Goal: Task Accomplishment & Management: Manage account settings

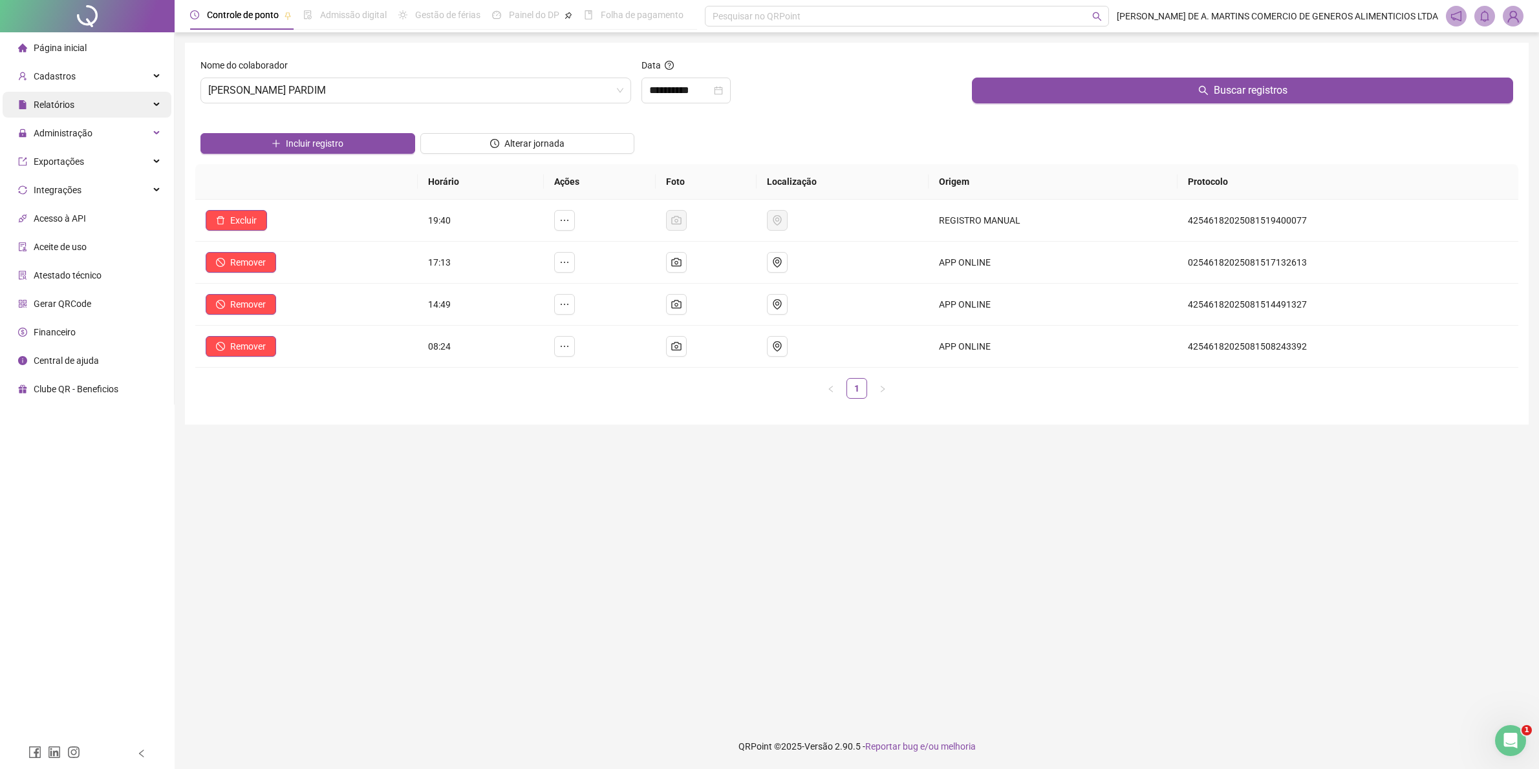
click at [78, 107] on div "Relatórios" at bounding box center [87, 105] width 169 height 26
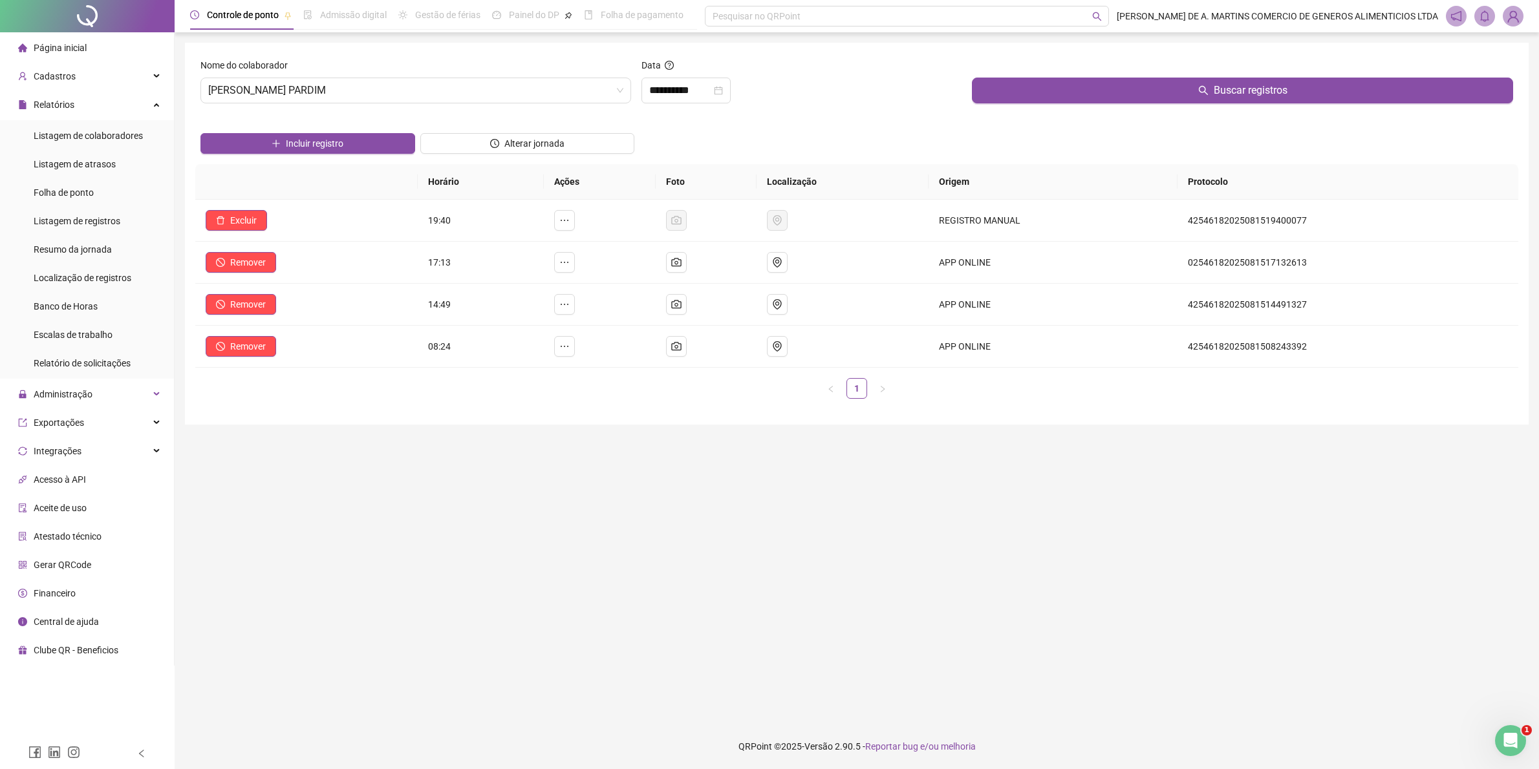
click at [52, 43] on span "Página inicial" at bounding box center [60, 48] width 53 height 10
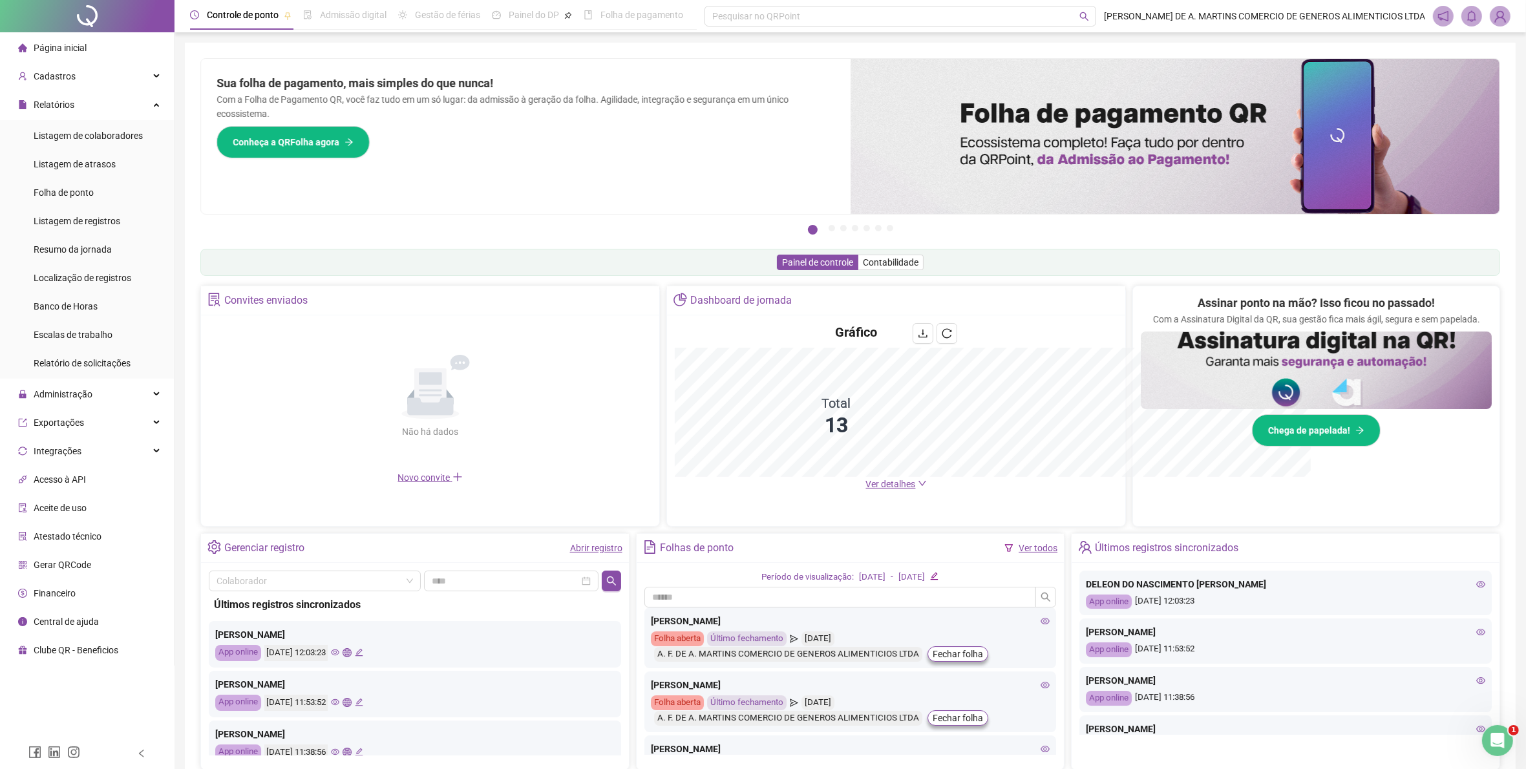
click at [1172, 298] on div "Assinar ponto na mão? Isso ficou no passado! Com a Assinatura Digital da QR, su…" at bounding box center [1316, 370] width 351 height 153
click at [1209, 292] on div "Assinar ponto na mão? Isso ficou no passado! Com a Assinatura Digital da QR, su…" at bounding box center [1316, 401] width 367 height 230
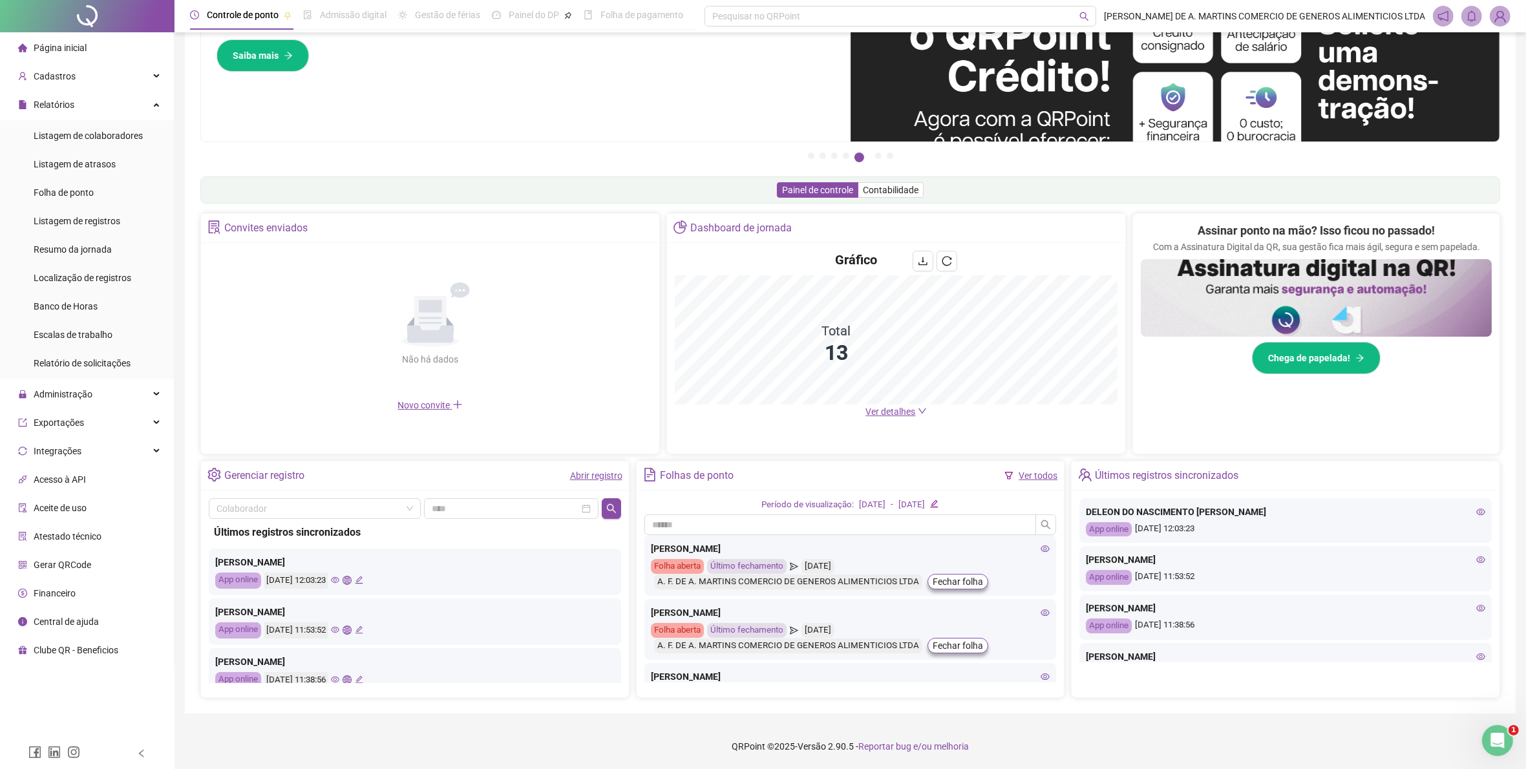
scroll to position [81, 0]
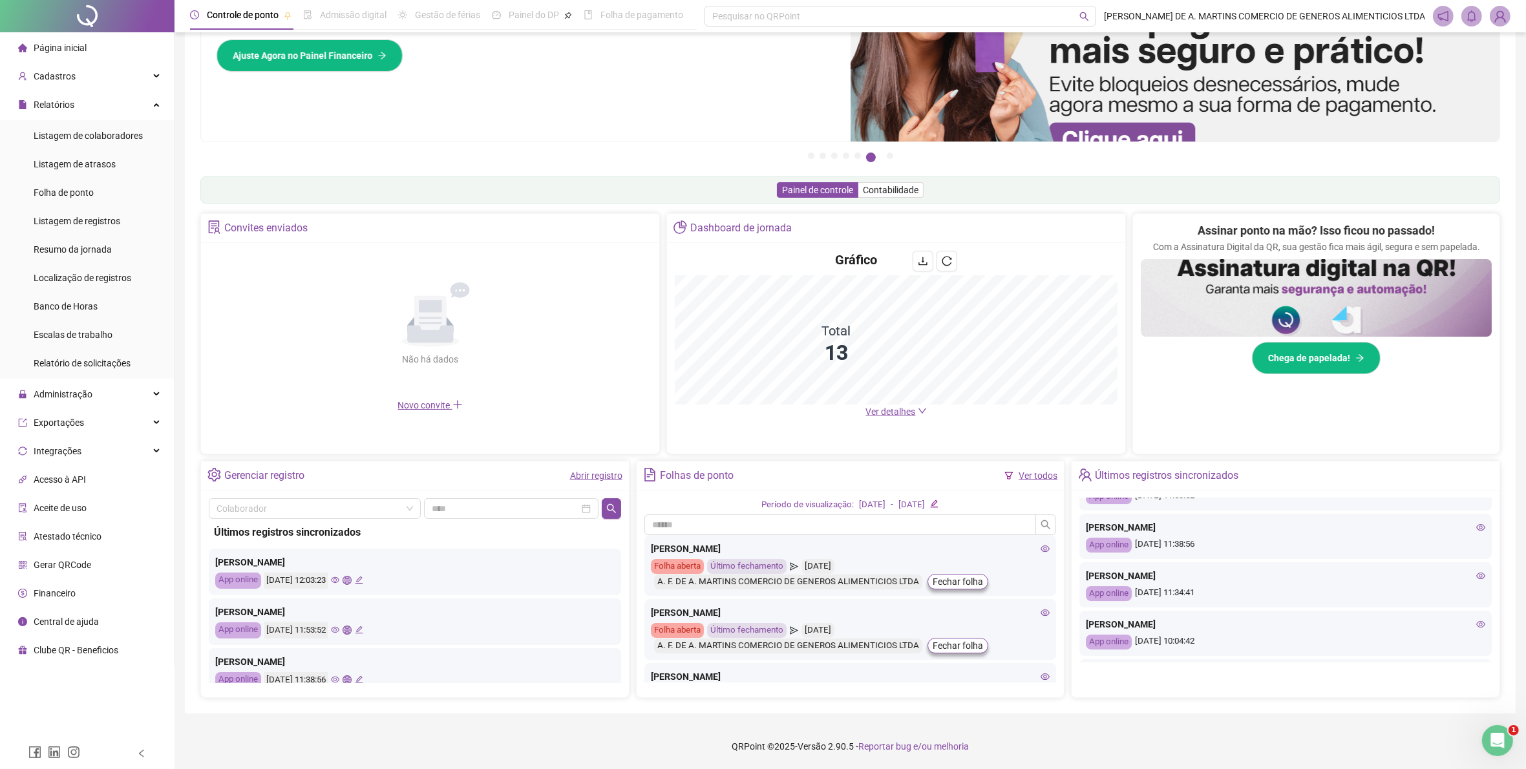
click at [1477, 574] on icon "eye" at bounding box center [1481, 575] width 9 height 9
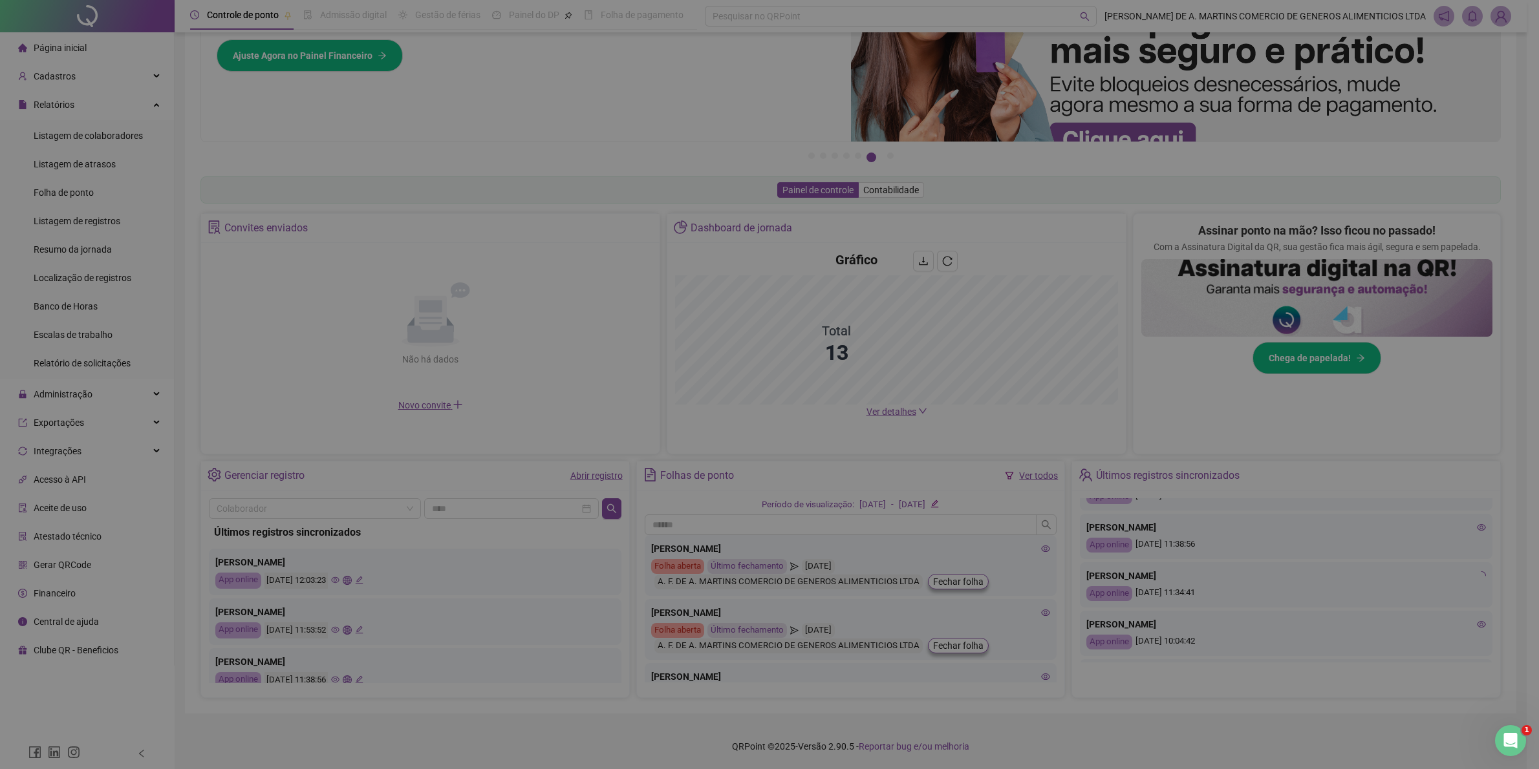
type input "**********"
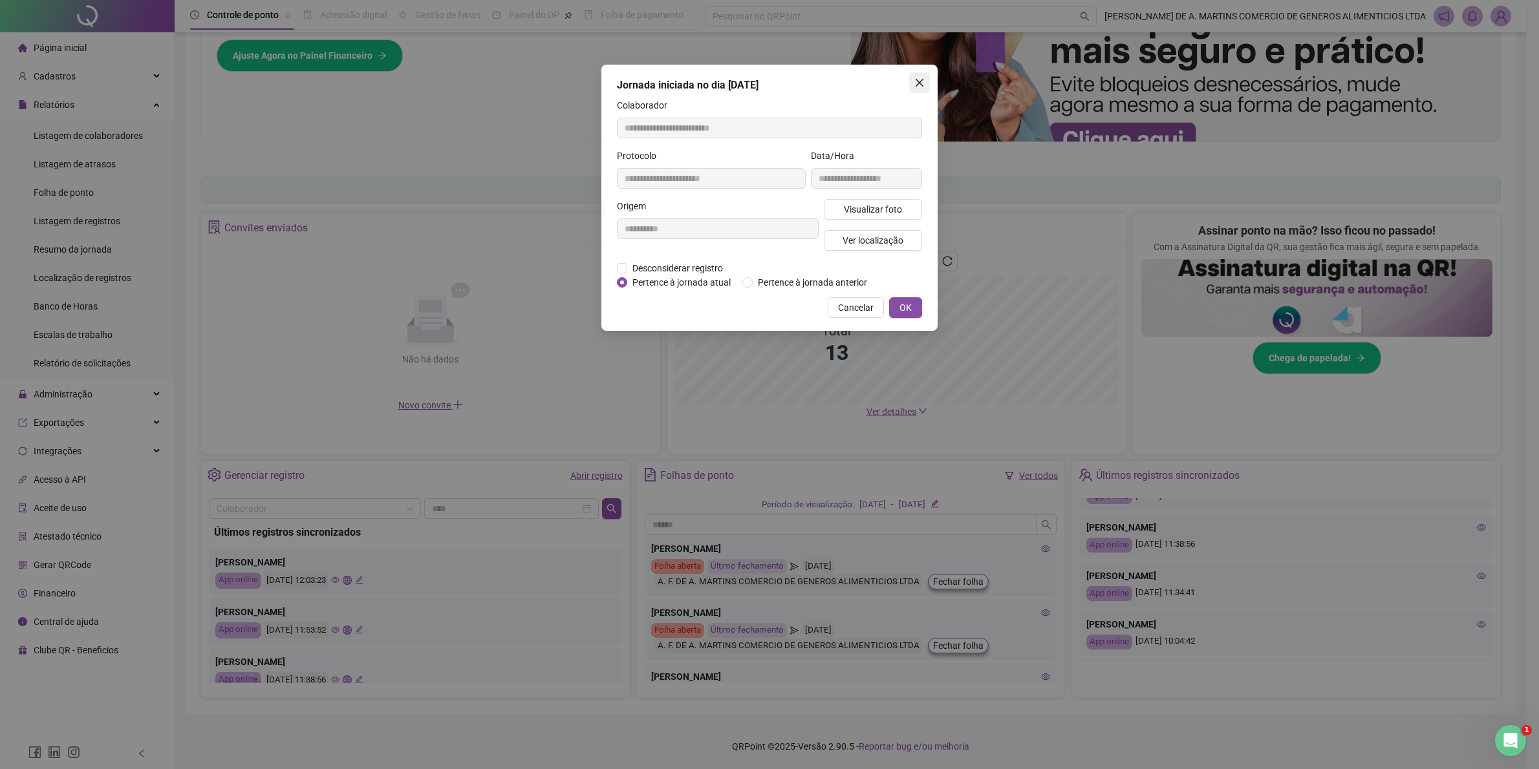
click at [921, 81] on icon "close" at bounding box center [919, 83] width 10 height 10
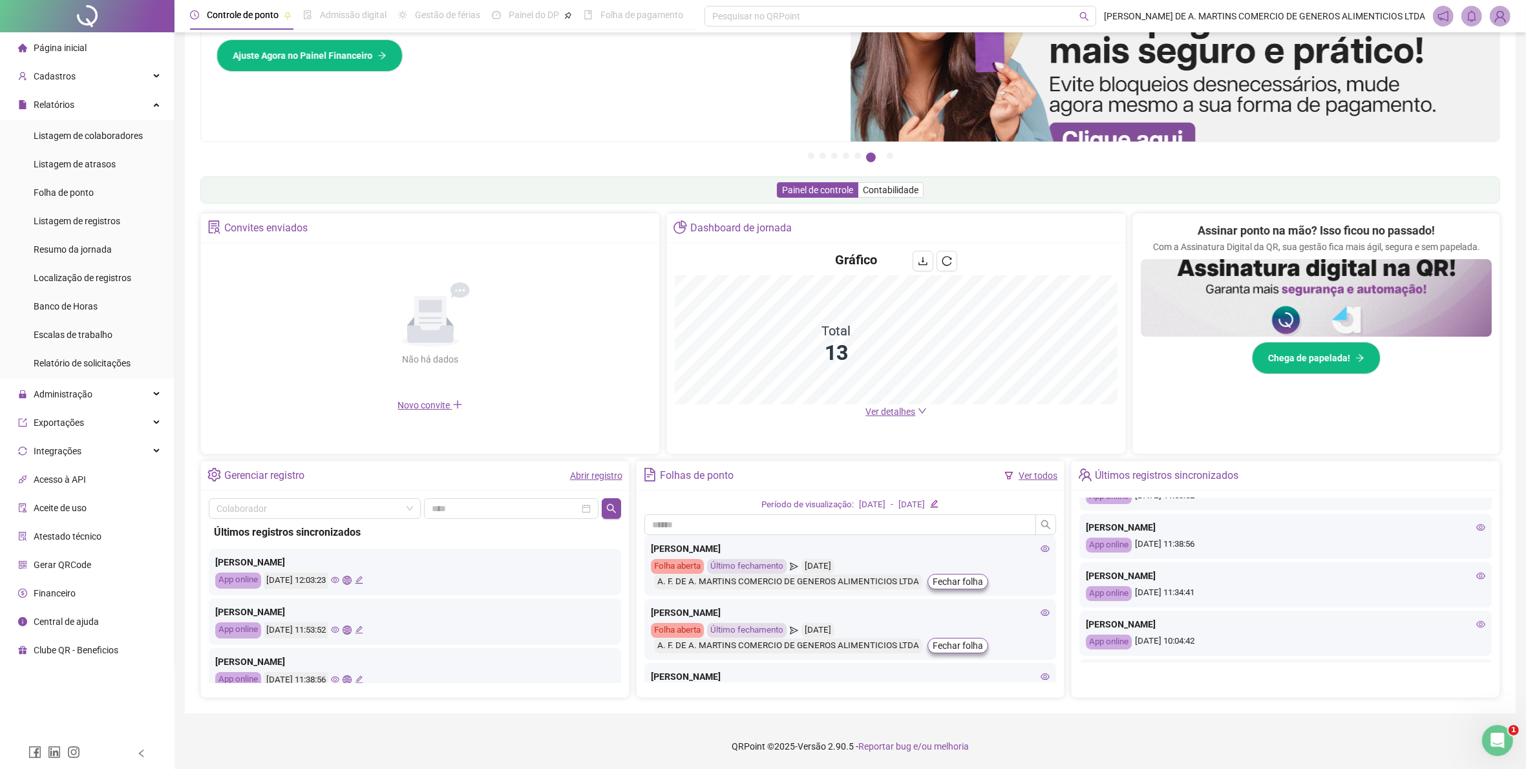
click at [590, 475] on link "Abrir registro" at bounding box center [596, 476] width 52 height 10
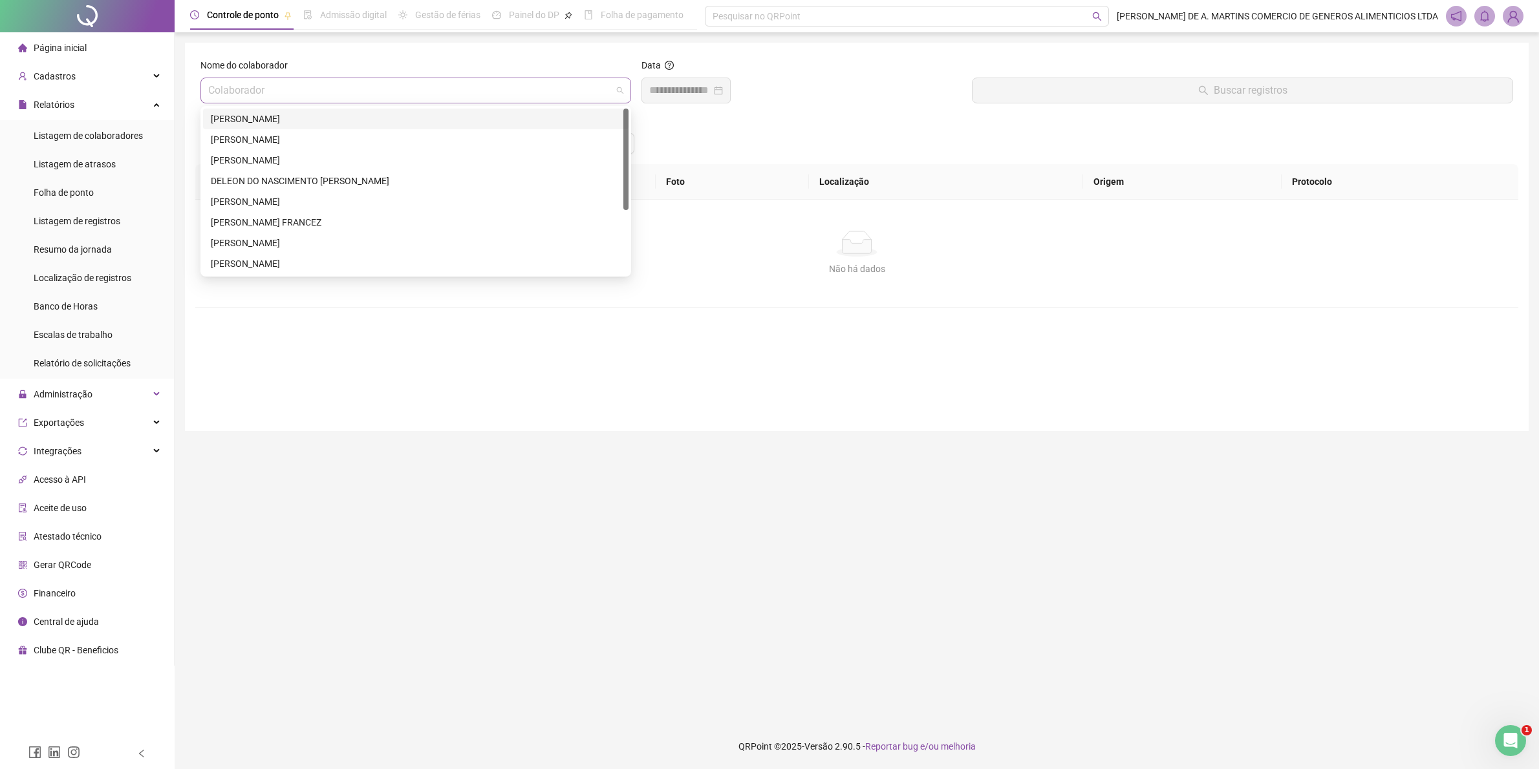
click at [617, 87] on span at bounding box center [415, 90] width 415 height 25
click at [392, 241] on div "[PERSON_NAME]" at bounding box center [416, 243] width 410 height 14
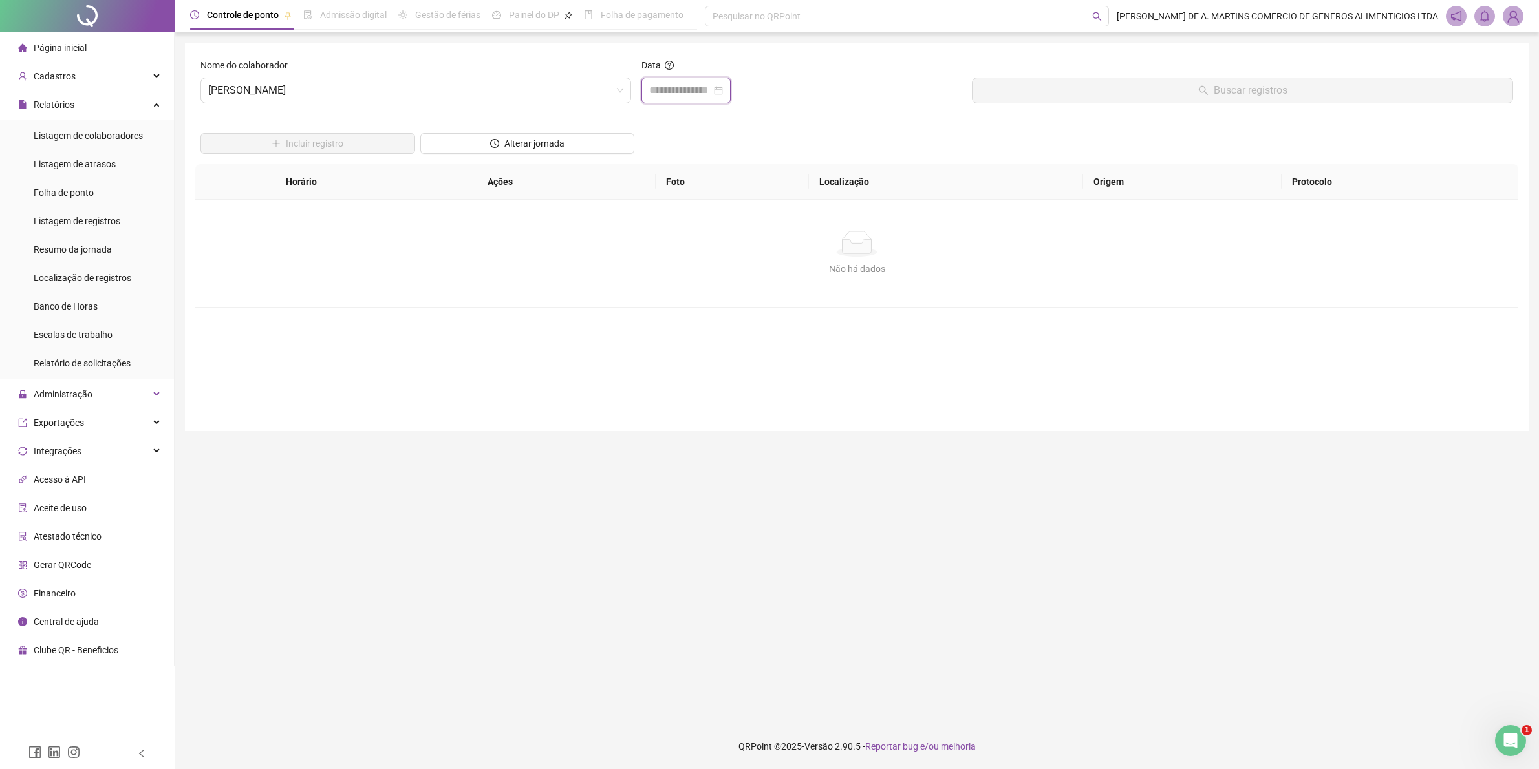
click at [655, 85] on input at bounding box center [680, 91] width 62 height 16
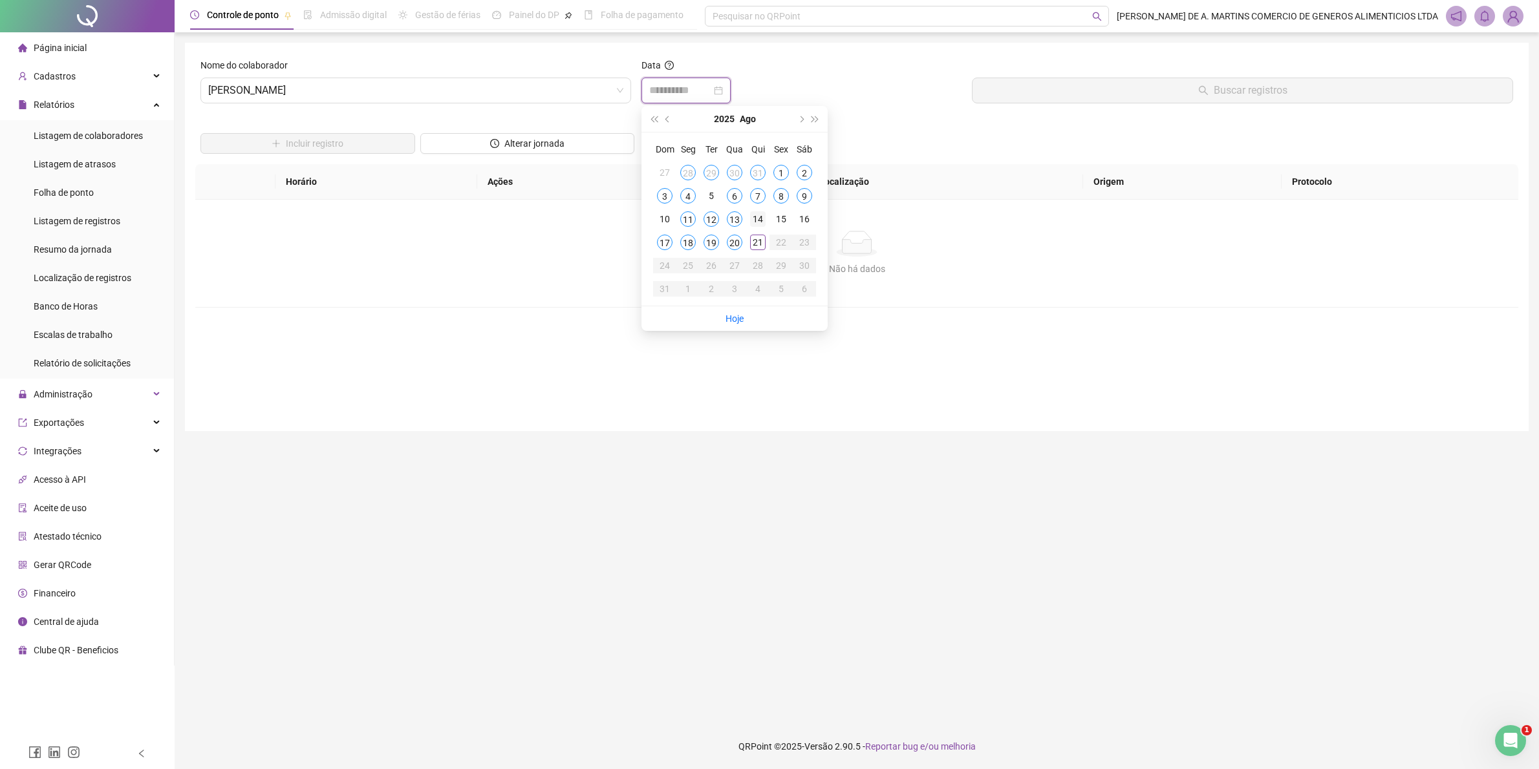
type input "**********"
click at [761, 214] on div "14" at bounding box center [758, 219] width 16 height 16
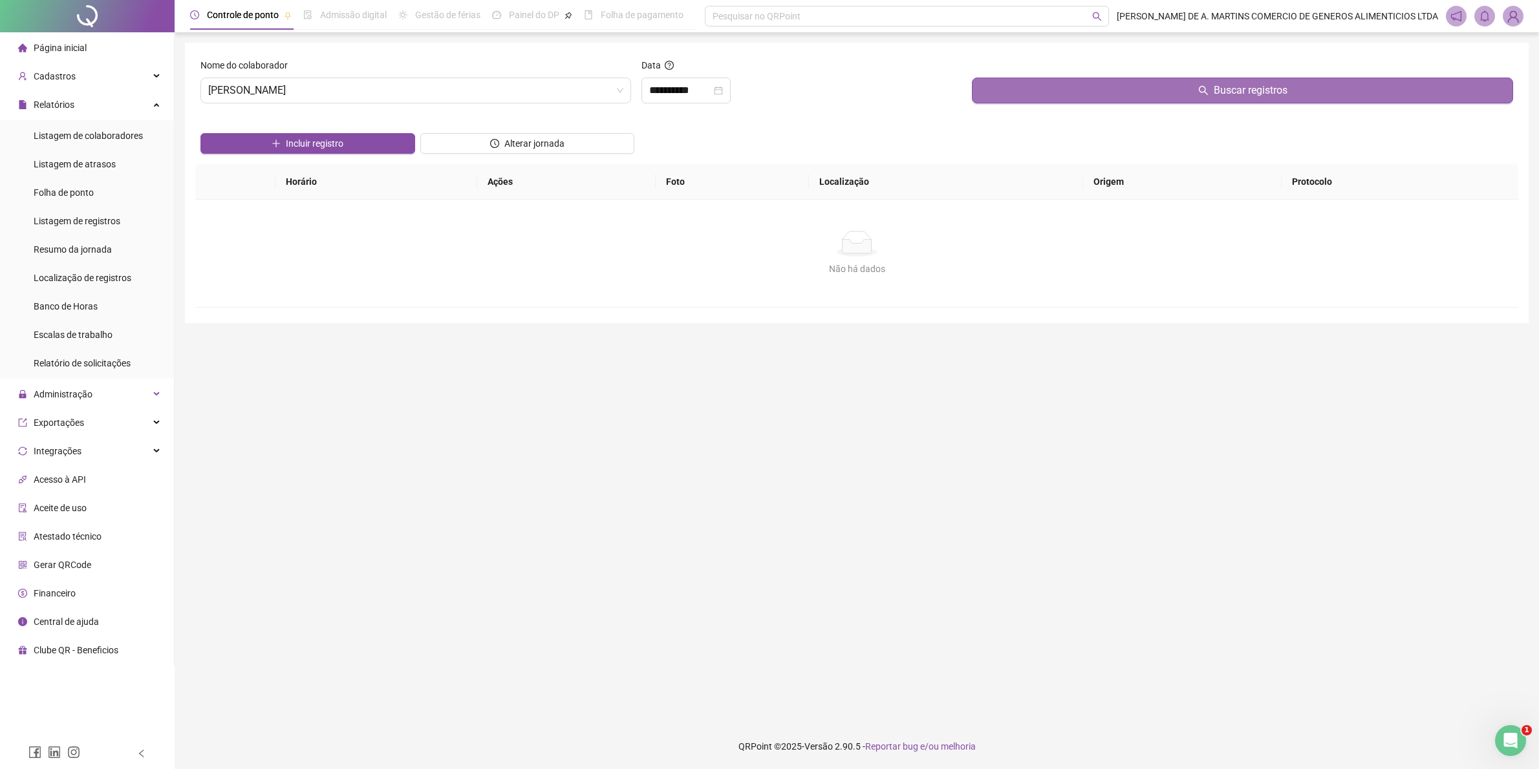
click at [1268, 91] on span "Buscar registros" at bounding box center [1250, 91] width 74 height 16
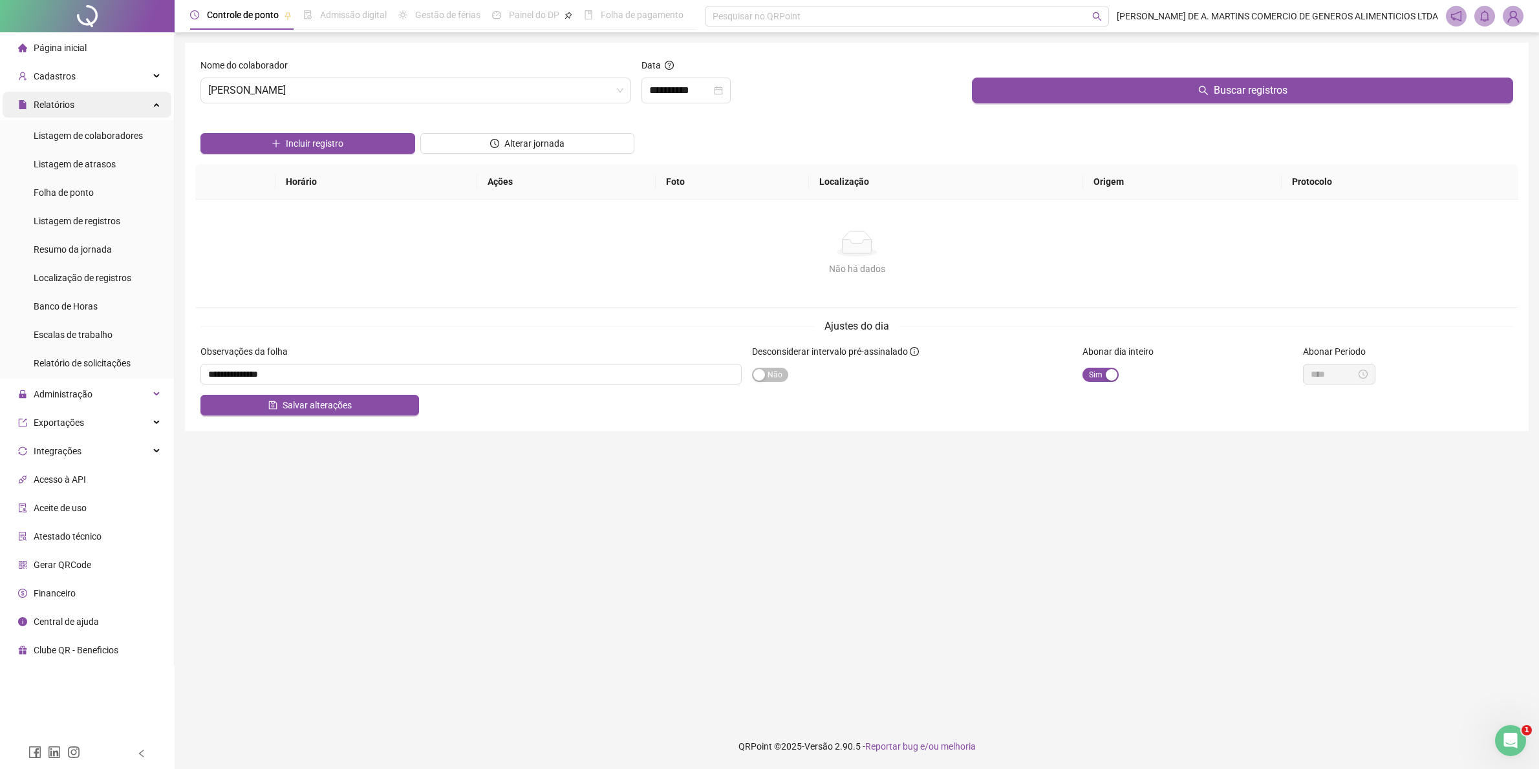
click at [45, 101] on span "Relatórios" at bounding box center [54, 105] width 41 height 10
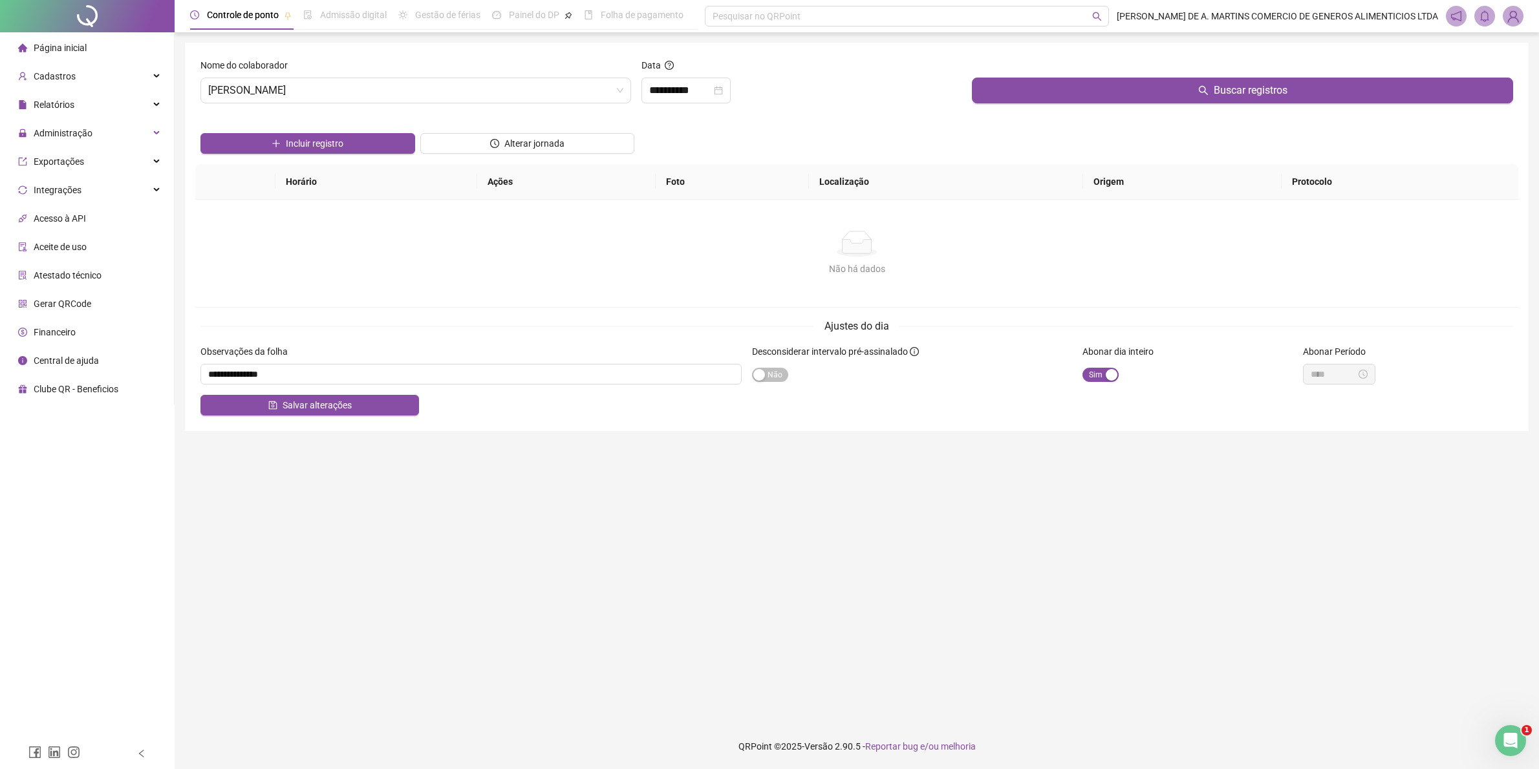
click at [59, 43] on span "Página inicial" at bounding box center [60, 48] width 53 height 10
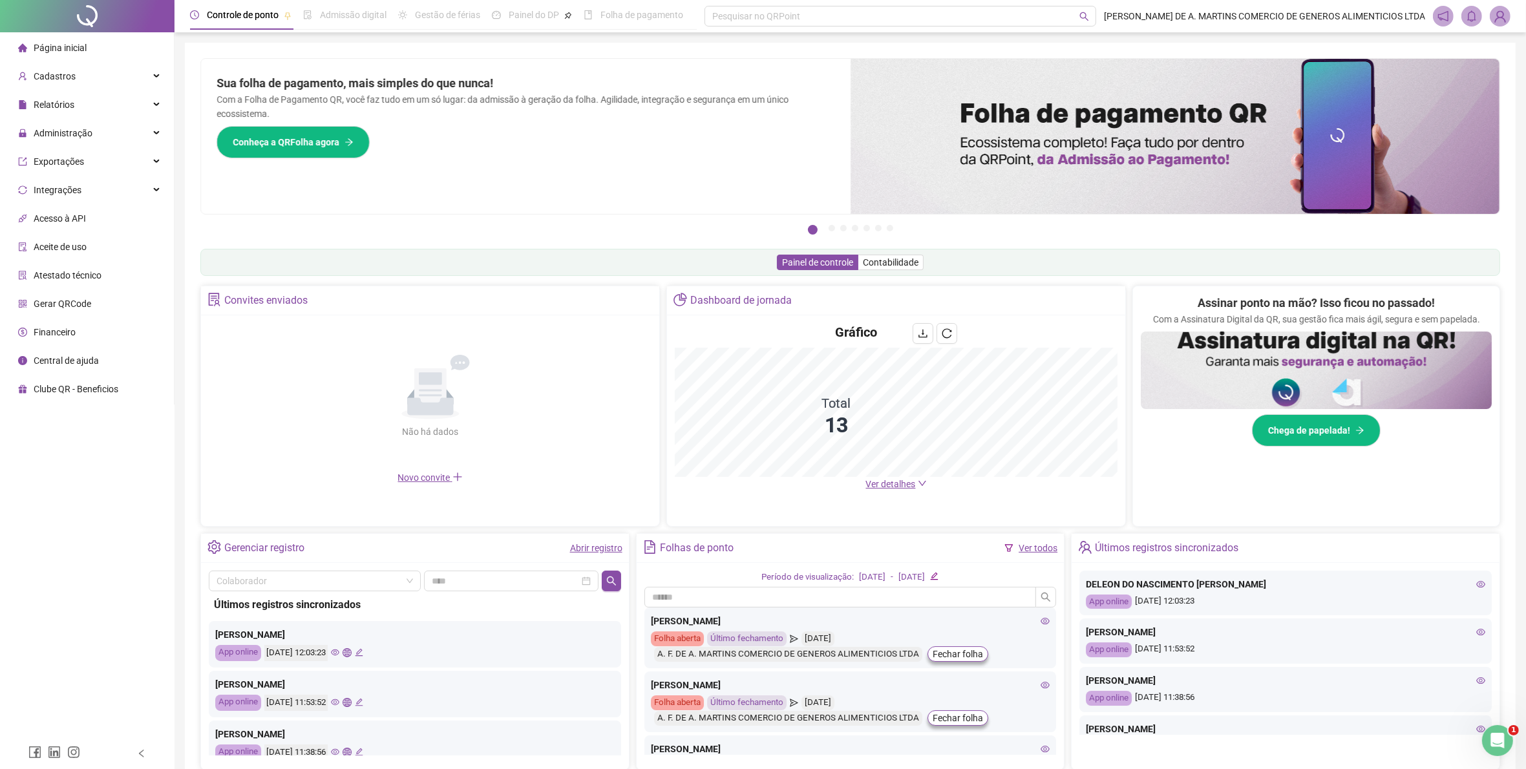
scroll to position [73, 0]
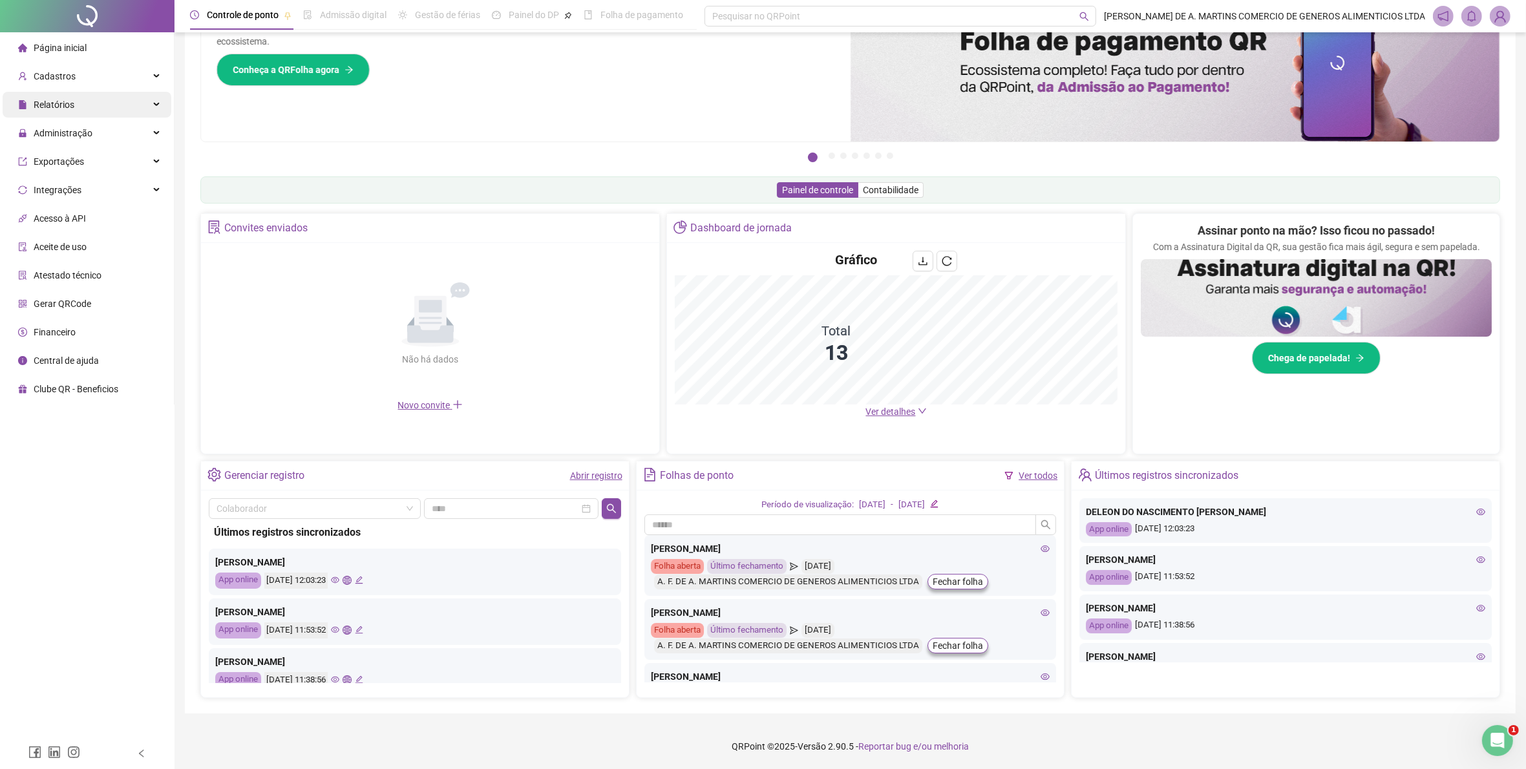
click at [49, 100] on span "Relatórios" at bounding box center [54, 105] width 41 height 10
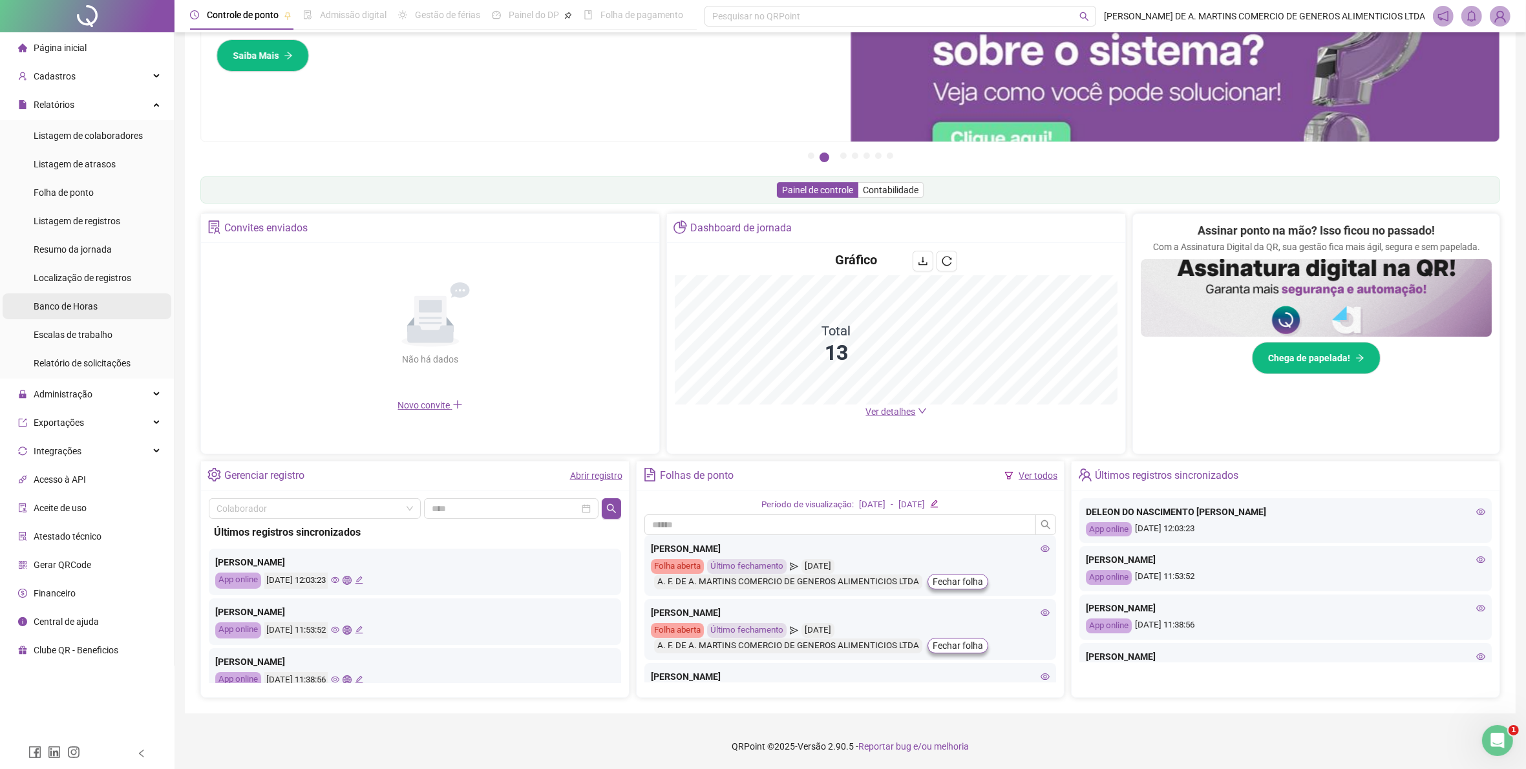
click at [92, 301] on span "Banco de Horas" at bounding box center [66, 306] width 64 height 10
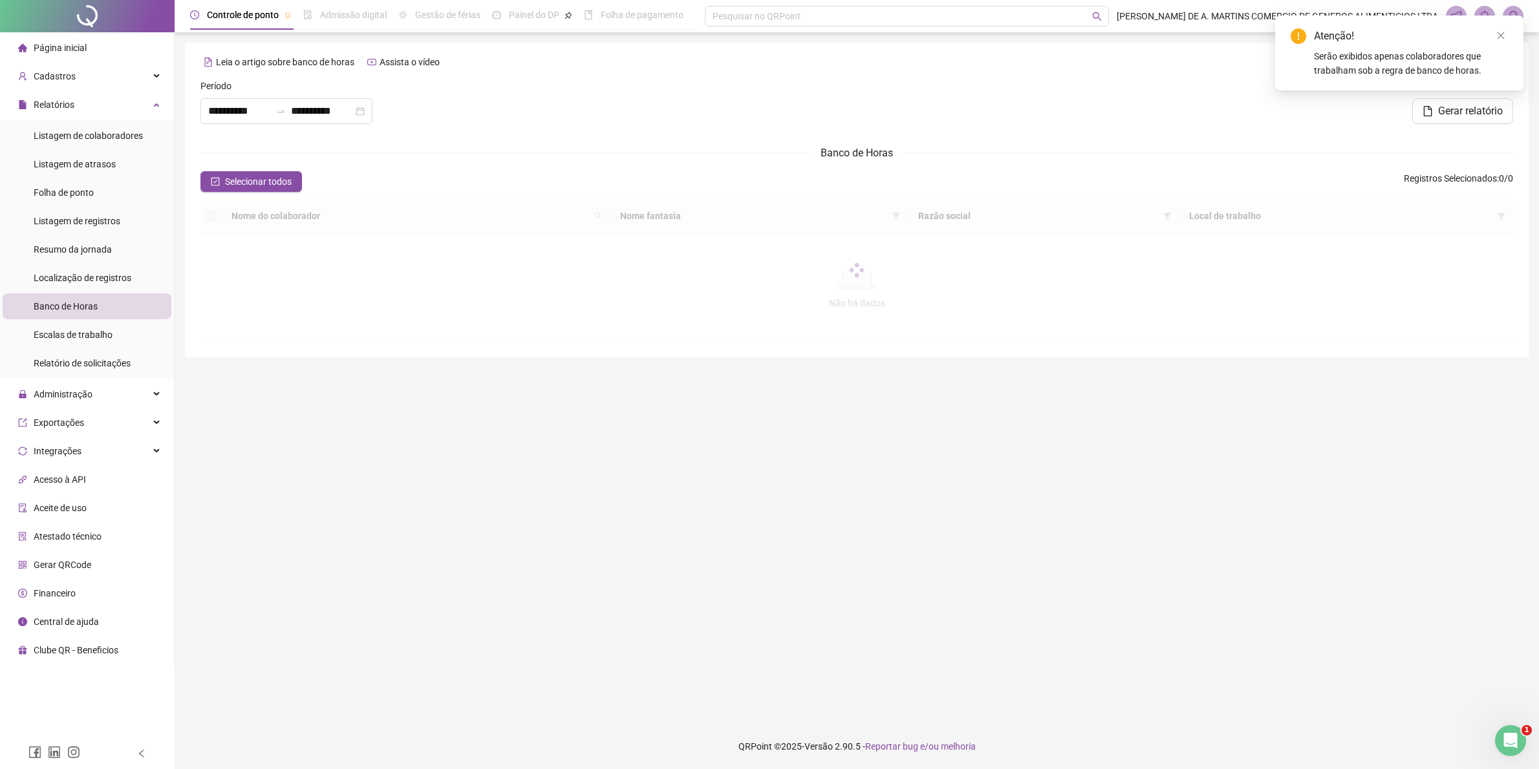
type input "**********"
click at [240, 186] on span "Selecionar todos" at bounding box center [258, 182] width 67 height 14
click at [213, 217] on label at bounding box center [211, 216] width 10 height 14
click at [288, 181] on span "Selecionar todos" at bounding box center [258, 182] width 67 height 14
click at [85, 337] on span "Escalas de trabalho" at bounding box center [73, 335] width 79 height 10
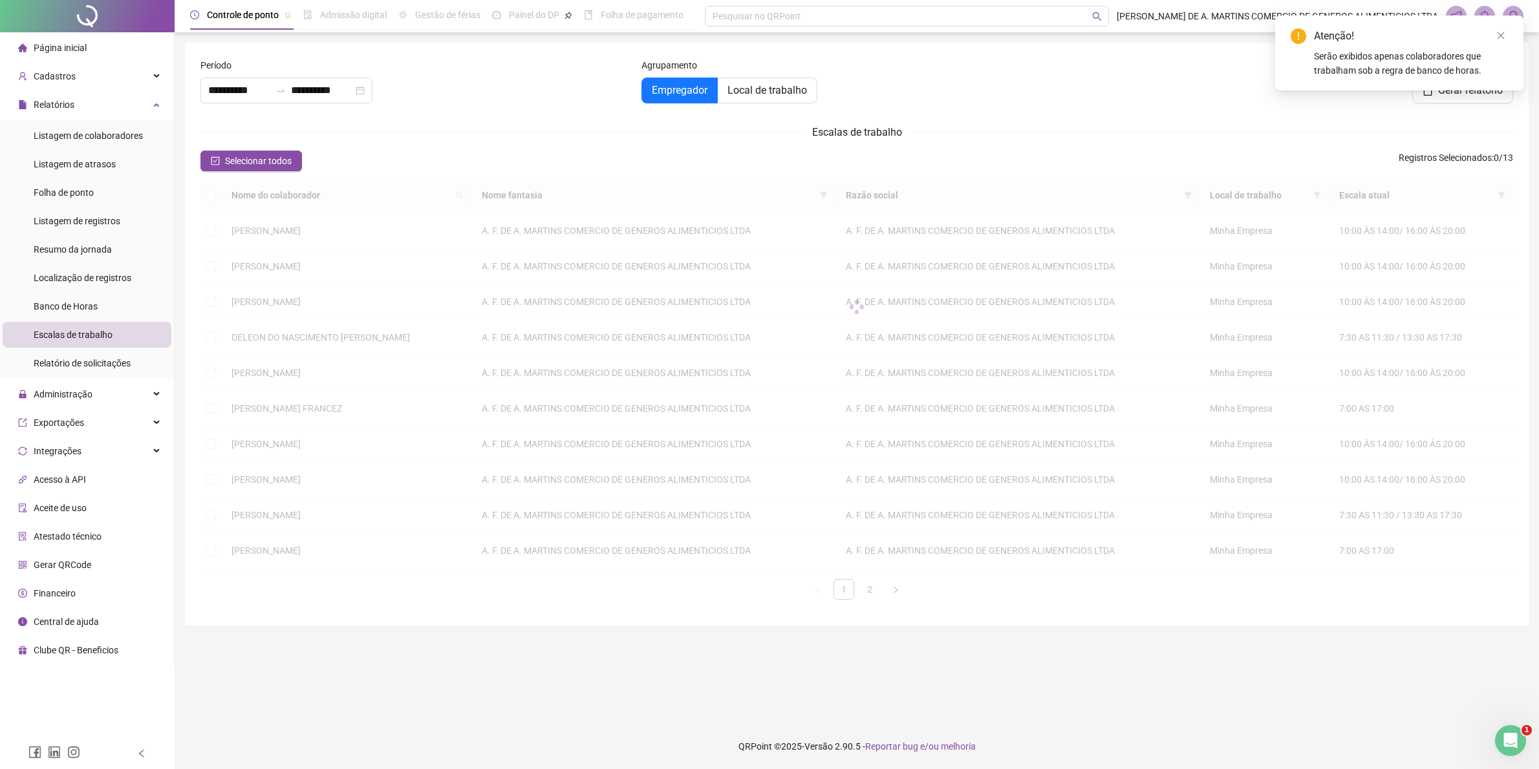
type input "**********"
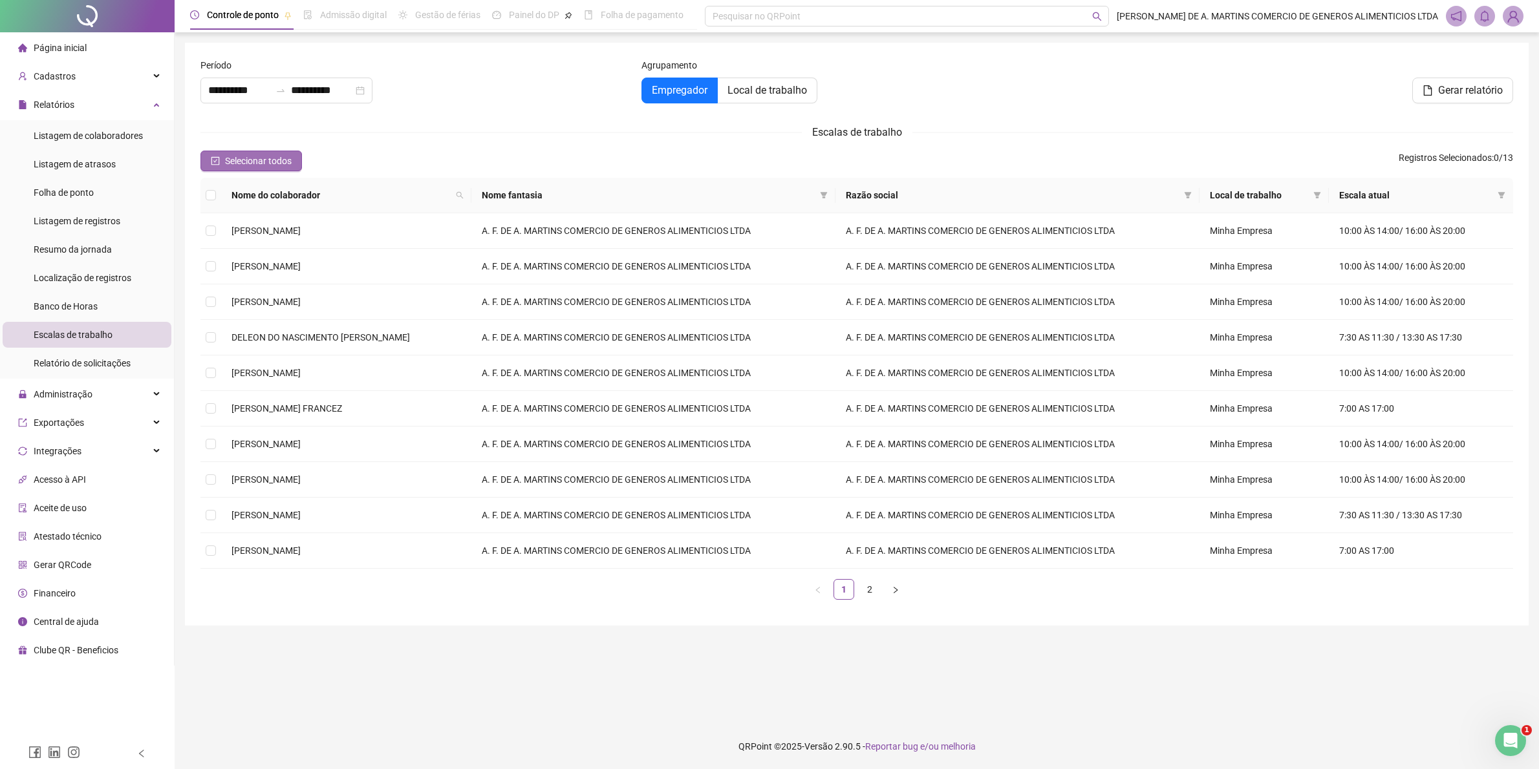
click at [236, 155] on span "Selecionar todos" at bounding box center [258, 161] width 67 height 14
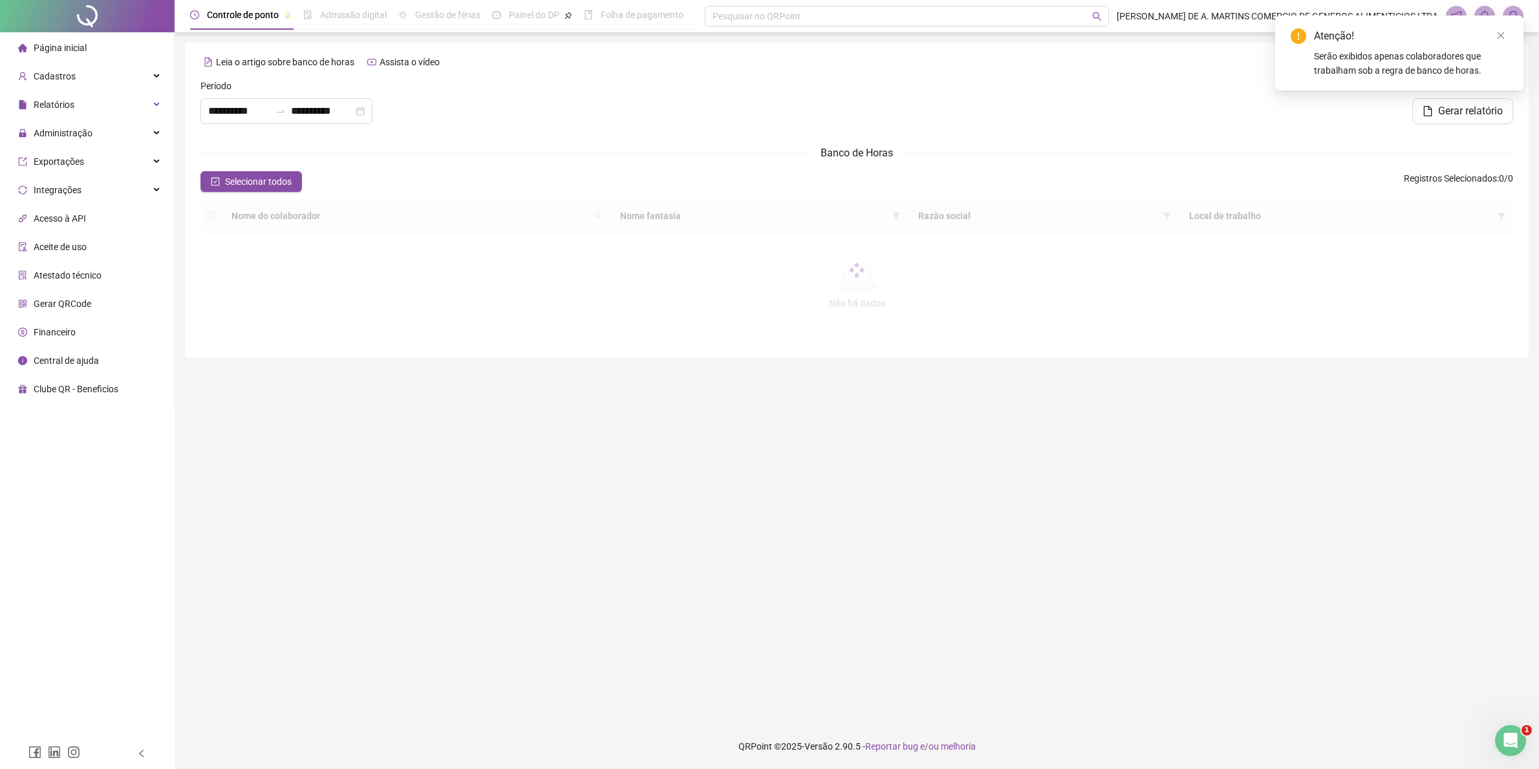
type input "**********"
click at [62, 105] on span "Relatórios" at bounding box center [54, 105] width 41 height 10
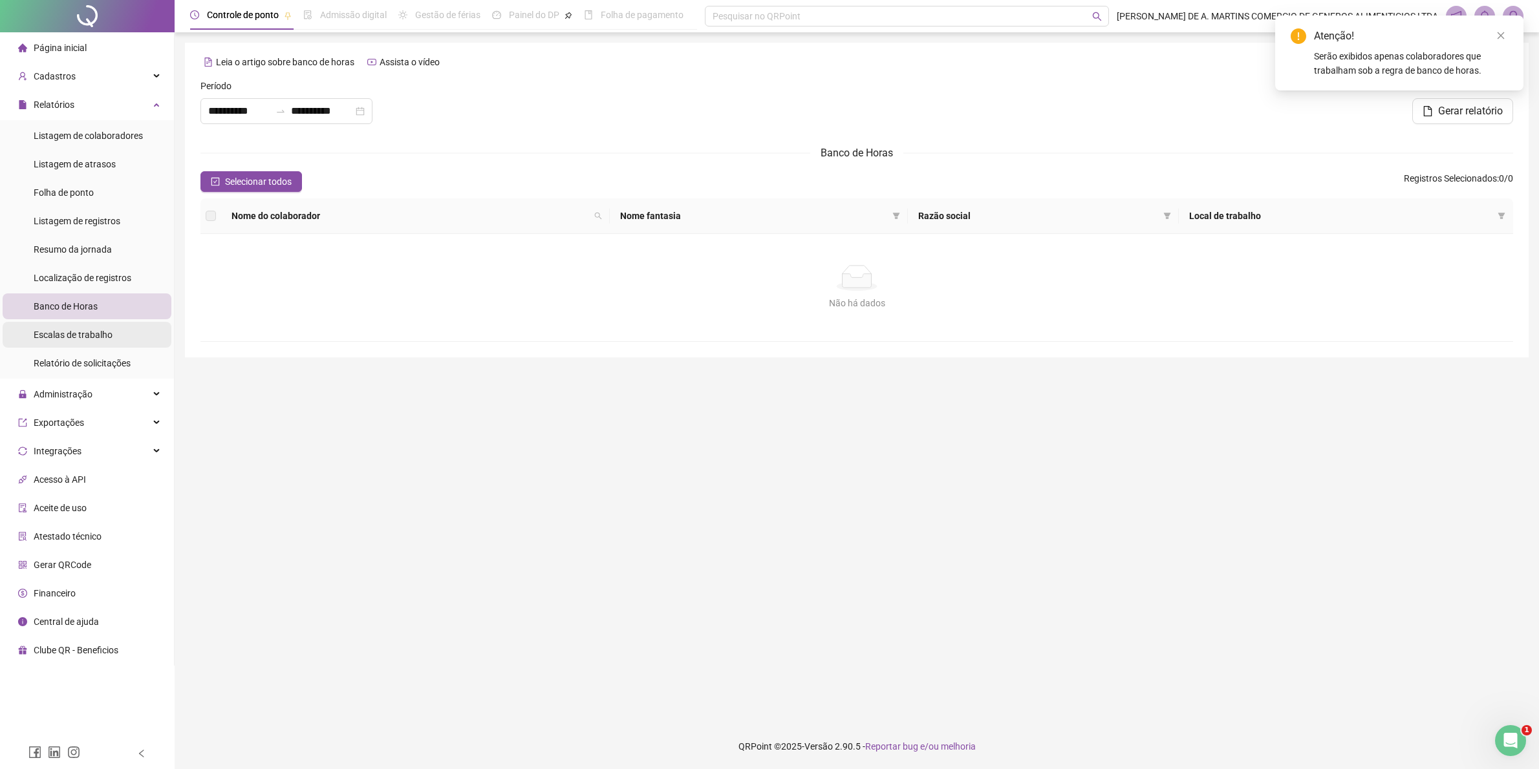
click at [105, 337] on span "Escalas de trabalho" at bounding box center [73, 335] width 79 height 10
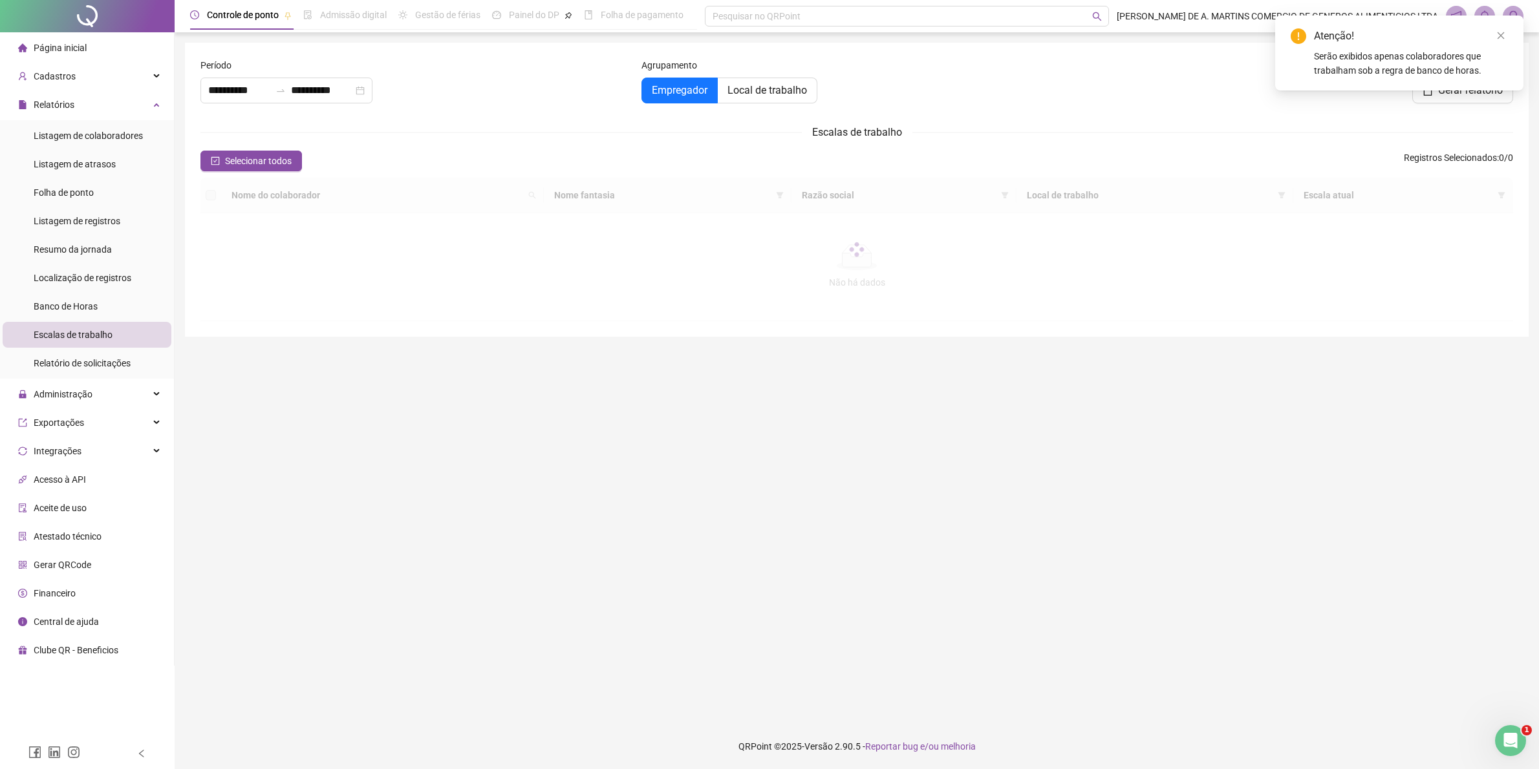
type input "**********"
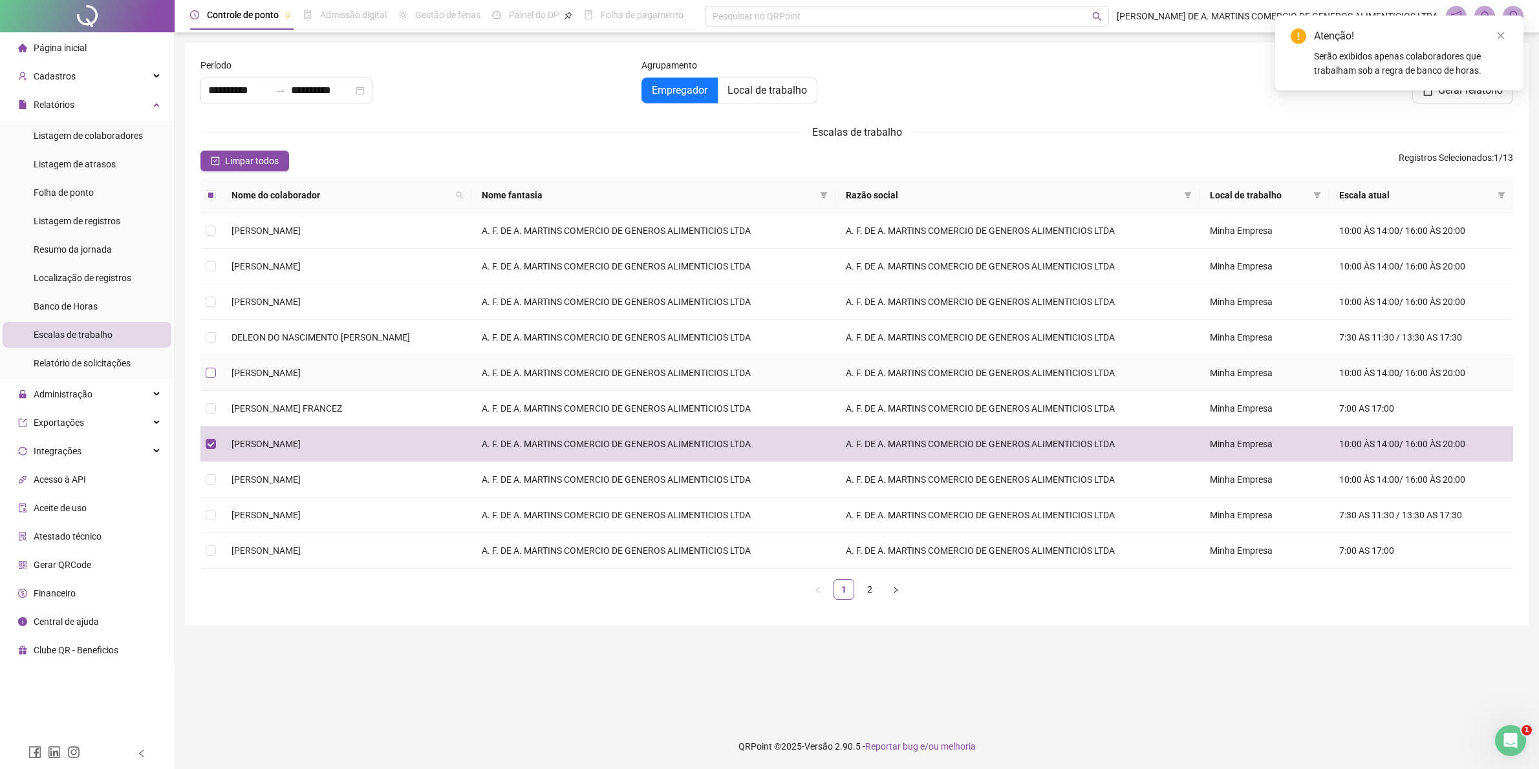
click at [210, 367] on label at bounding box center [211, 373] width 10 height 14
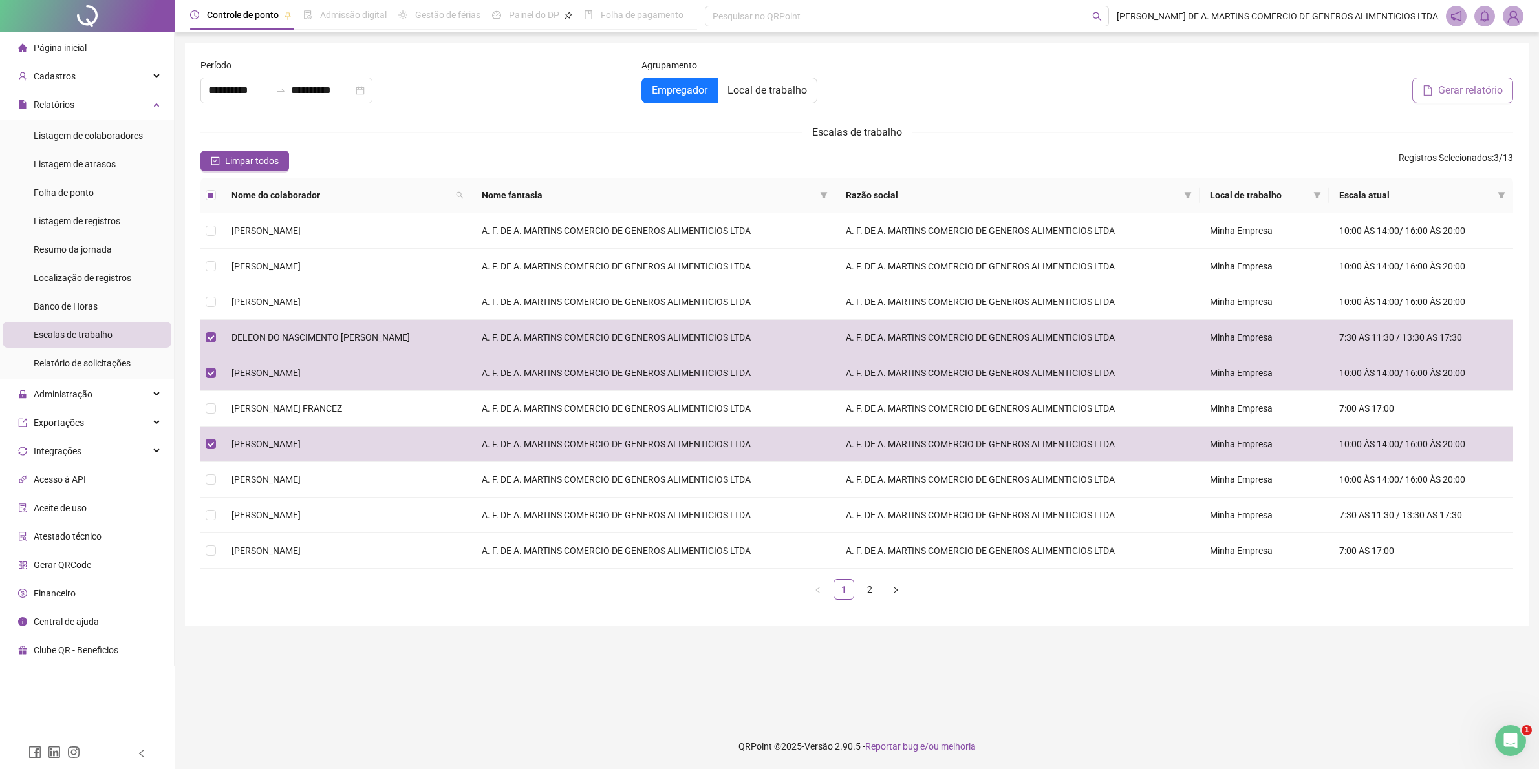
click at [1447, 87] on span "Gerar relatório" at bounding box center [1470, 91] width 65 height 16
click at [1500, 34] on icon "close" at bounding box center [1500, 35] width 9 height 9
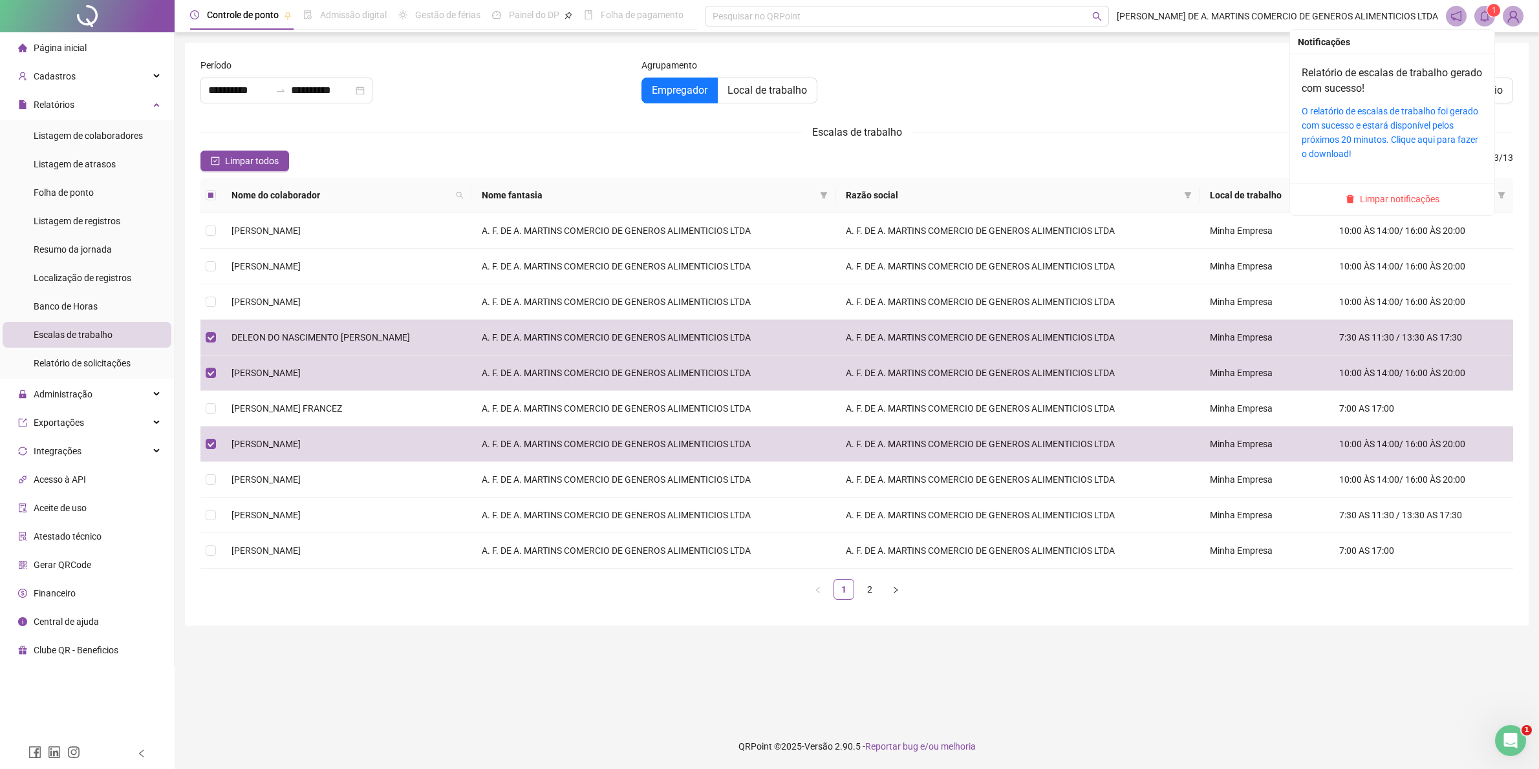
click at [1484, 14] on icon "bell" at bounding box center [1484, 16] width 12 height 12
click at [1401, 127] on link "O relatório de escalas de trabalho foi gerado com sucesso e estará disponível p…" at bounding box center [1389, 132] width 176 height 53
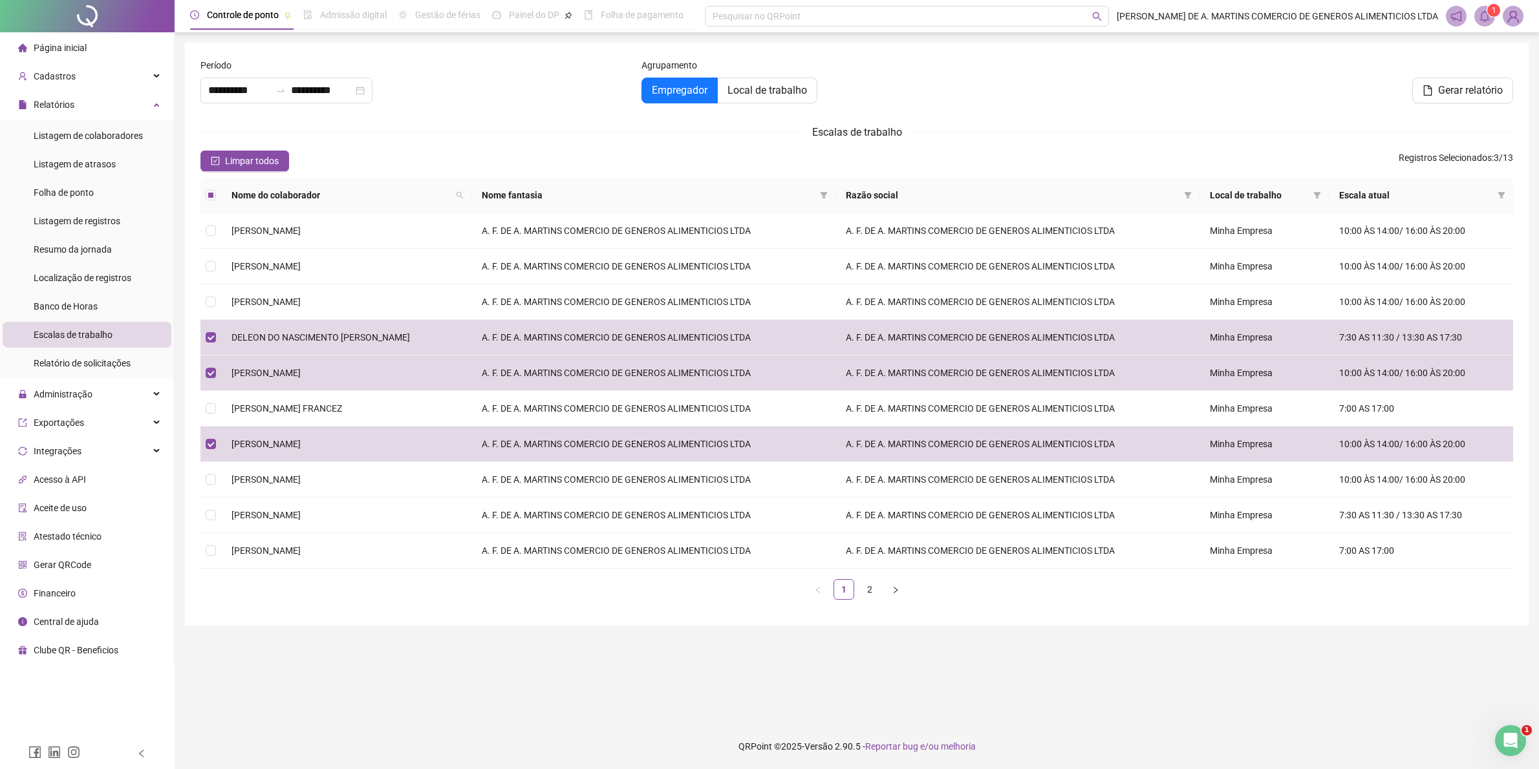
click at [58, 49] on span "Página inicial" at bounding box center [60, 48] width 53 height 10
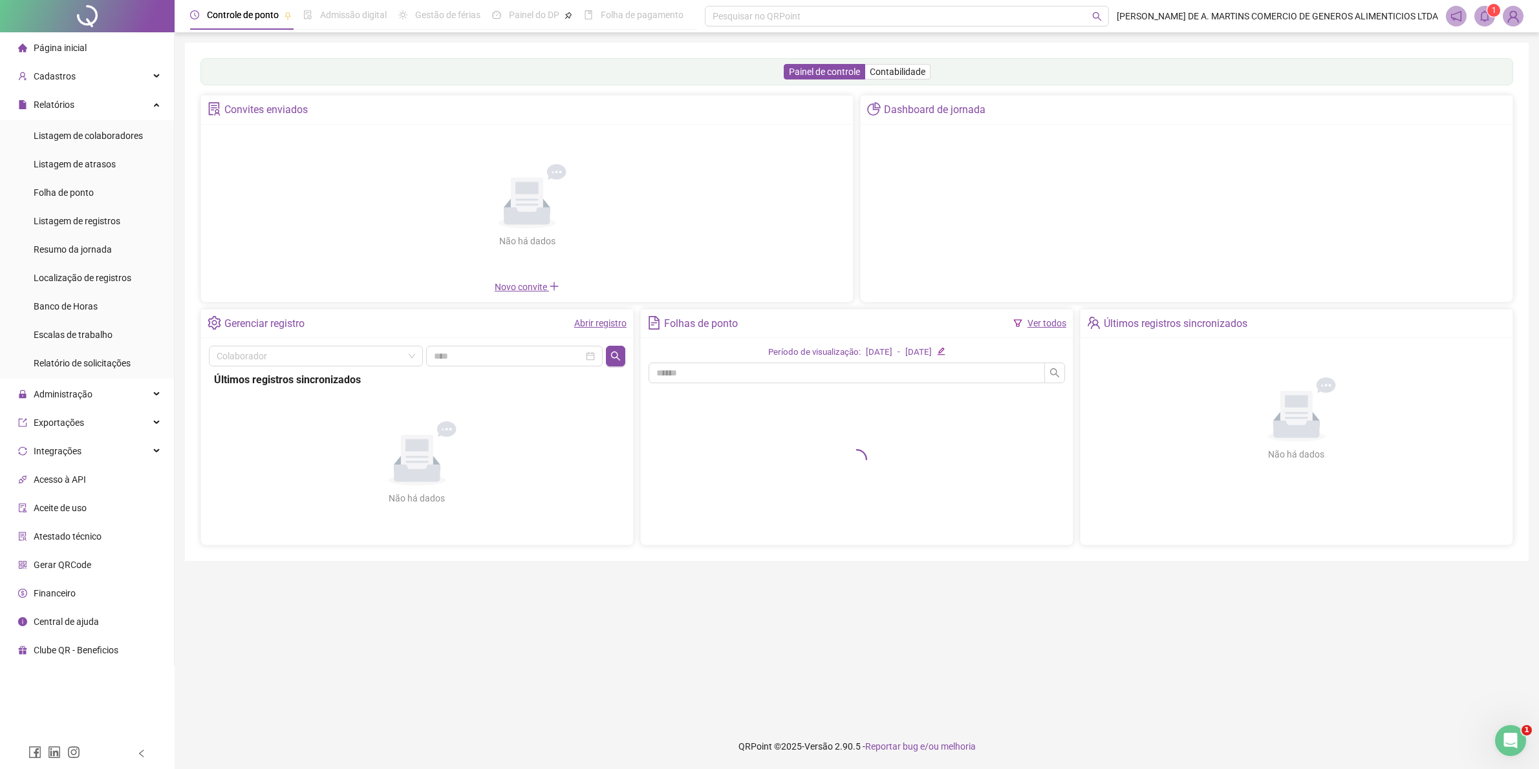
click at [58, 49] on span "Página inicial" at bounding box center [60, 48] width 53 height 10
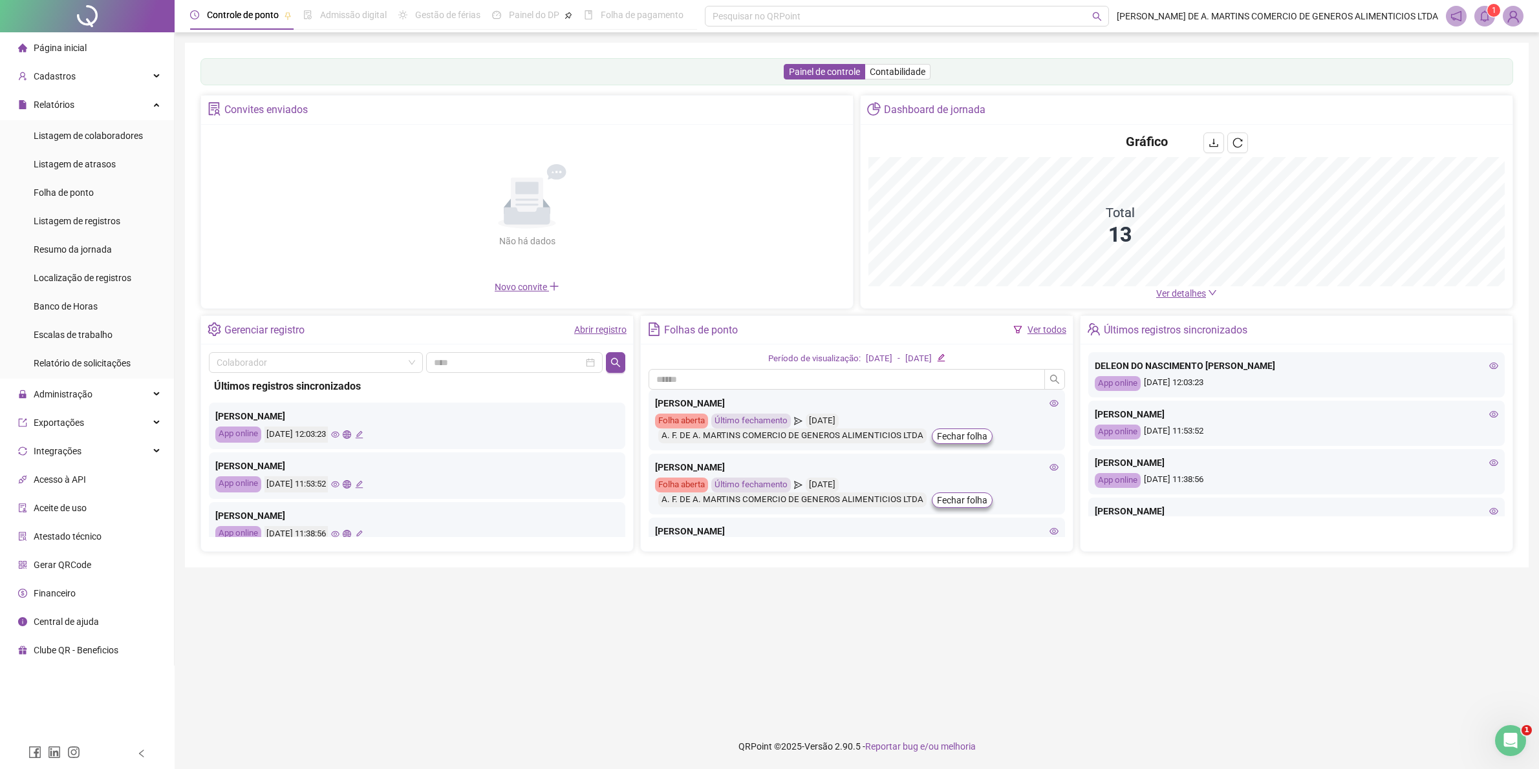
click at [1040, 157] on div "Gráfico" at bounding box center [1186, 145] width 636 height 25
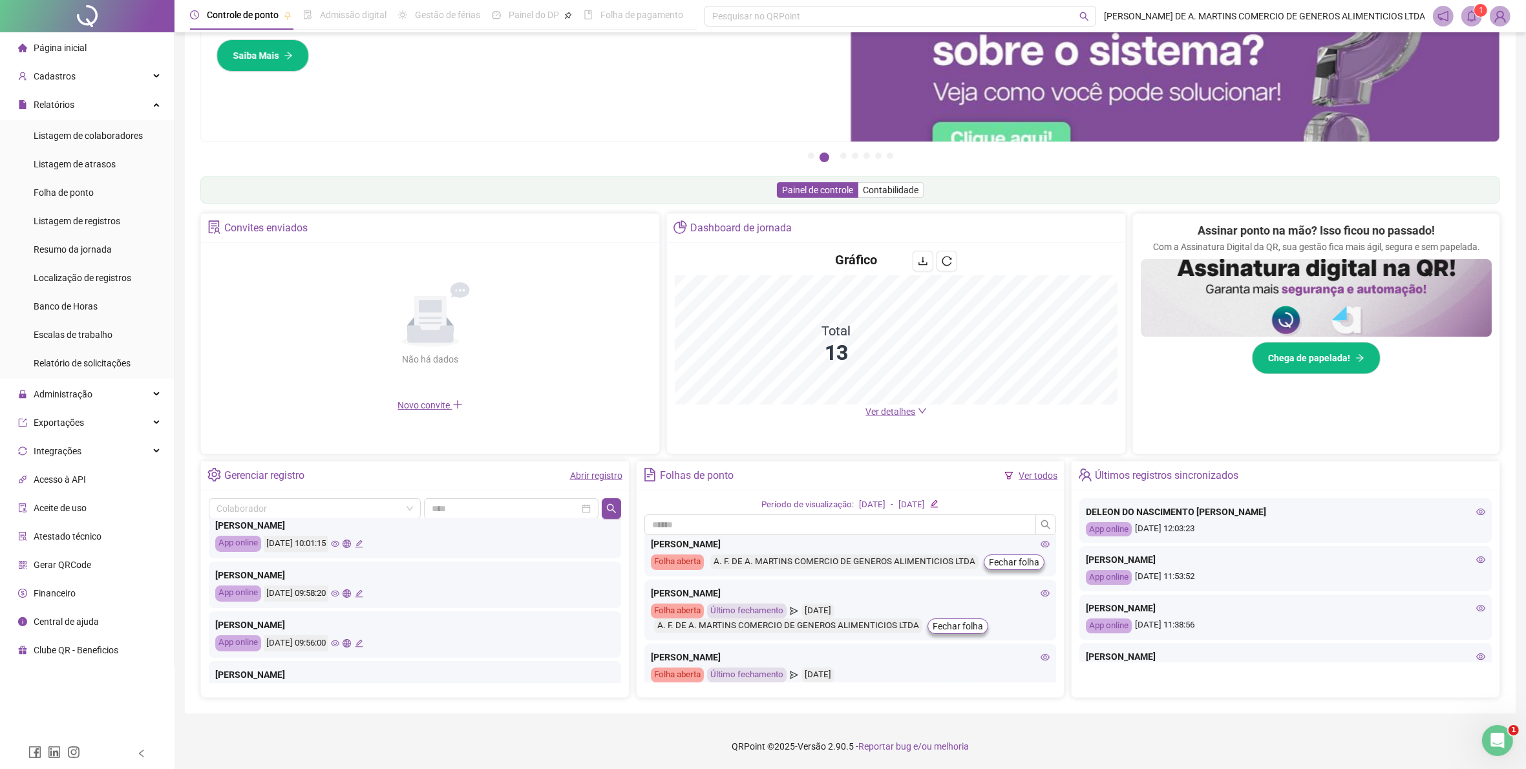
scroll to position [123, 0]
click at [584, 476] on link "Abrir registro" at bounding box center [596, 476] width 52 height 10
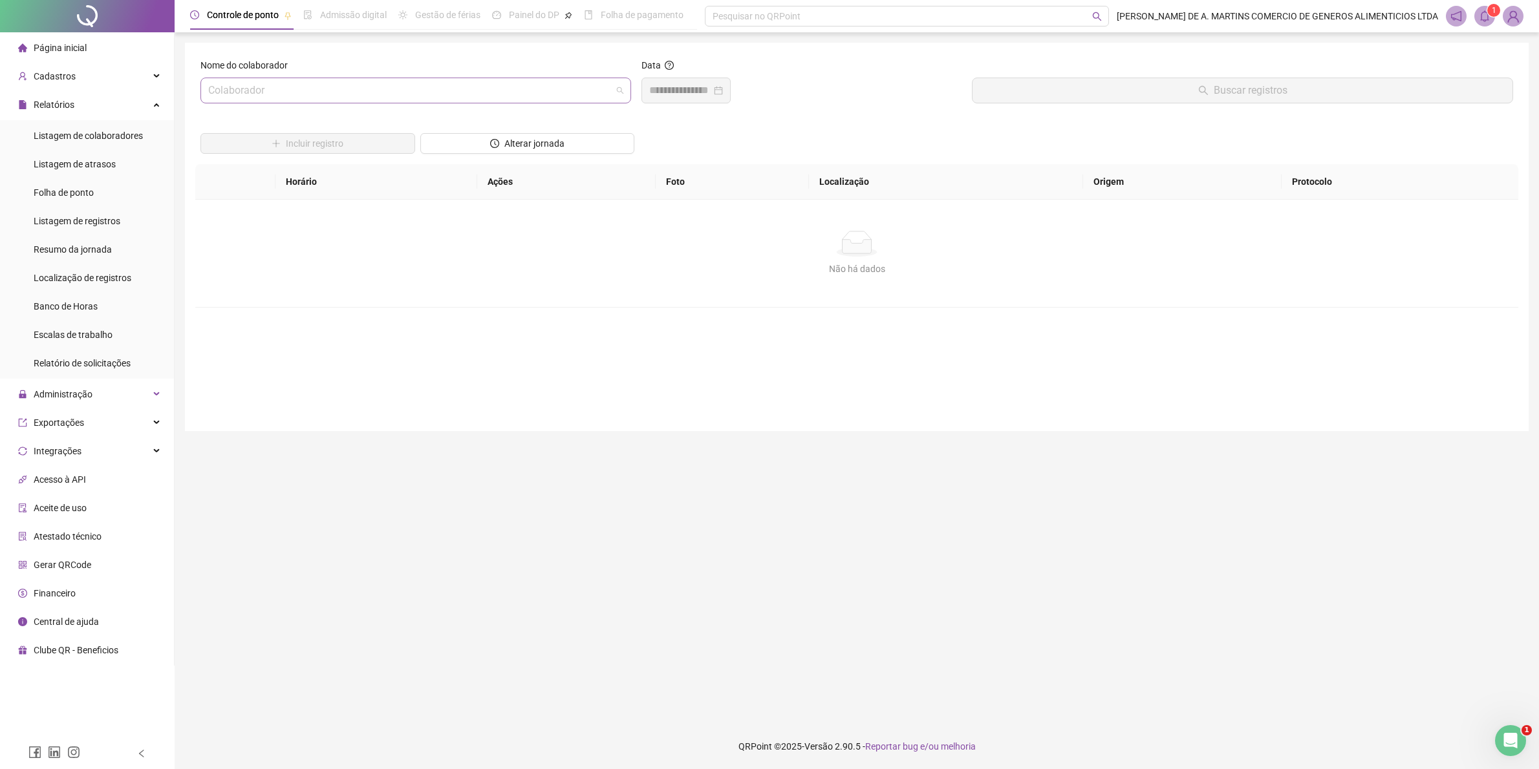
click at [391, 96] on input "search" at bounding box center [409, 90] width 403 height 25
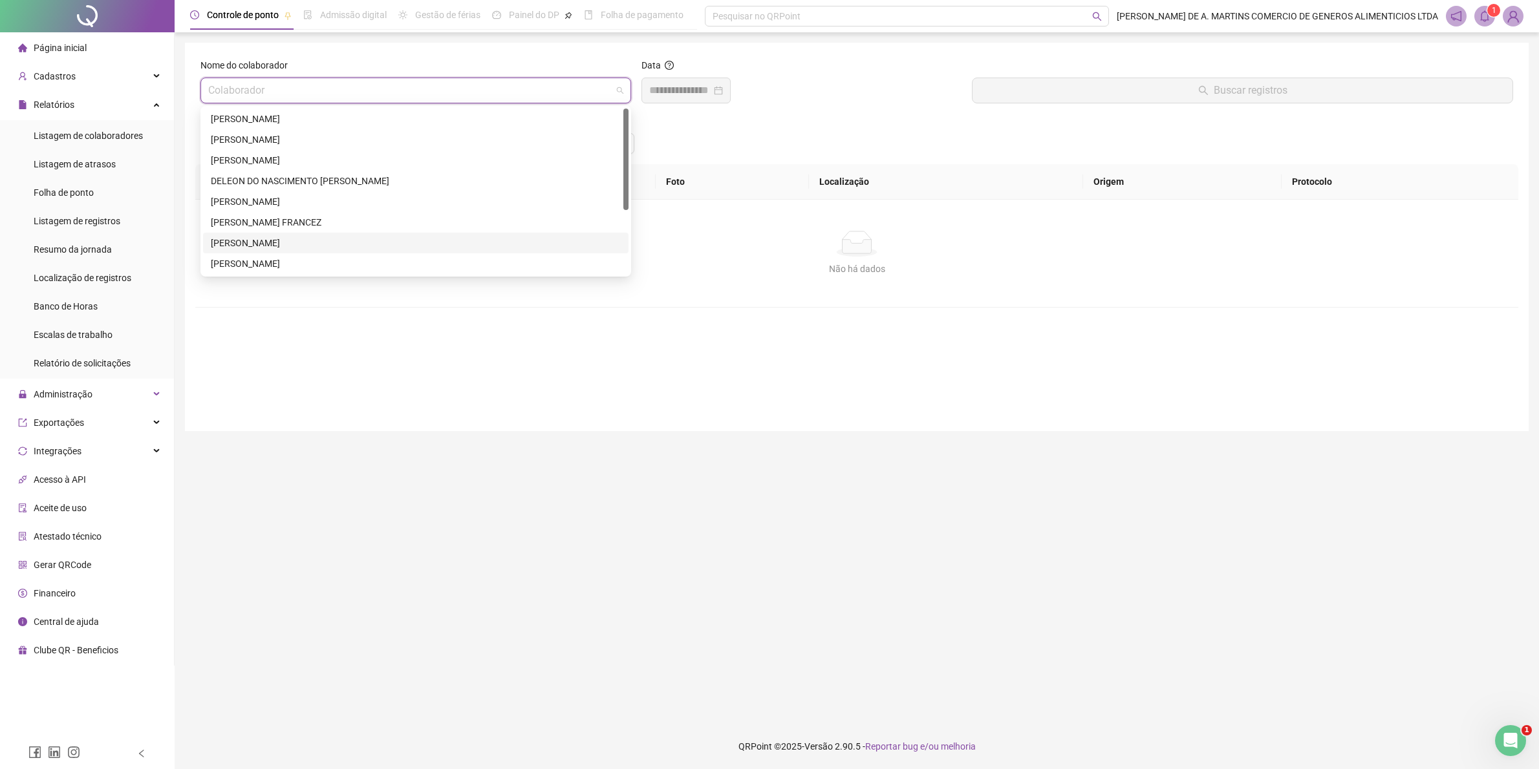
click at [298, 246] on div "[PERSON_NAME]" at bounding box center [416, 243] width 410 height 14
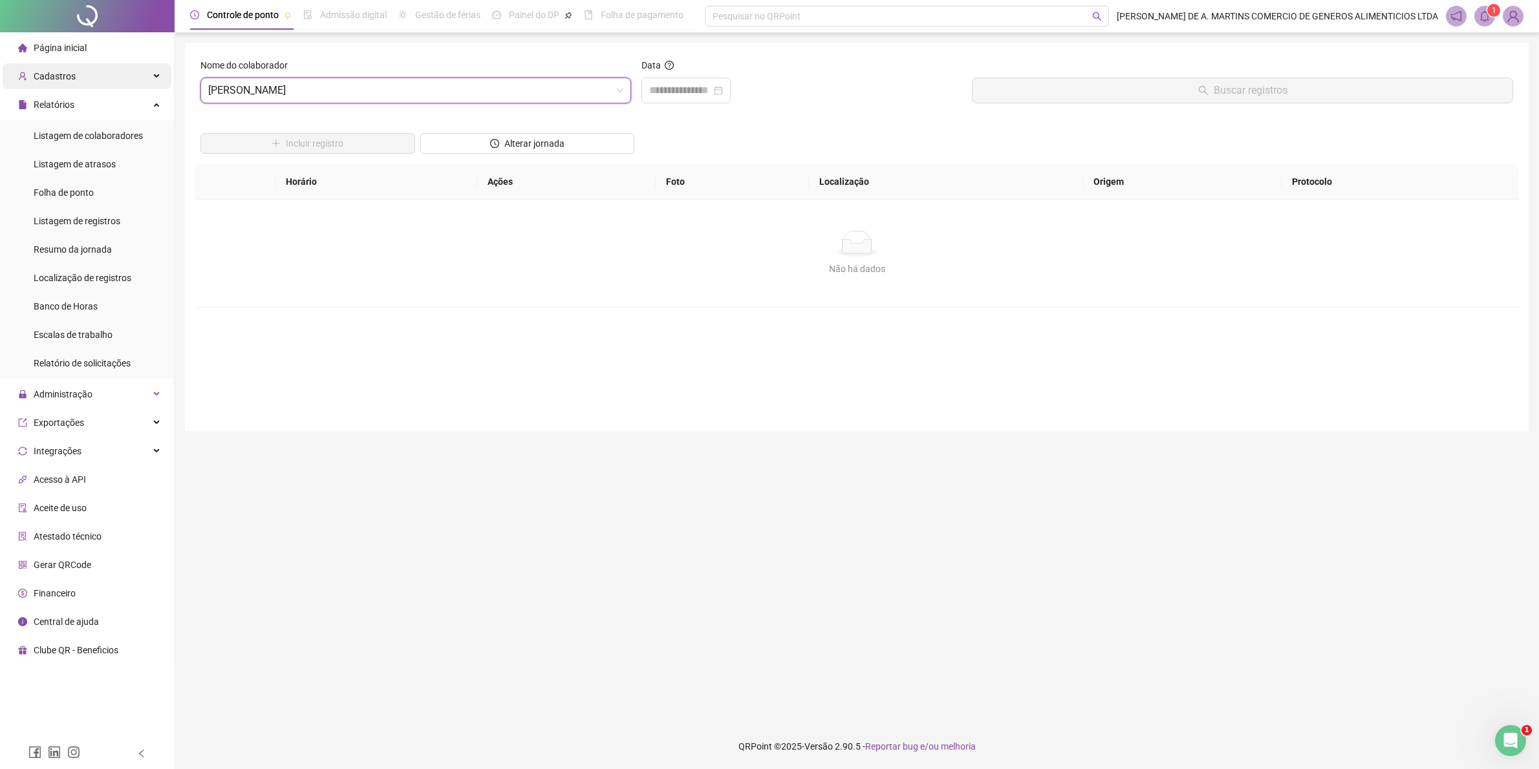
click at [156, 71] on div "Cadastros" at bounding box center [87, 76] width 169 height 26
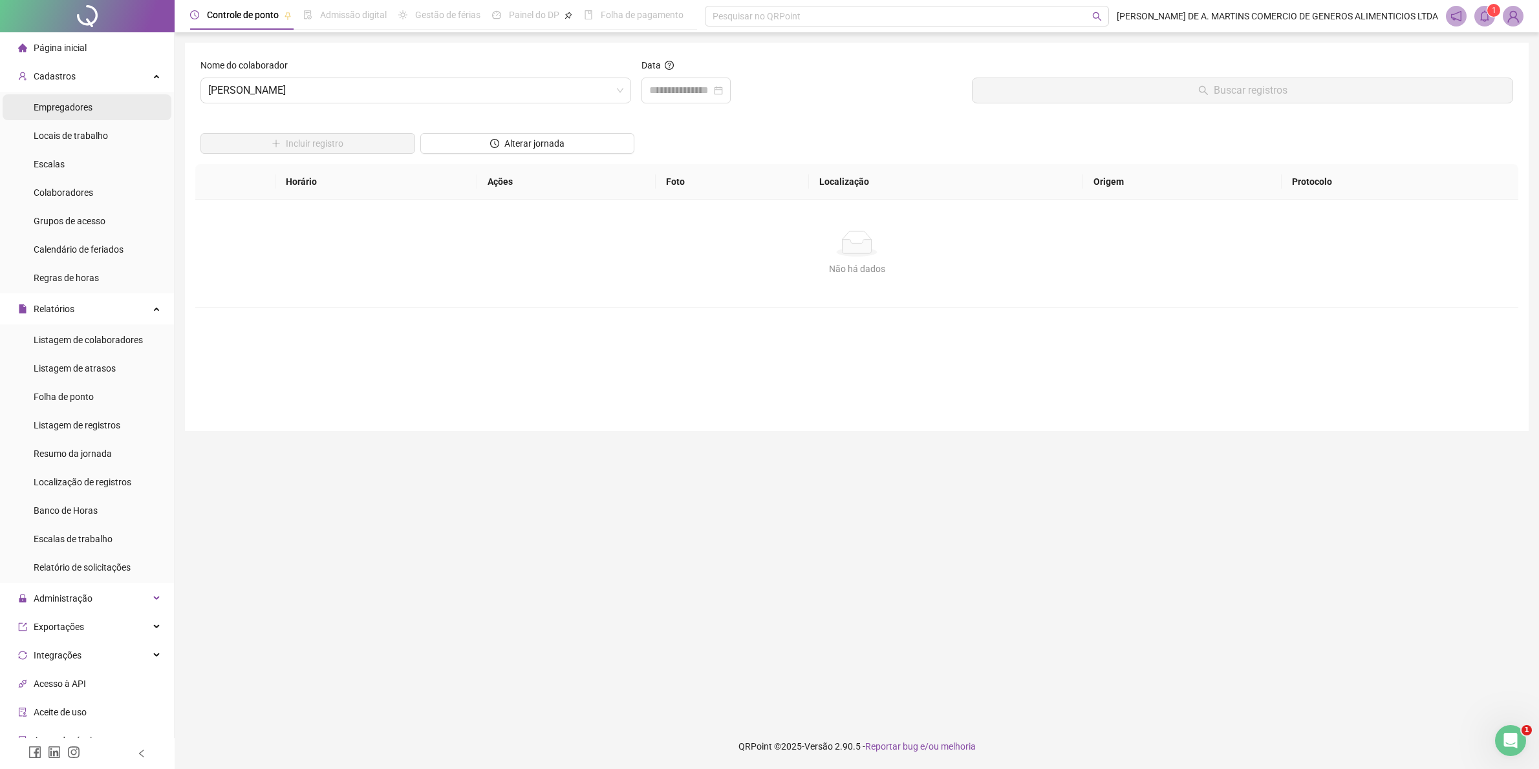
click at [104, 113] on li "Empregadores" at bounding box center [87, 107] width 169 height 26
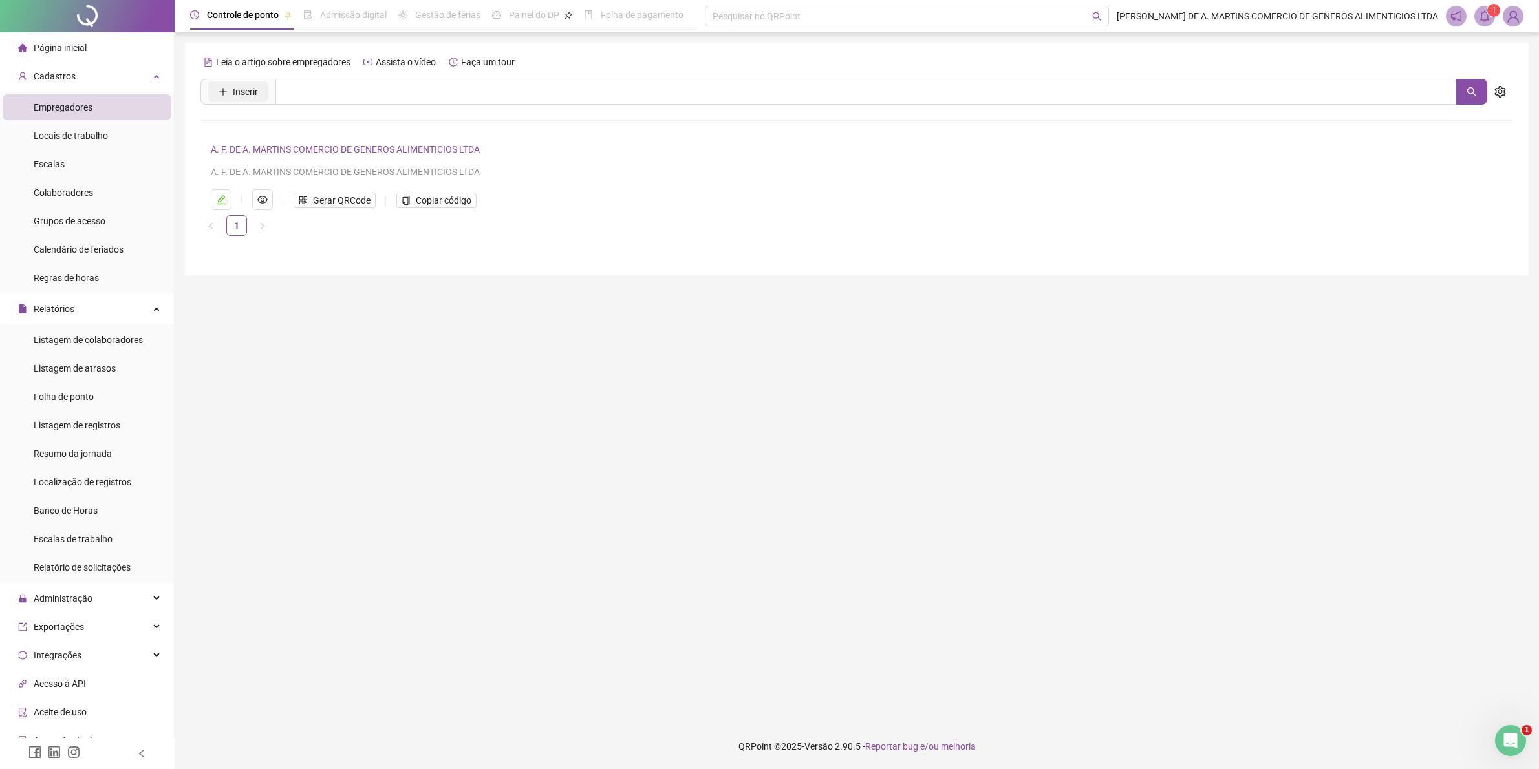
click at [246, 89] on span "Inserir" at bounding box center [245, 92] width 25 height 14
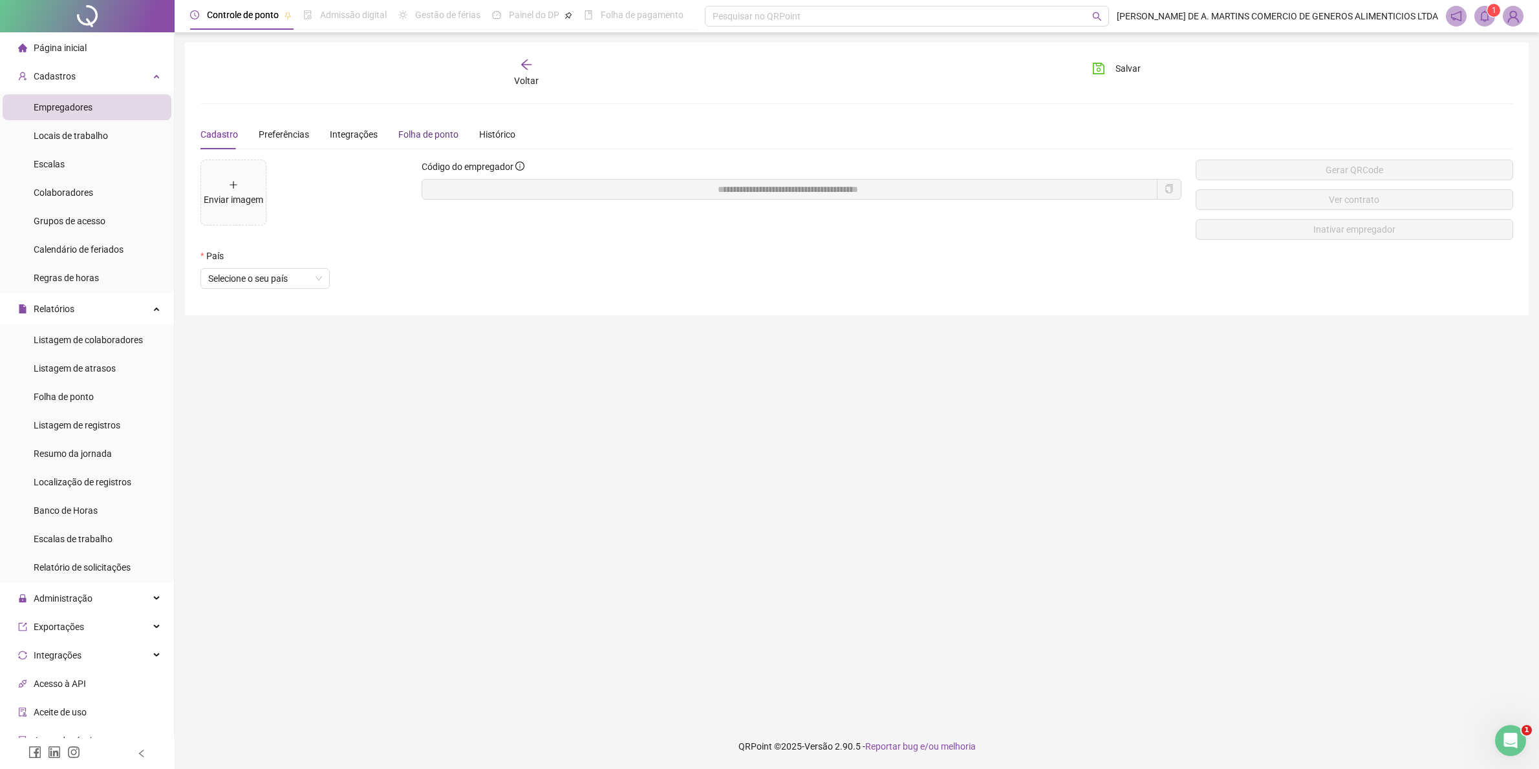
click at [431, 136] on div "Folha de ponto" at bounding box center [428, 134] width 60 height 14
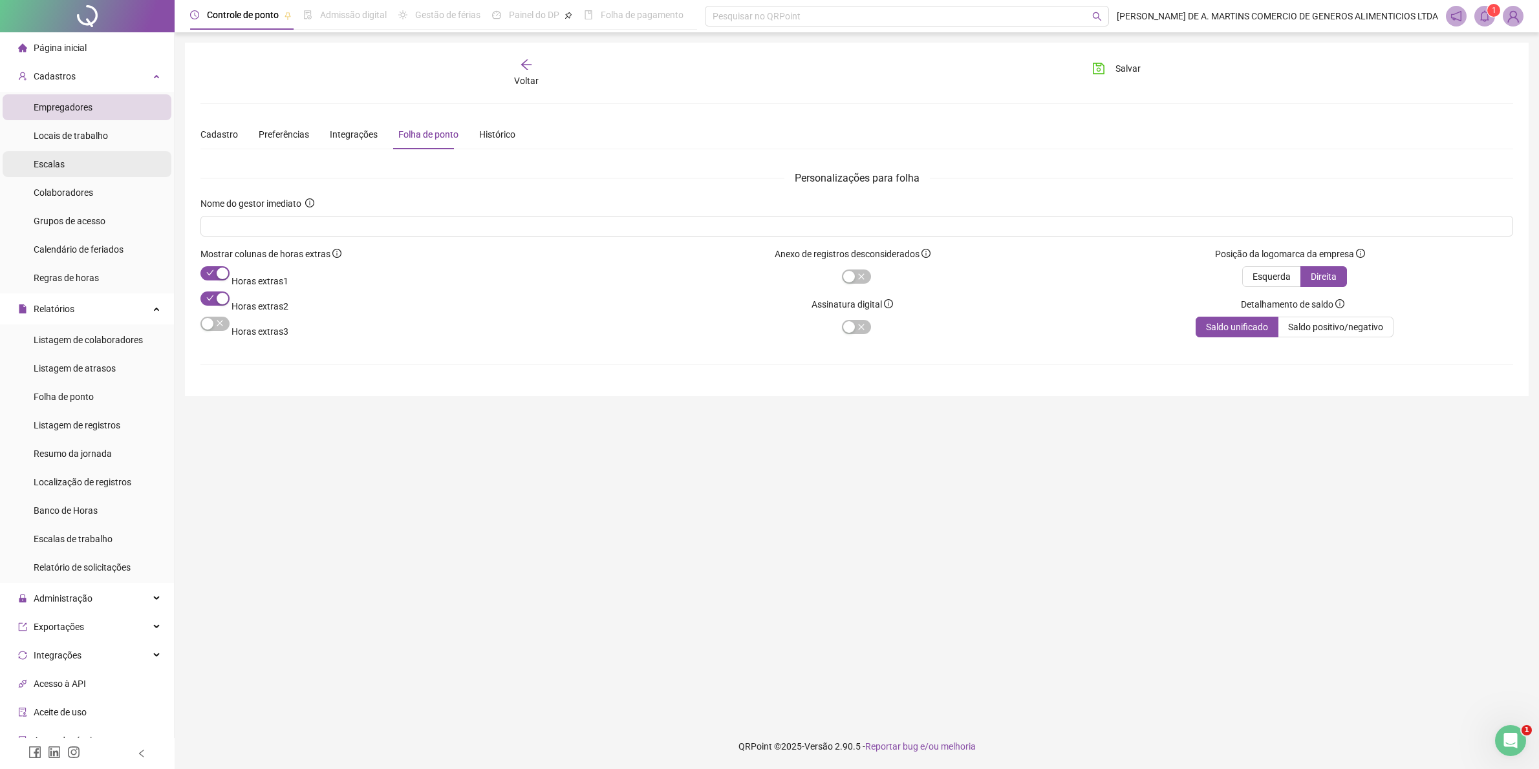
click at [66, 162] on li "Escalas" at bounding box center [87, 164] width 169 height 26
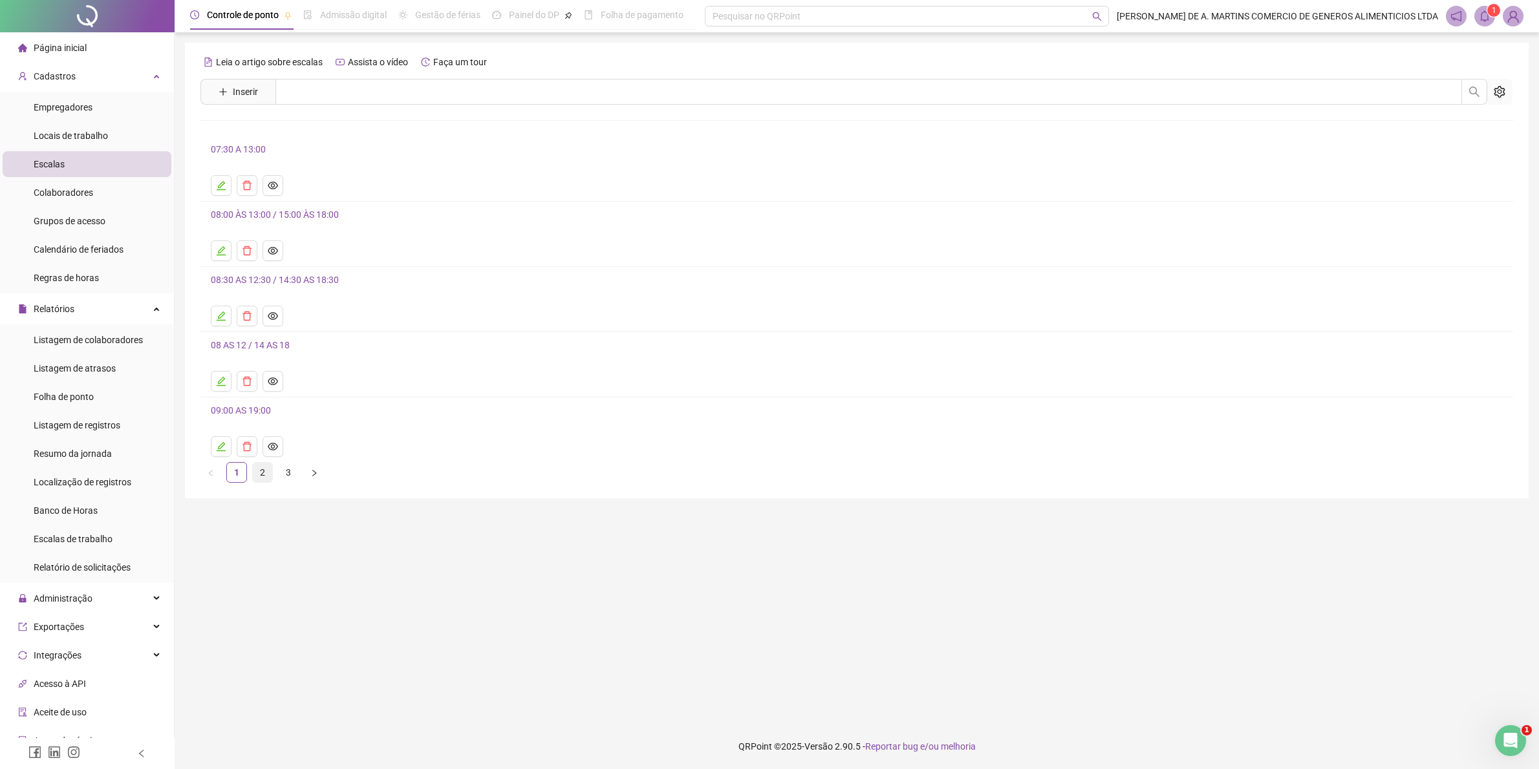
click at [260, 475] on link "2" at bounding box center [262, 472] width 19 height 19
click at [82, 195] on span "Colaboradores" at bounding box center [63, 192] width 59 height 10
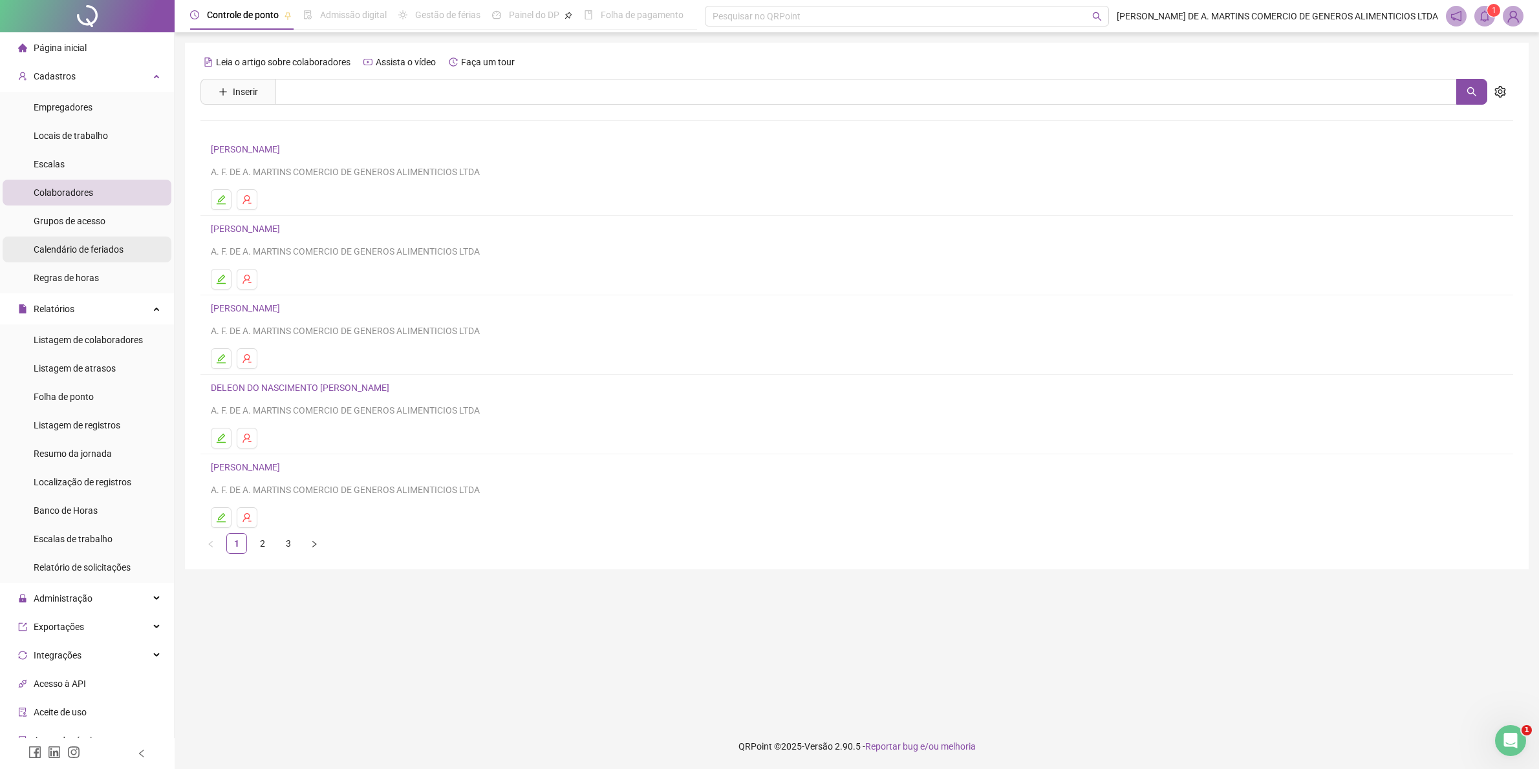
click at [83, 253] on span "Calendário de feriados" at bounding box center [79, 249] width 90 height 10
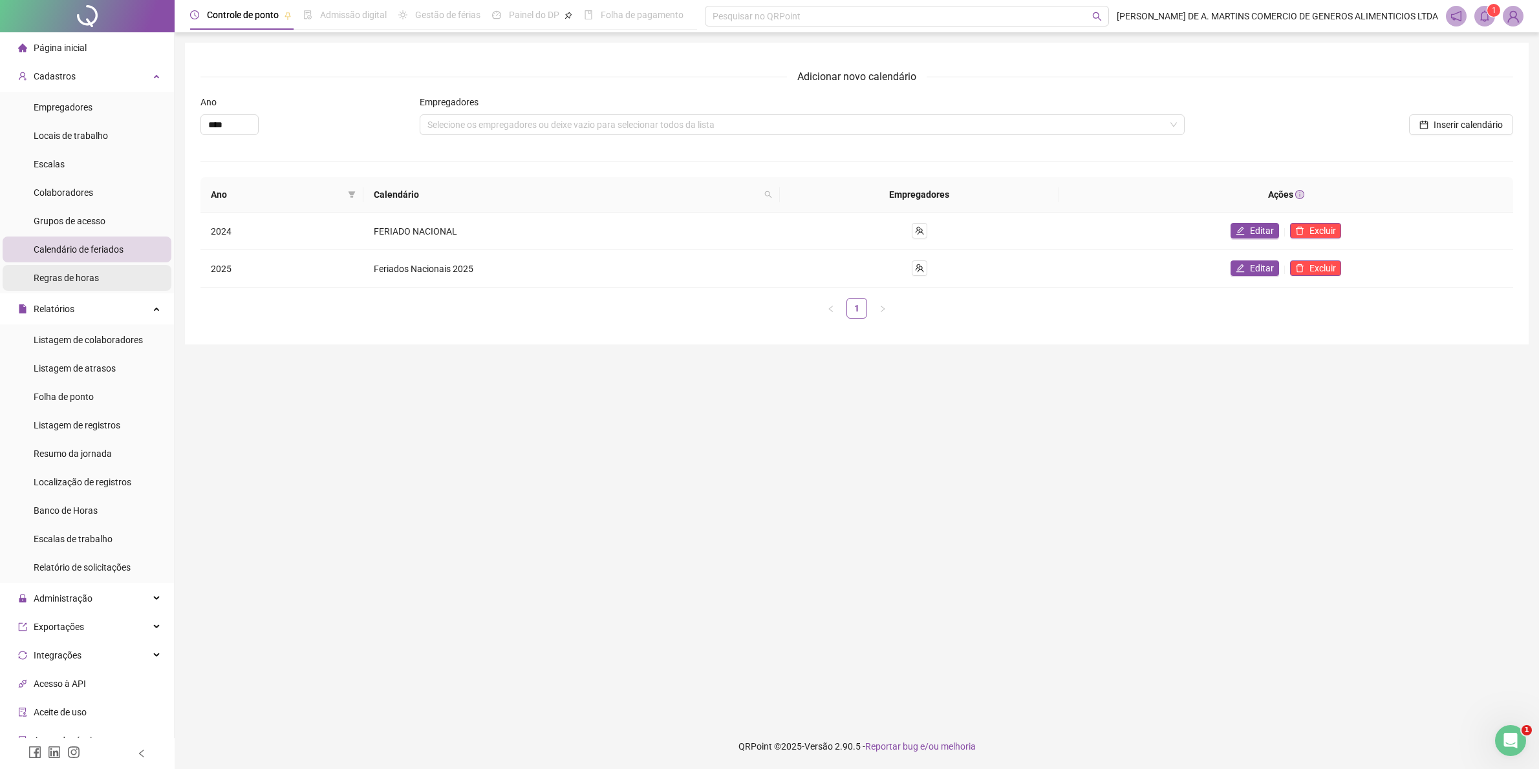
click at [83, 280] on span "Regras de horas" at bounding box center [66, 278] width 65 height 10
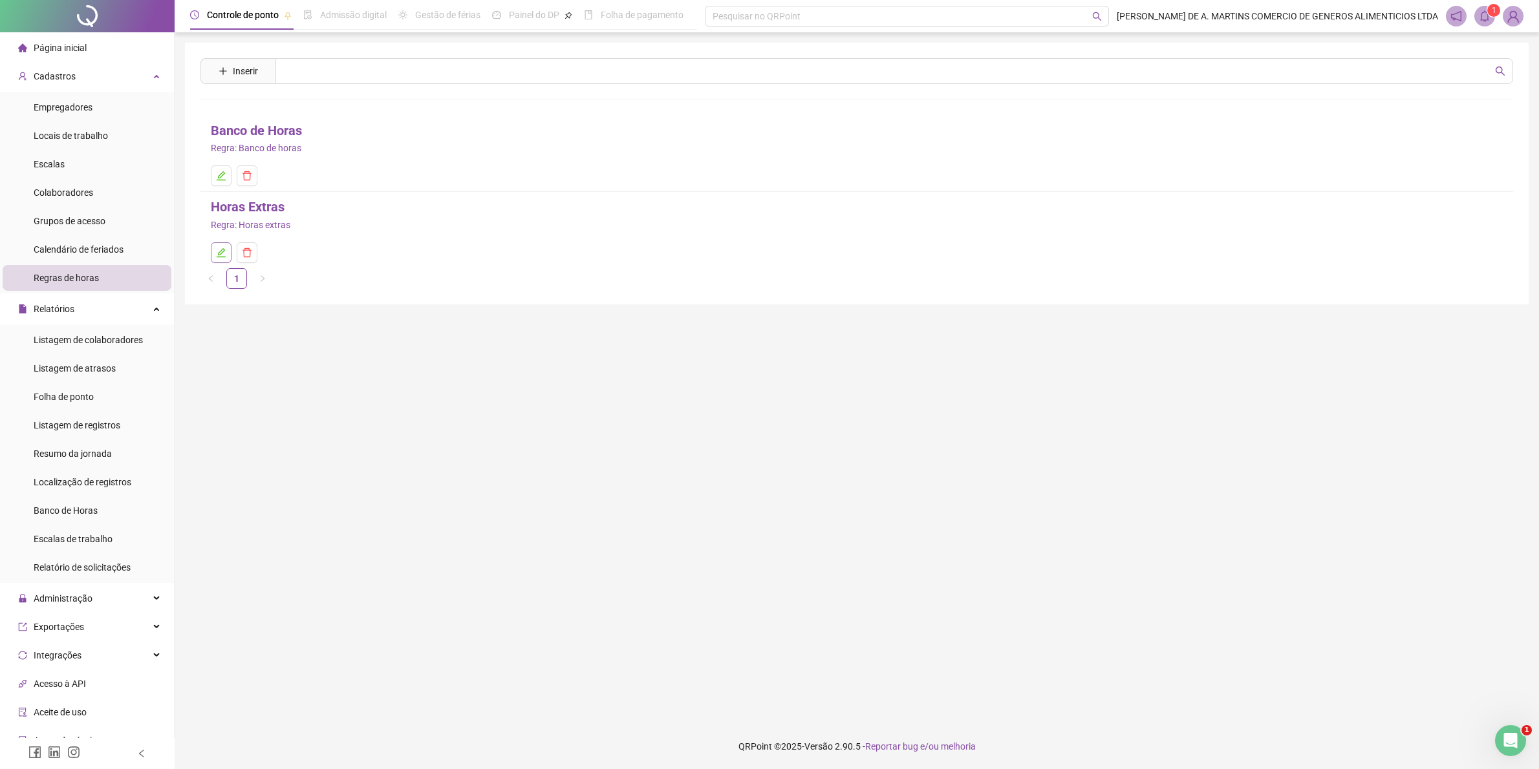
click at [223, 250] on icon "edit" at bounding box center [221, 253] width 10 height 10
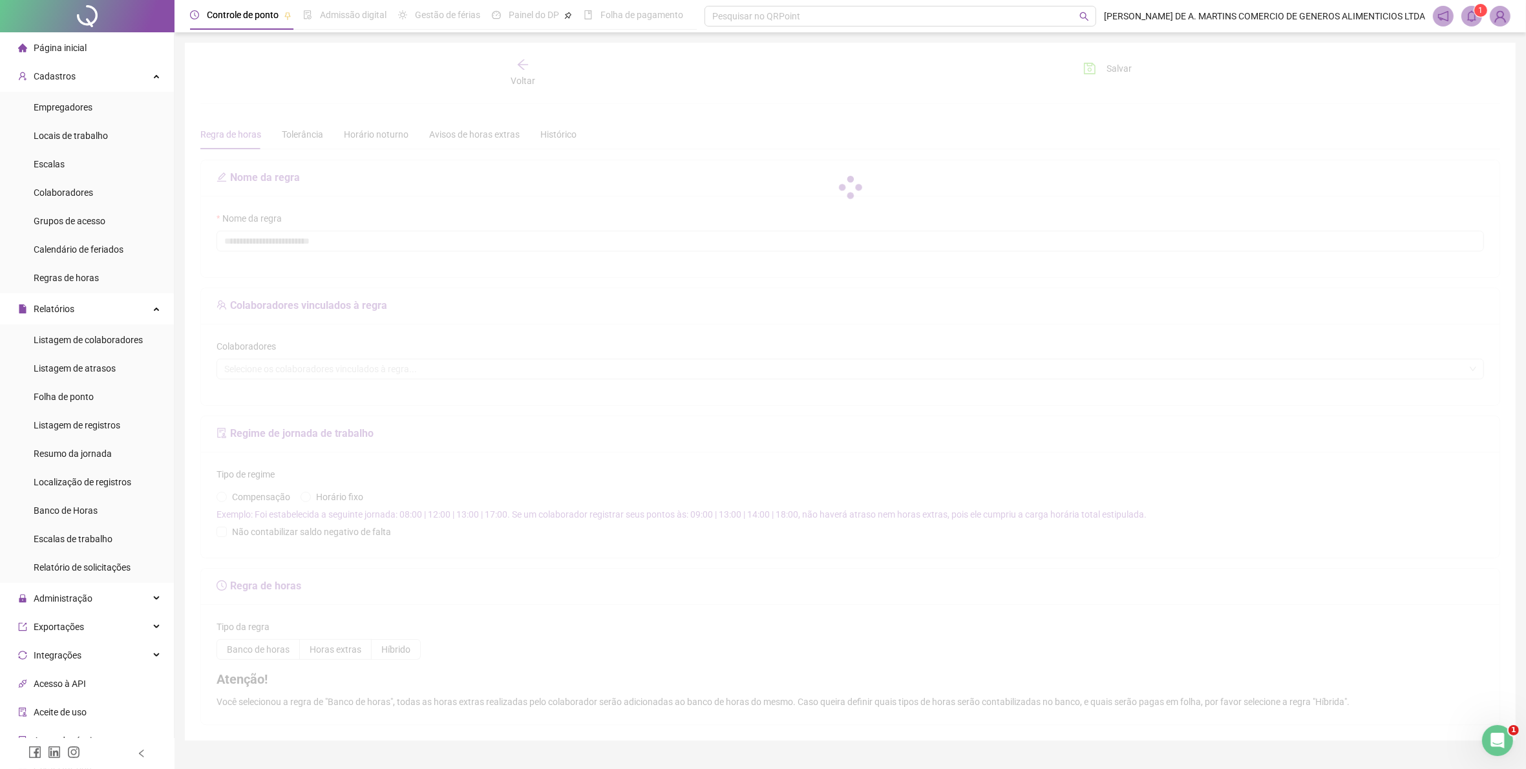
type input "**********"
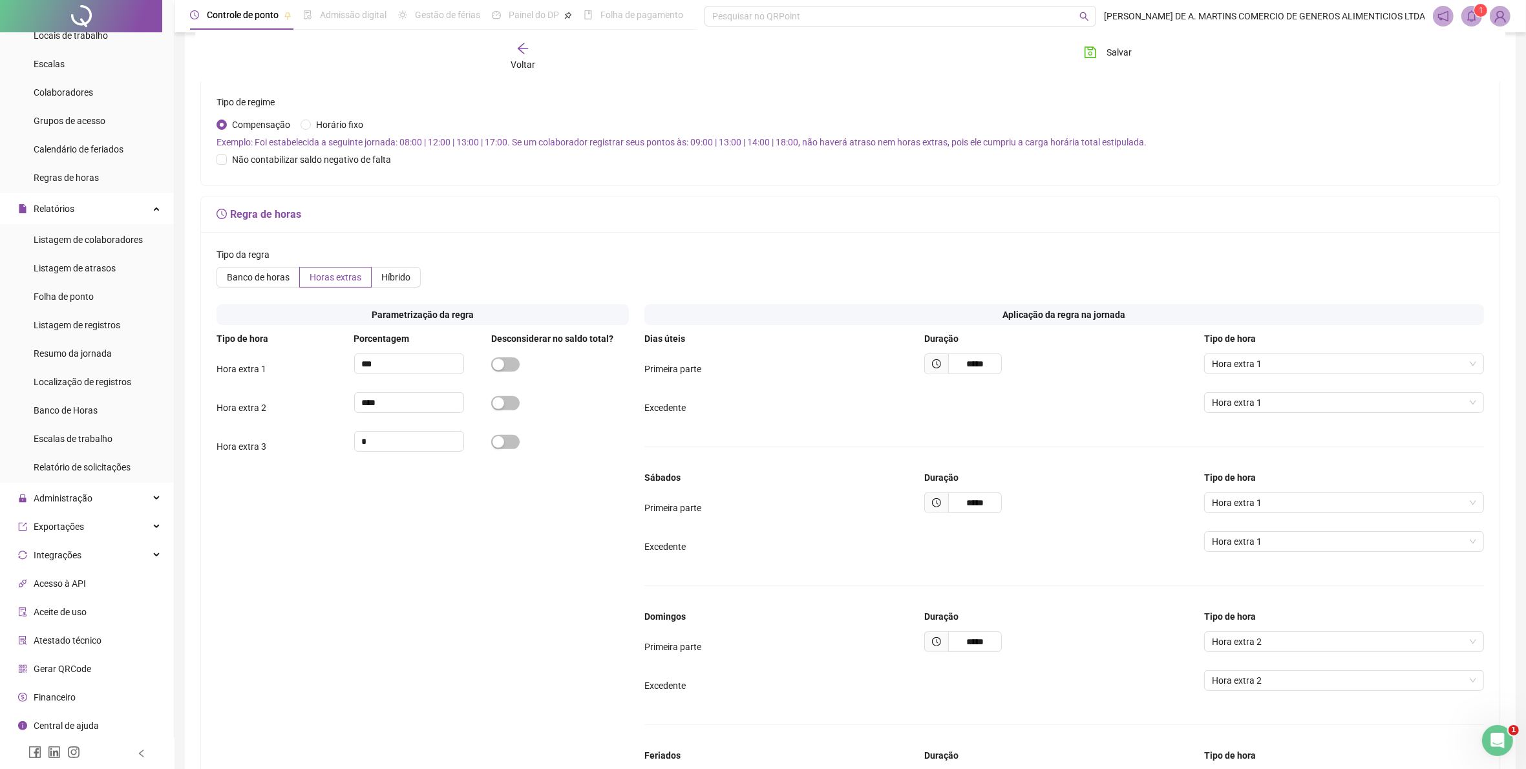
scroll to position [309, 0]
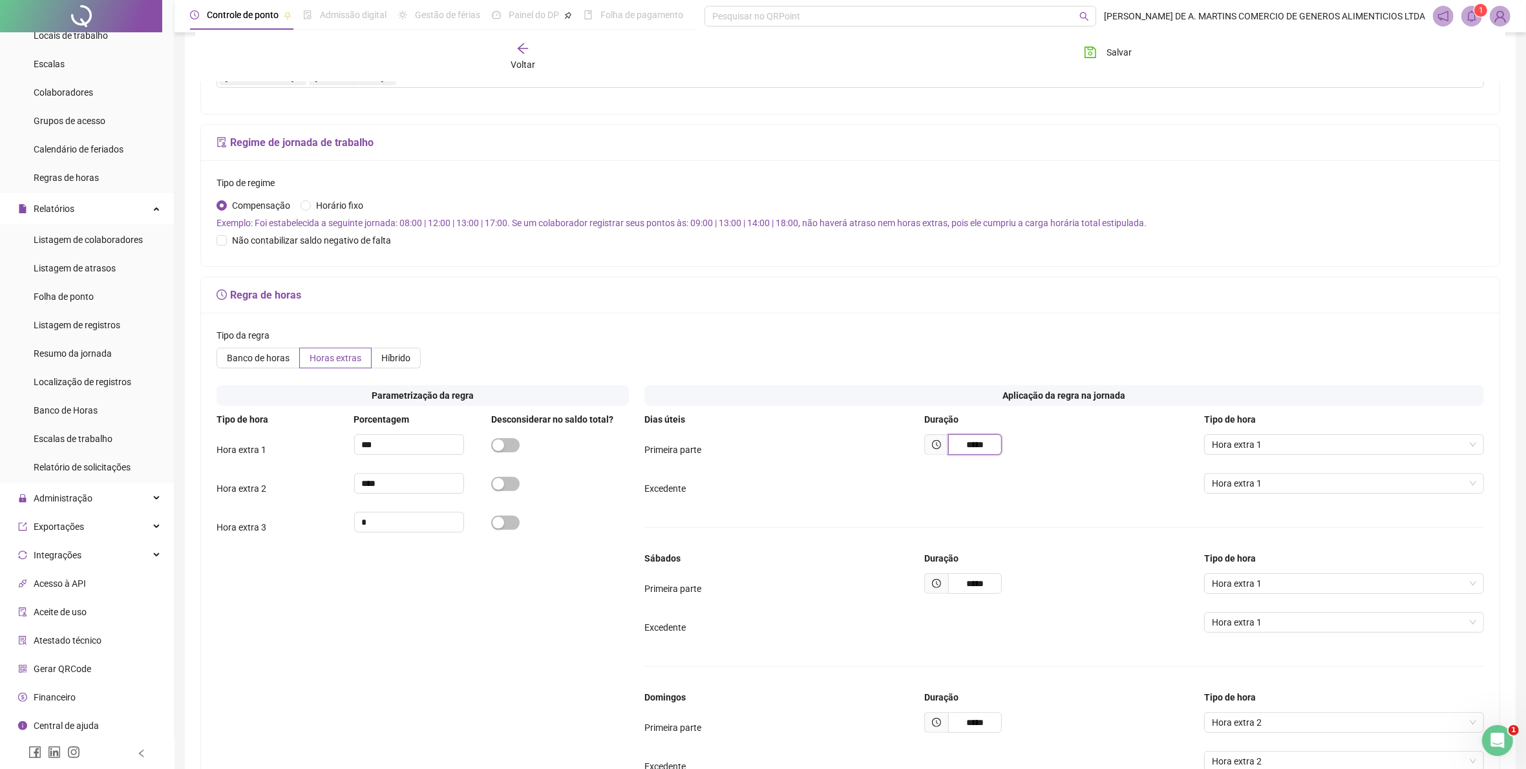
click at [973, 447] on input "*****" at bounding box center [975, 444] width 54 height 21
click at [974, 444] on input "*****" at bounding box center [975, 444] width 54 height 21
type input "*"
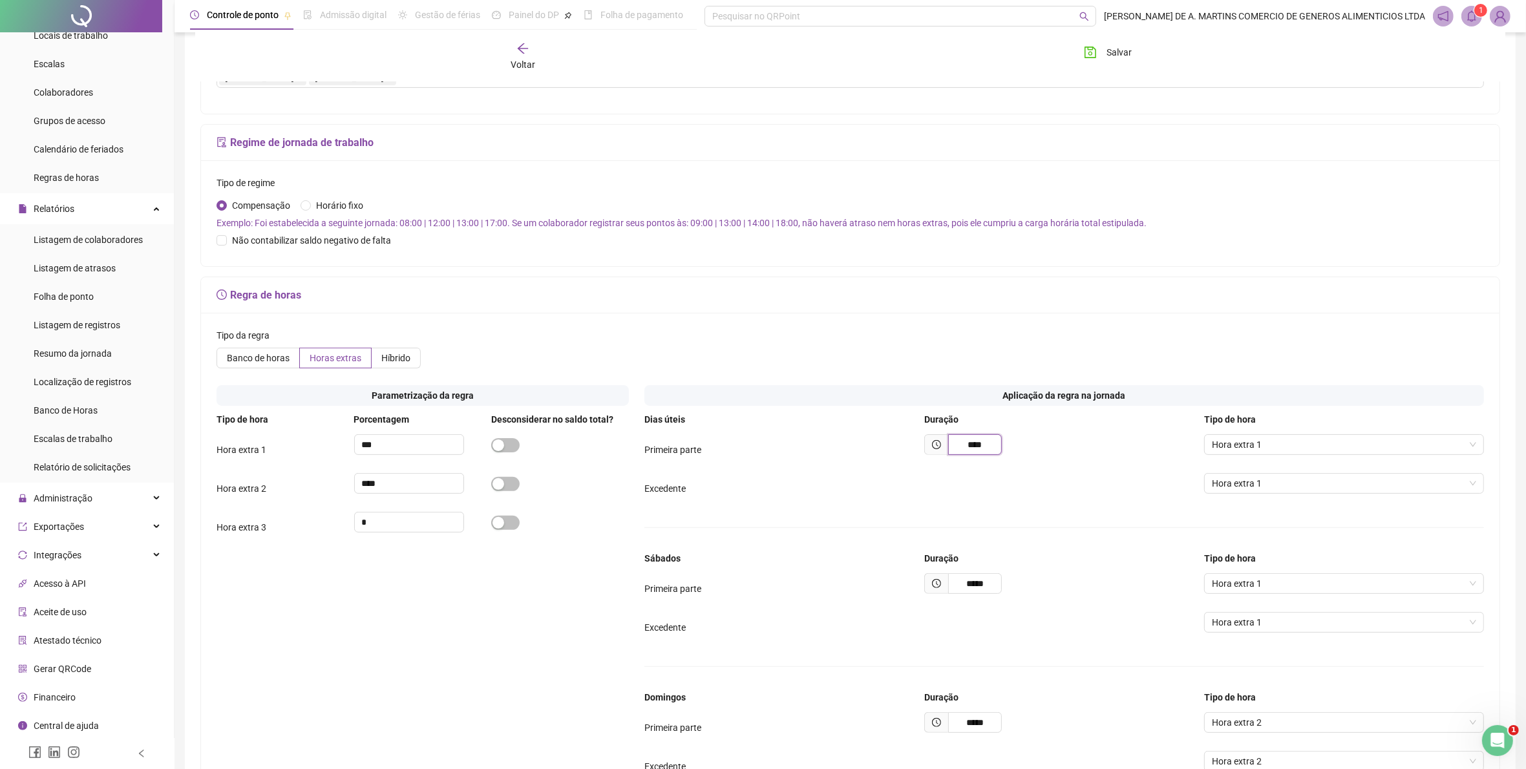
type input "*****"
click at [1469, 485] on span "Hora extra 1" at bounding box center [1344, 483] width 264 height 19
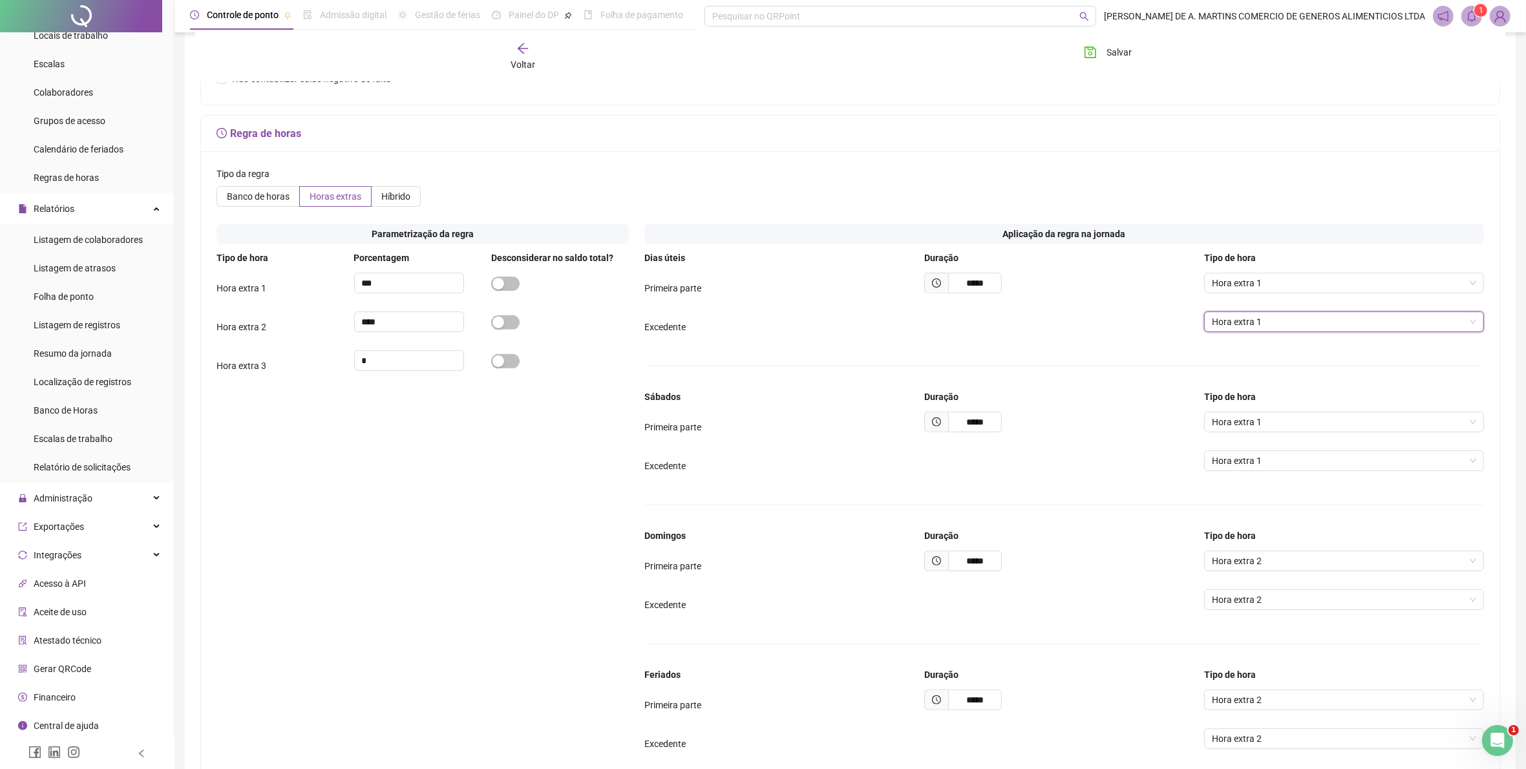
scroll to position [551, 0]
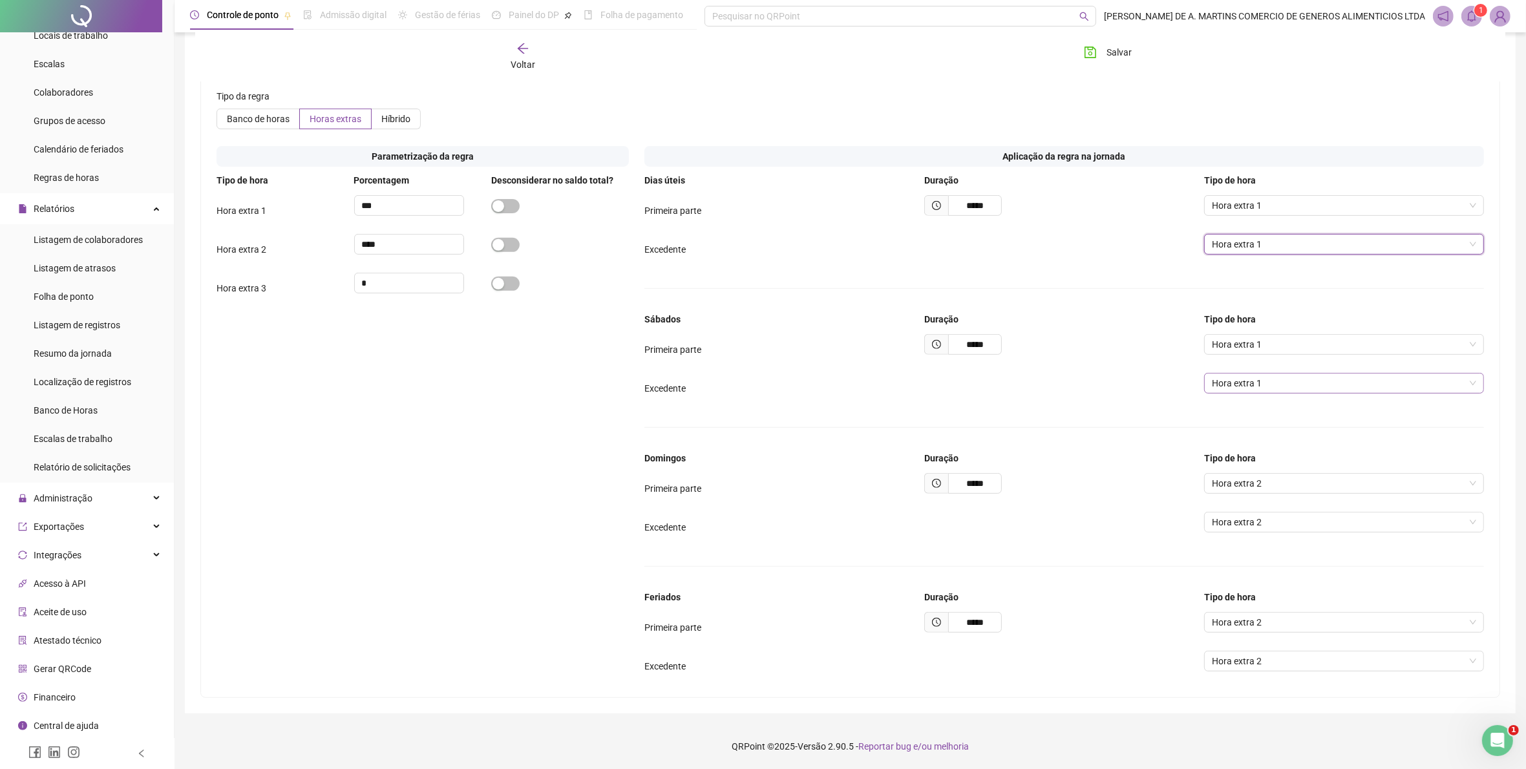
click at [1474, 385] on span "Hora extra 1" at bounding box center [1344, 383] width 264 height 19
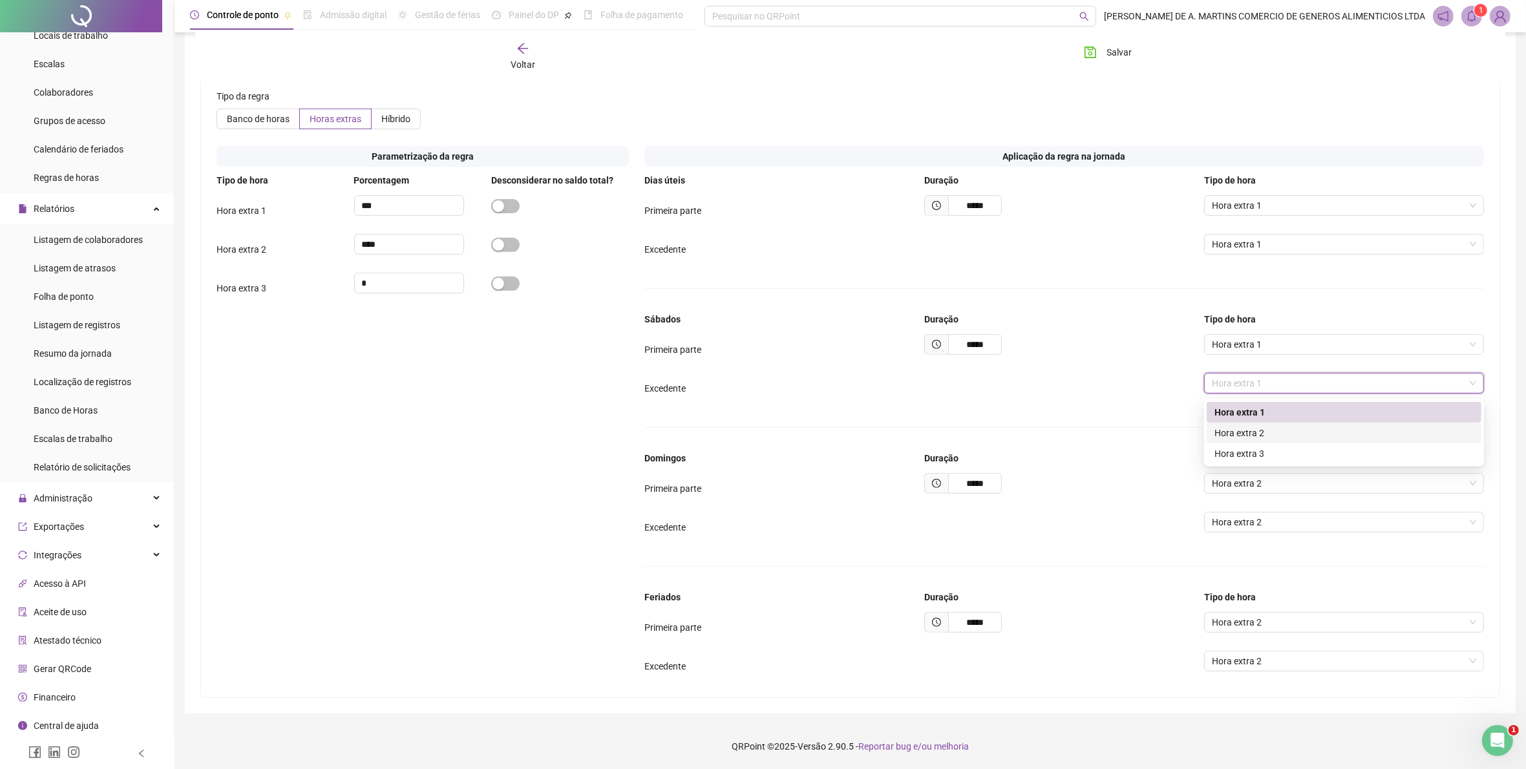
click at [1338, 429] on div "Hora extra 2" at bounding box center [1344, 433] width 259 height 14
click at [1471, 378] on span "Hora extra 2" at bounding box center [1344, 383] width 264 height 19
click at [1379, 412] on div "Hora extra 1" at bounding box center [1344, 412] width 259 height 14
click at [409, 118] on label "Híbrido" at bounding box center [396, 119] width 49 height 21
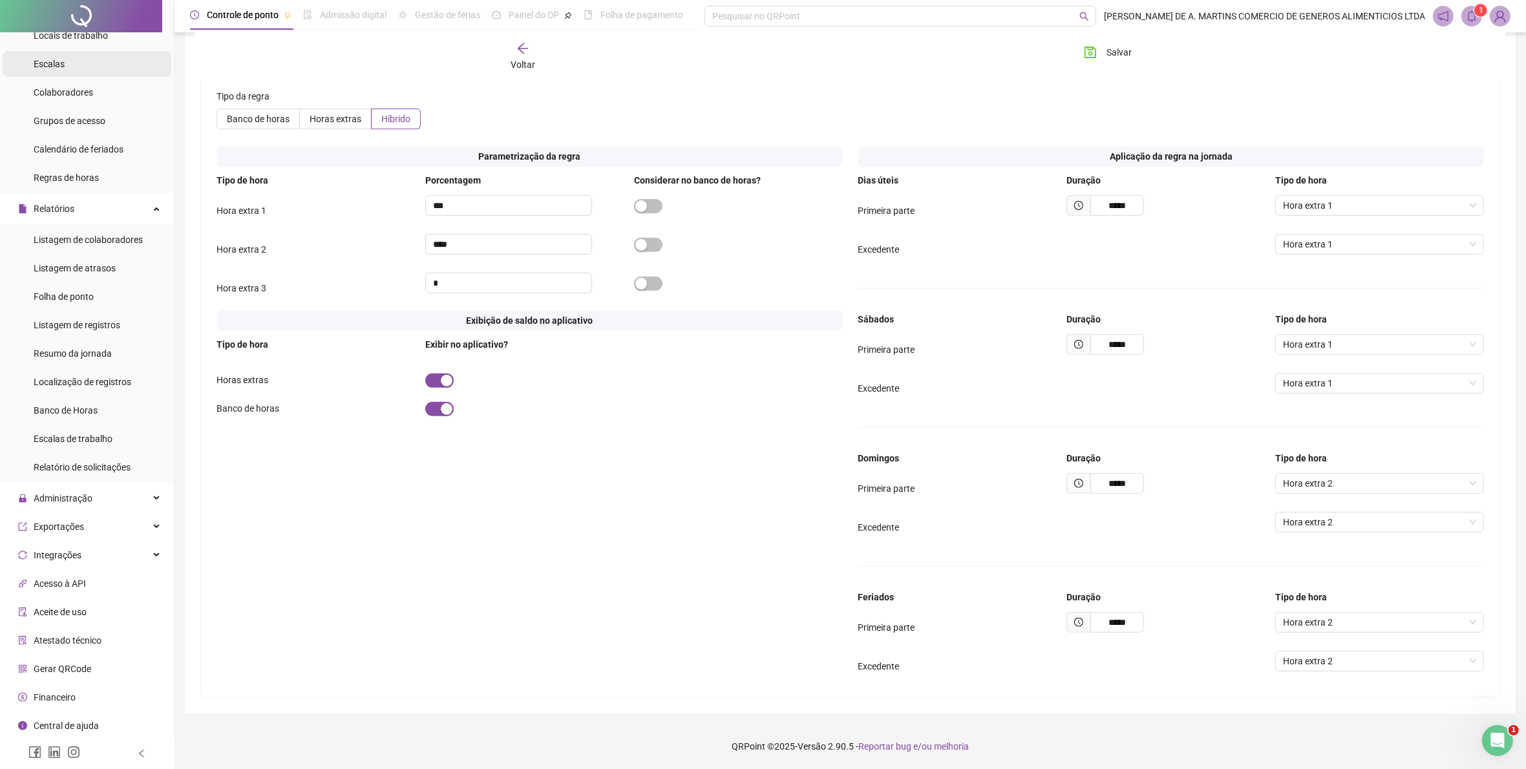
click at [55, 60] on span "Escalas" at bounding box center [49, 64] width 31 height 10
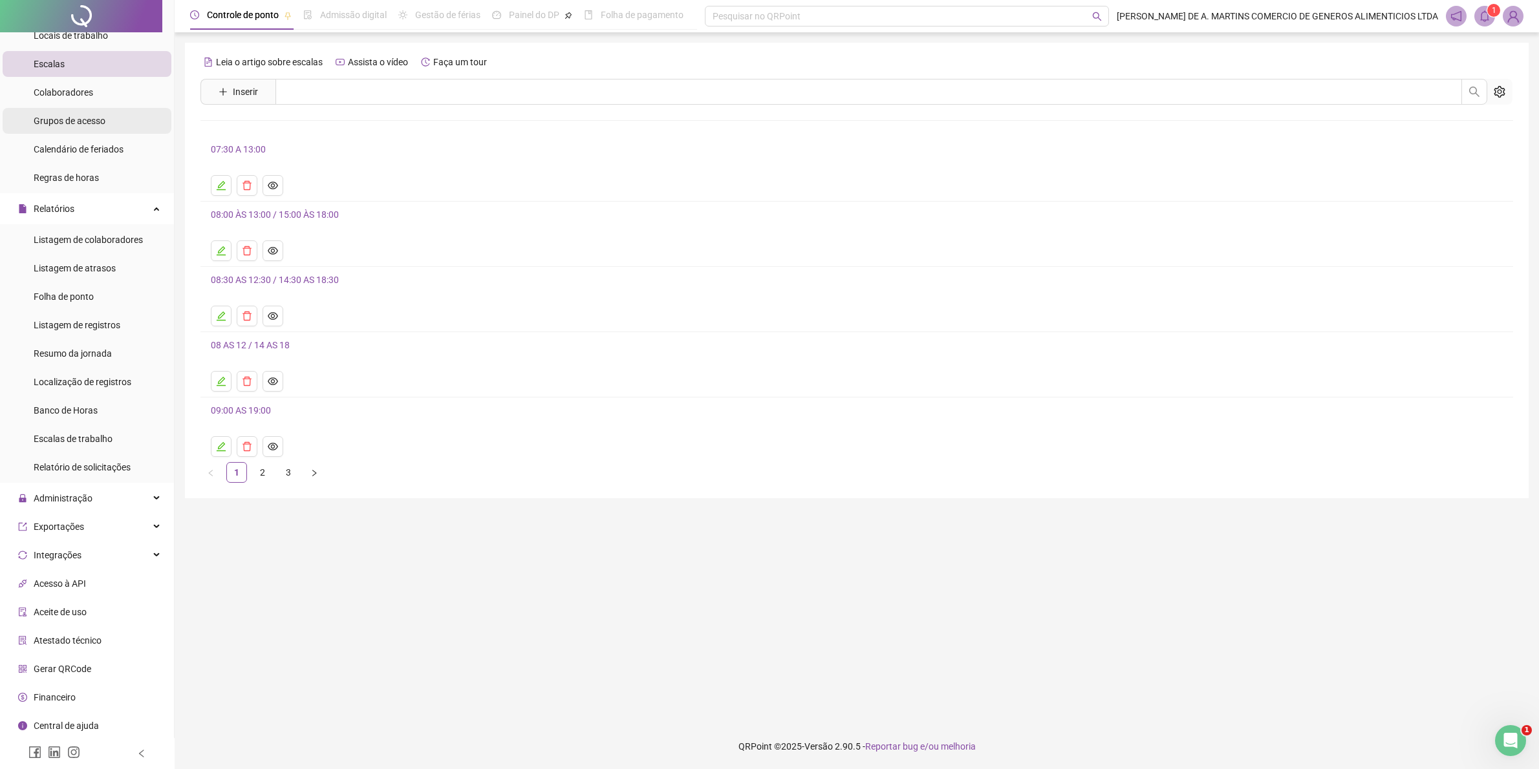
click at [91, 127] on div "Grupos de acesso" at bounding box center [70, 121] width 72 height 26
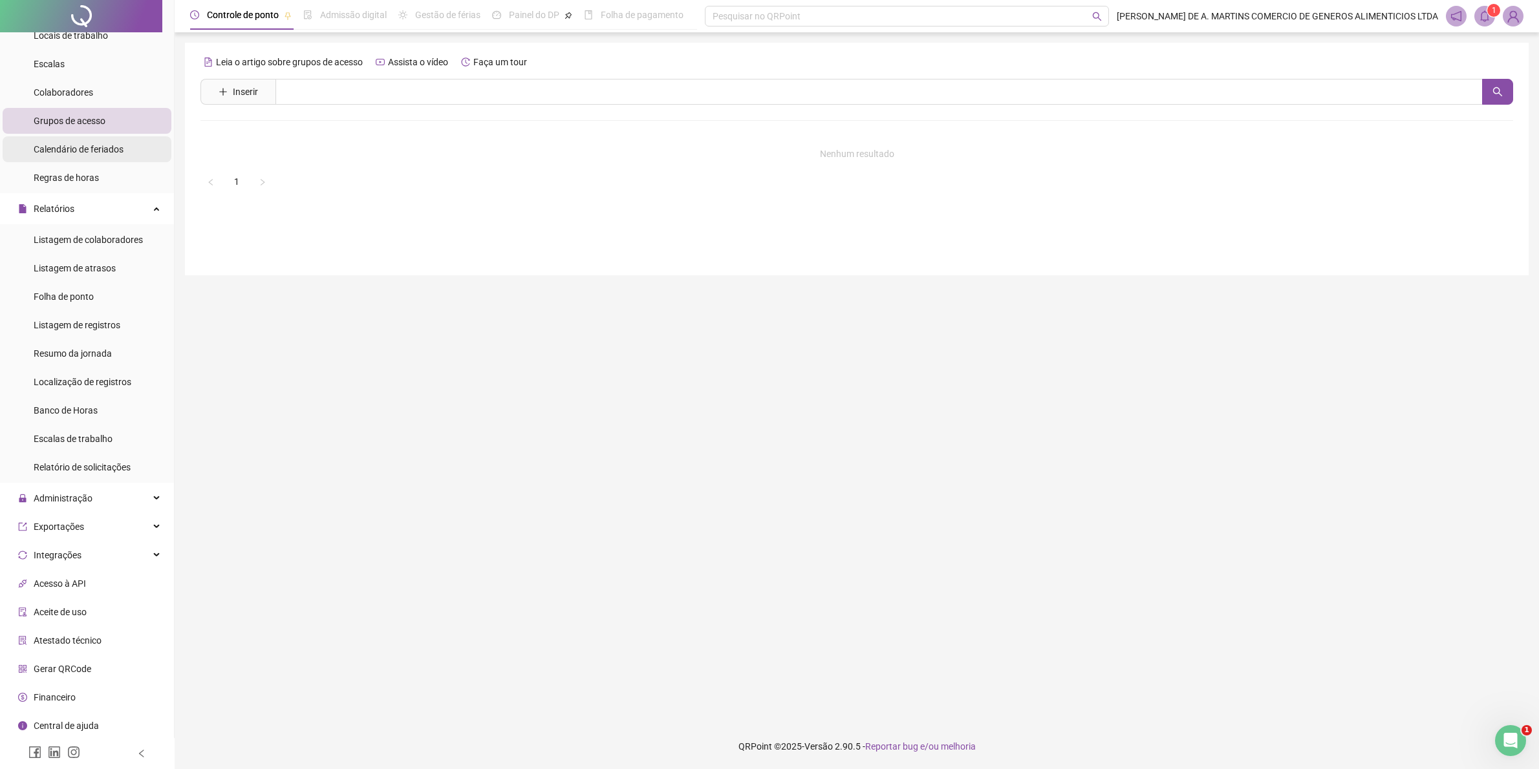
click at [87, 149] on span "Calendário de feriados" at bounding box center [79, 149] width 90 height 10
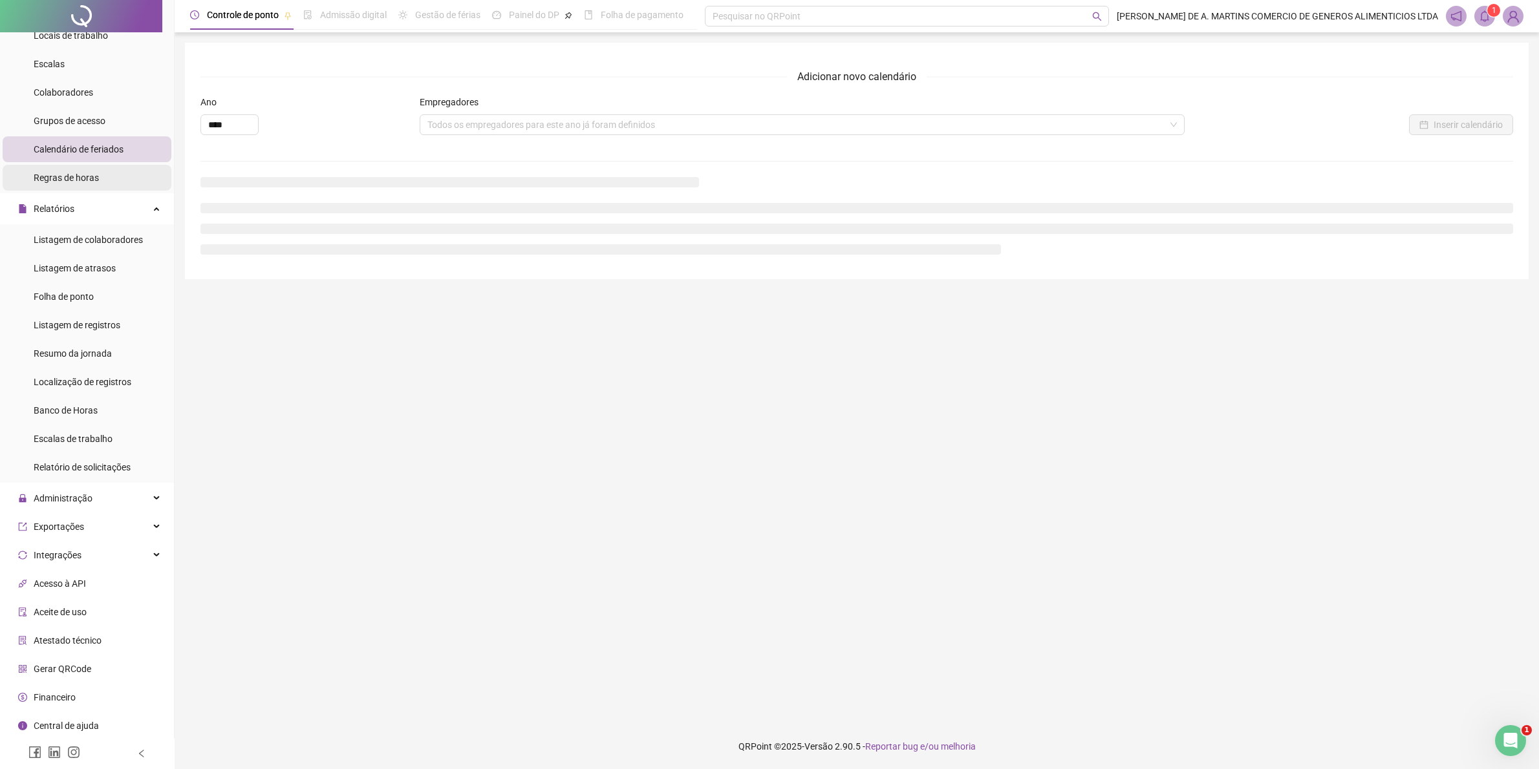
click at [88, 178] on span "Regras de horas" at bounding box center [66, 178] width 65 height 10
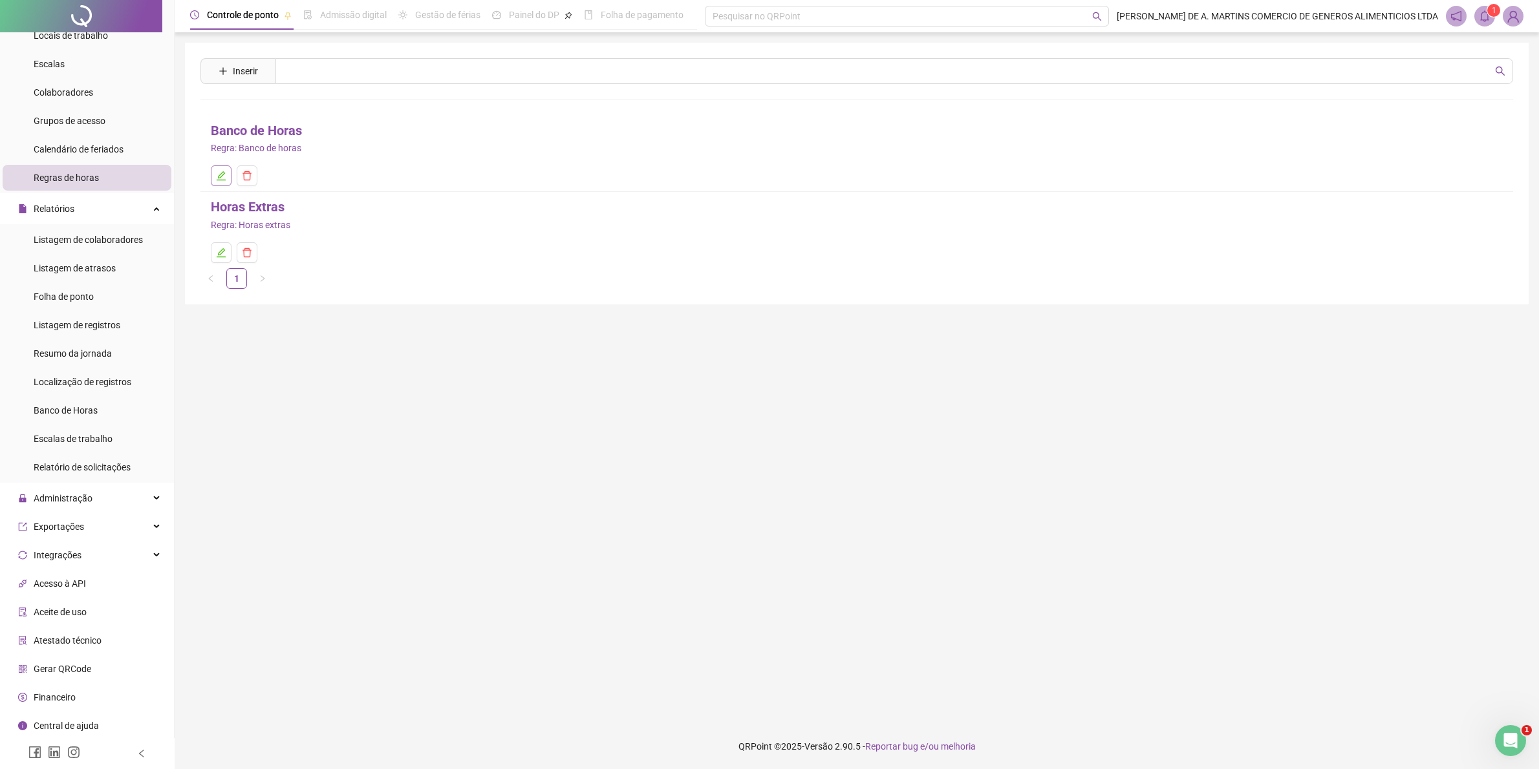
click at [227, 169] on button "button" at bounding box center [221, 175] width 21 height 21
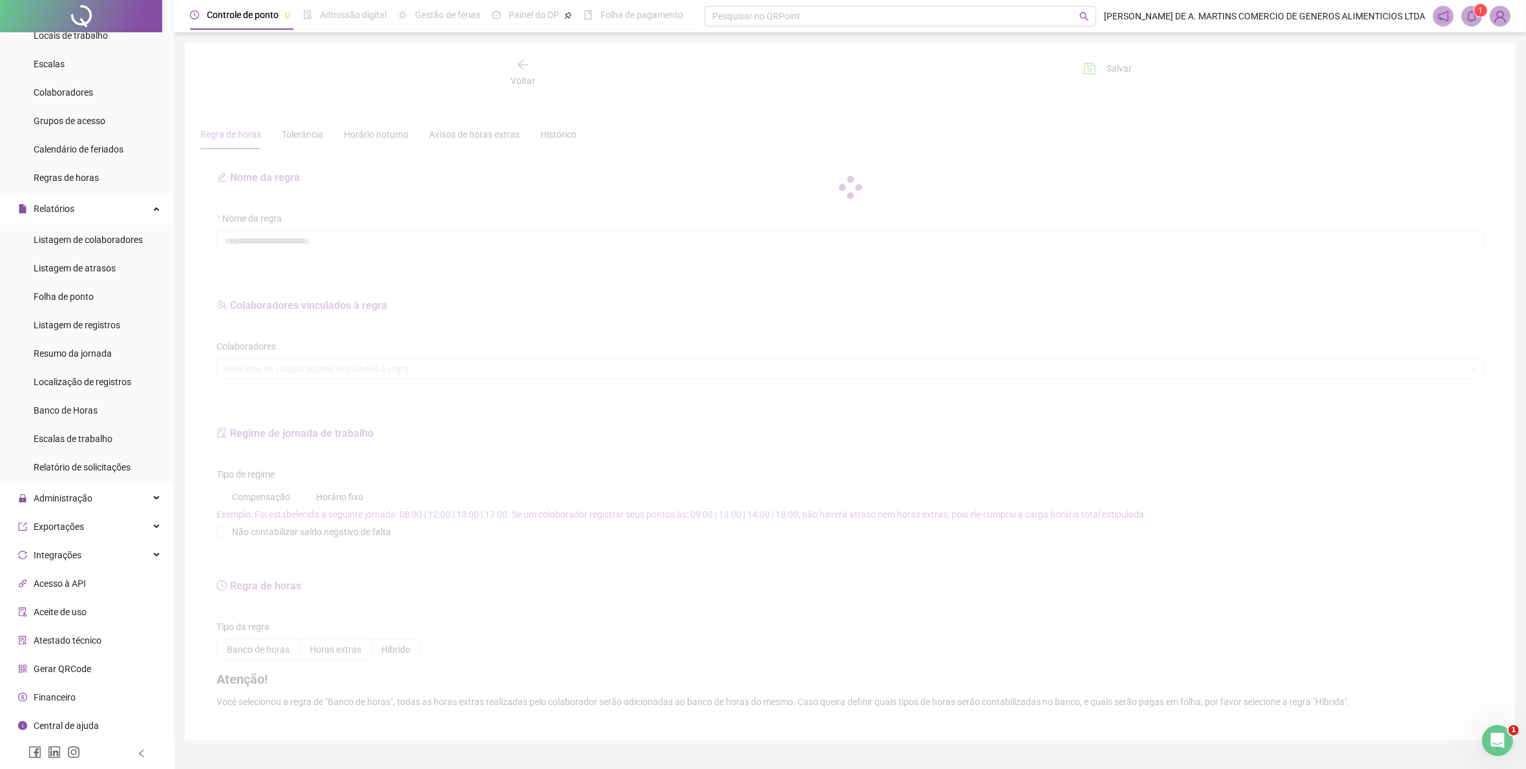
type input "**********"
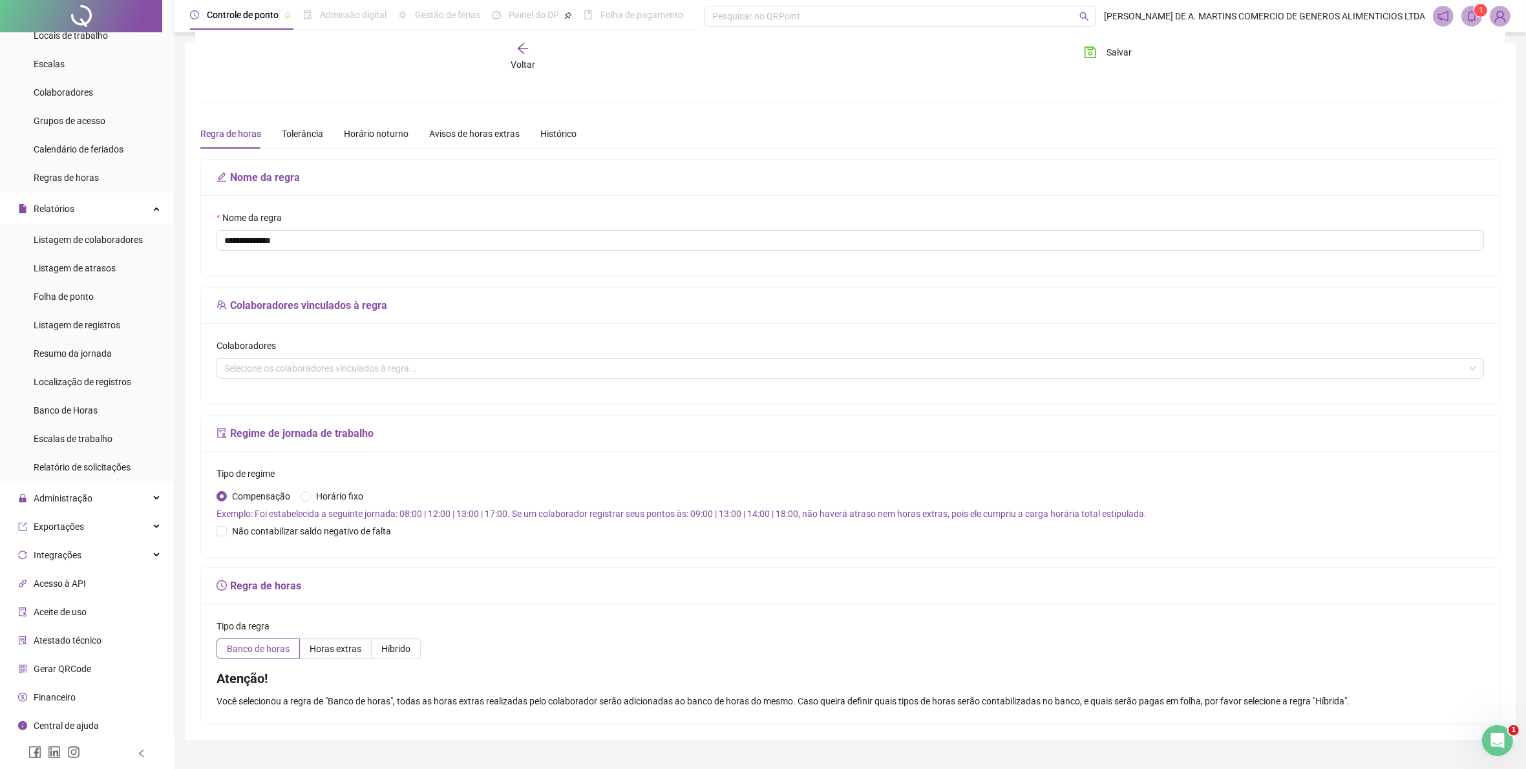
scroll to position [29, 0]
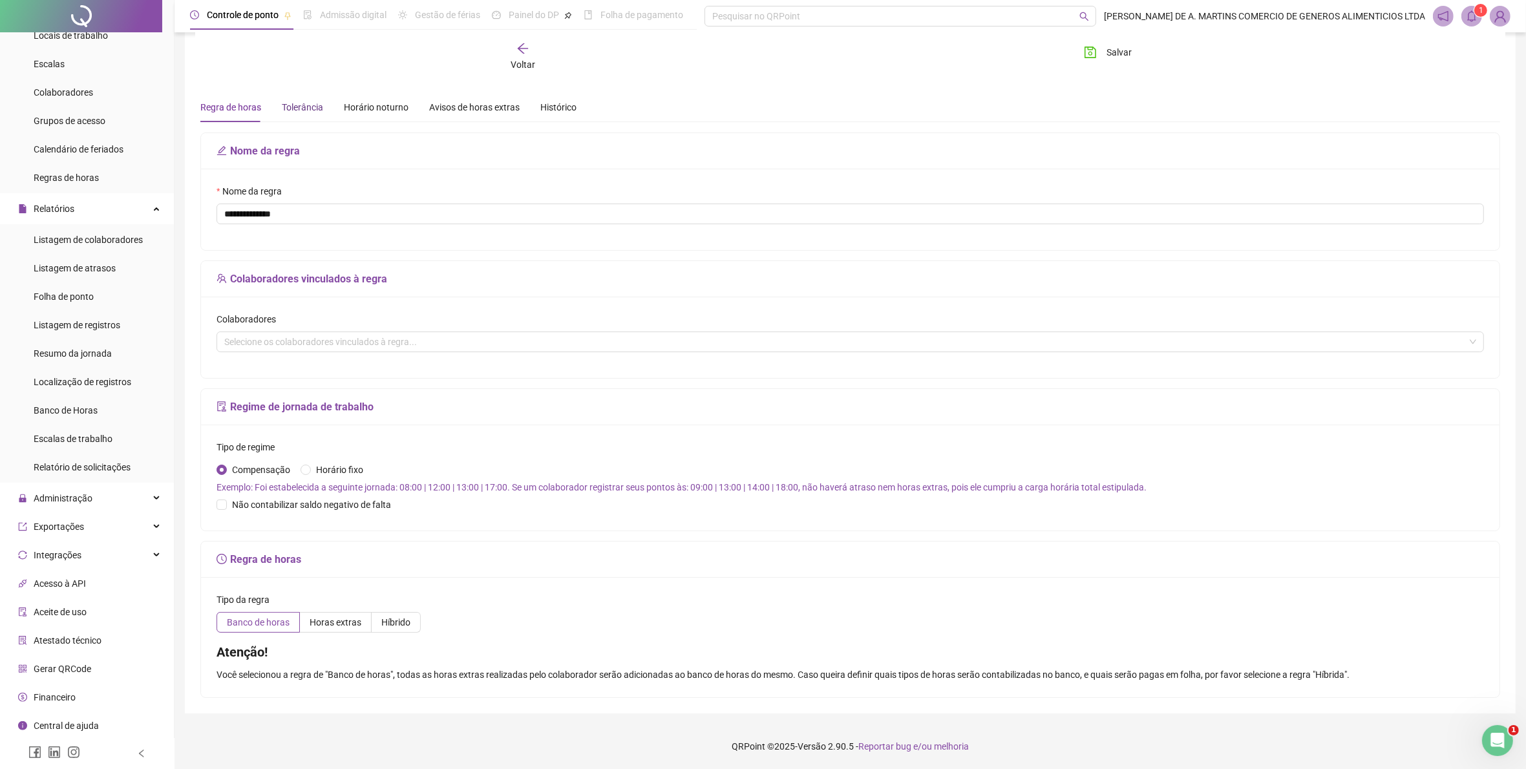
click at [296, 105] on div "Tolerância" at bounding box center [302, 107] width 41 height 14
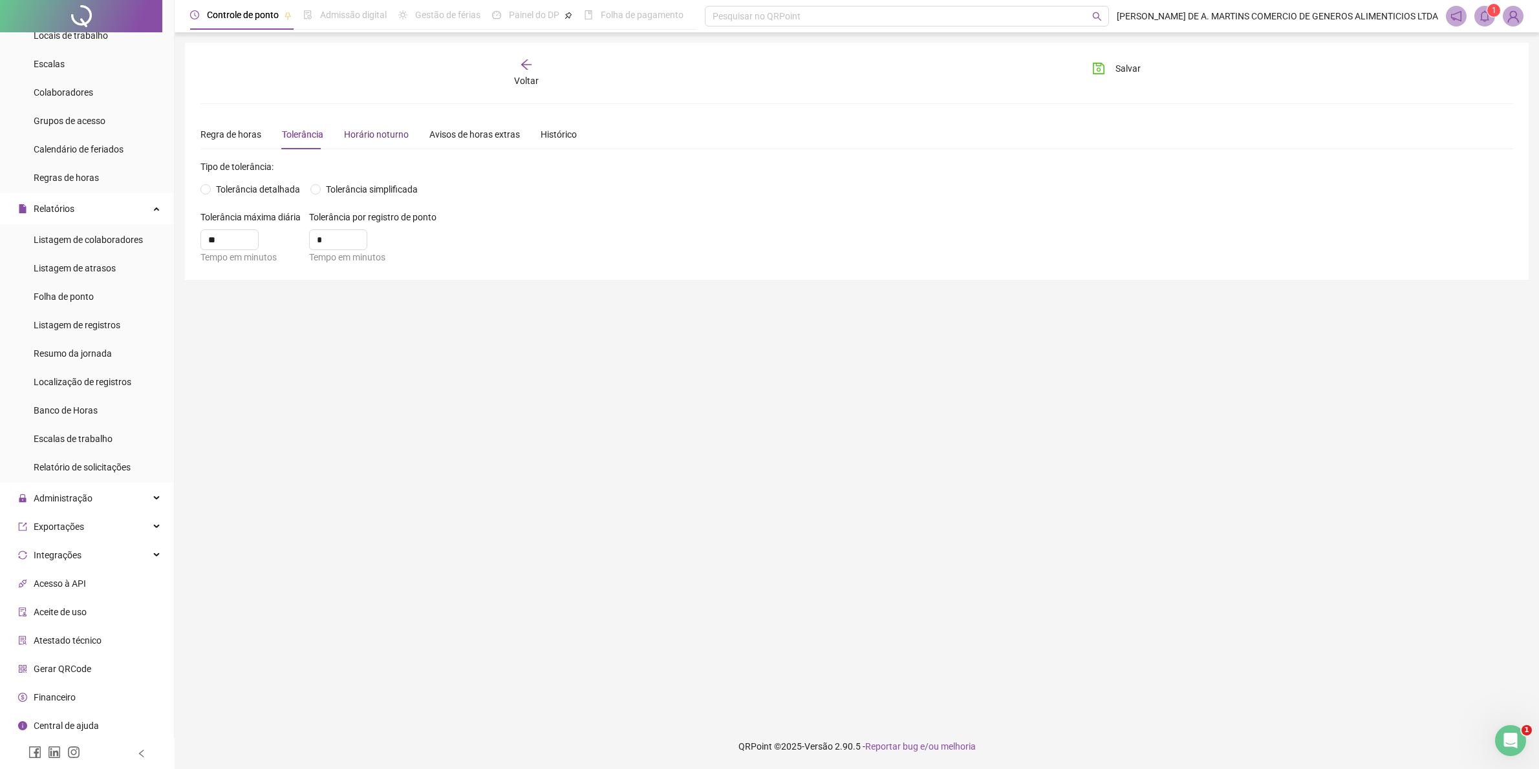
click at [356, 133] on div "Horário noturno" at bounding box center [376, 134] width 65 height 14
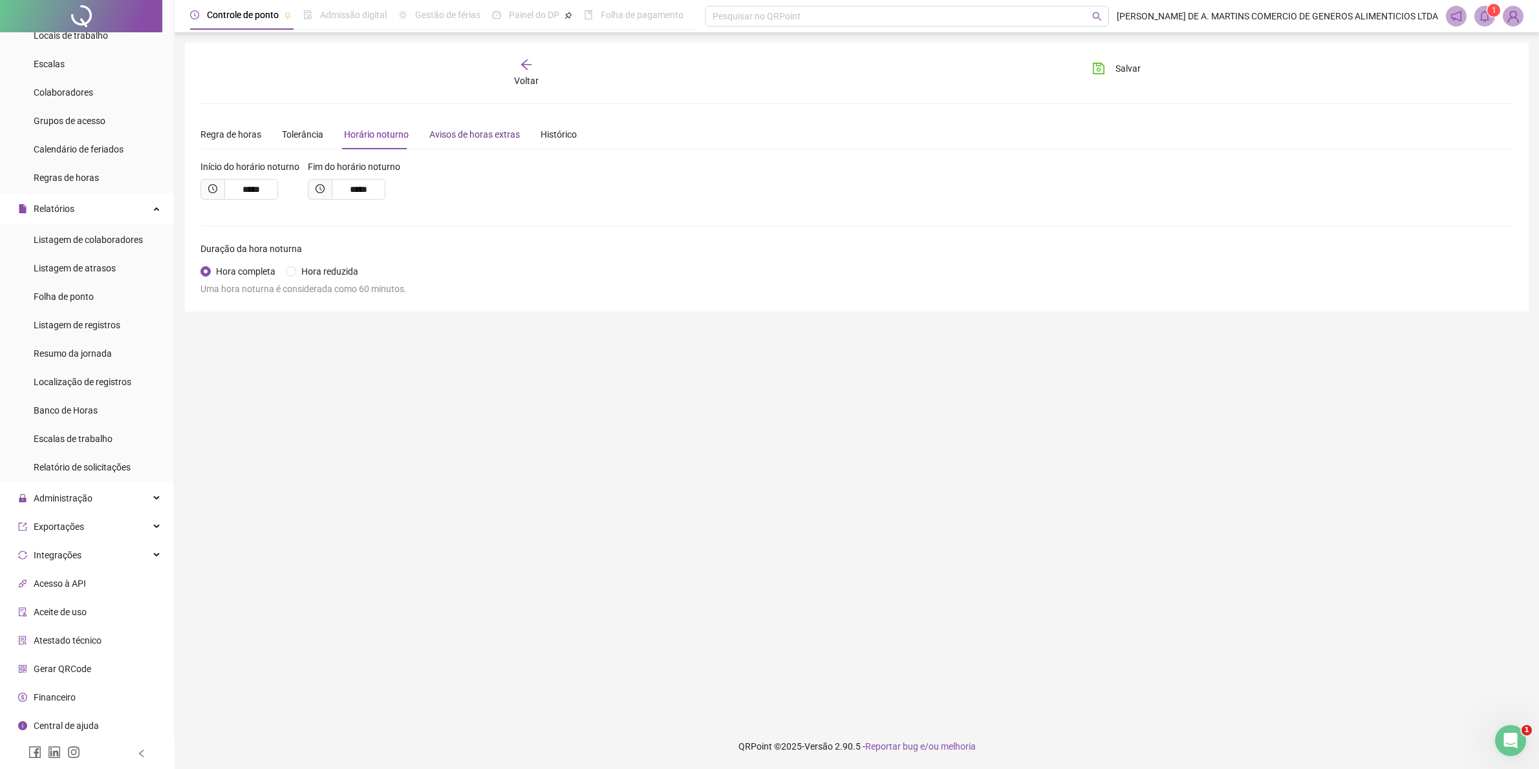
click at [456, 137] on div "Avisos de horas extras" at bounding box center [474, 134] width 91 height 14
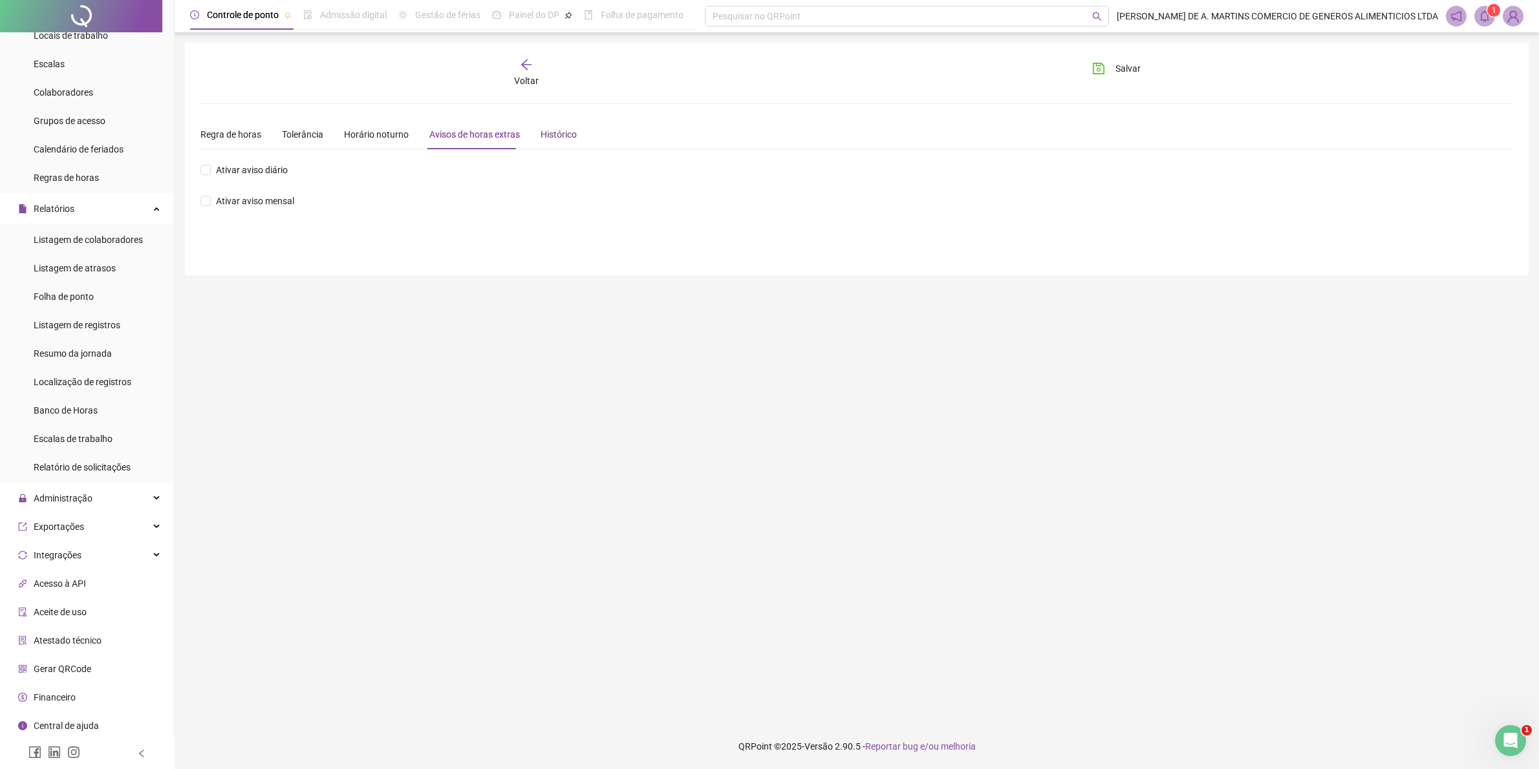
click at [557, 134] on div "Histórico" at bounding box center [558, 134] width 36 height 14
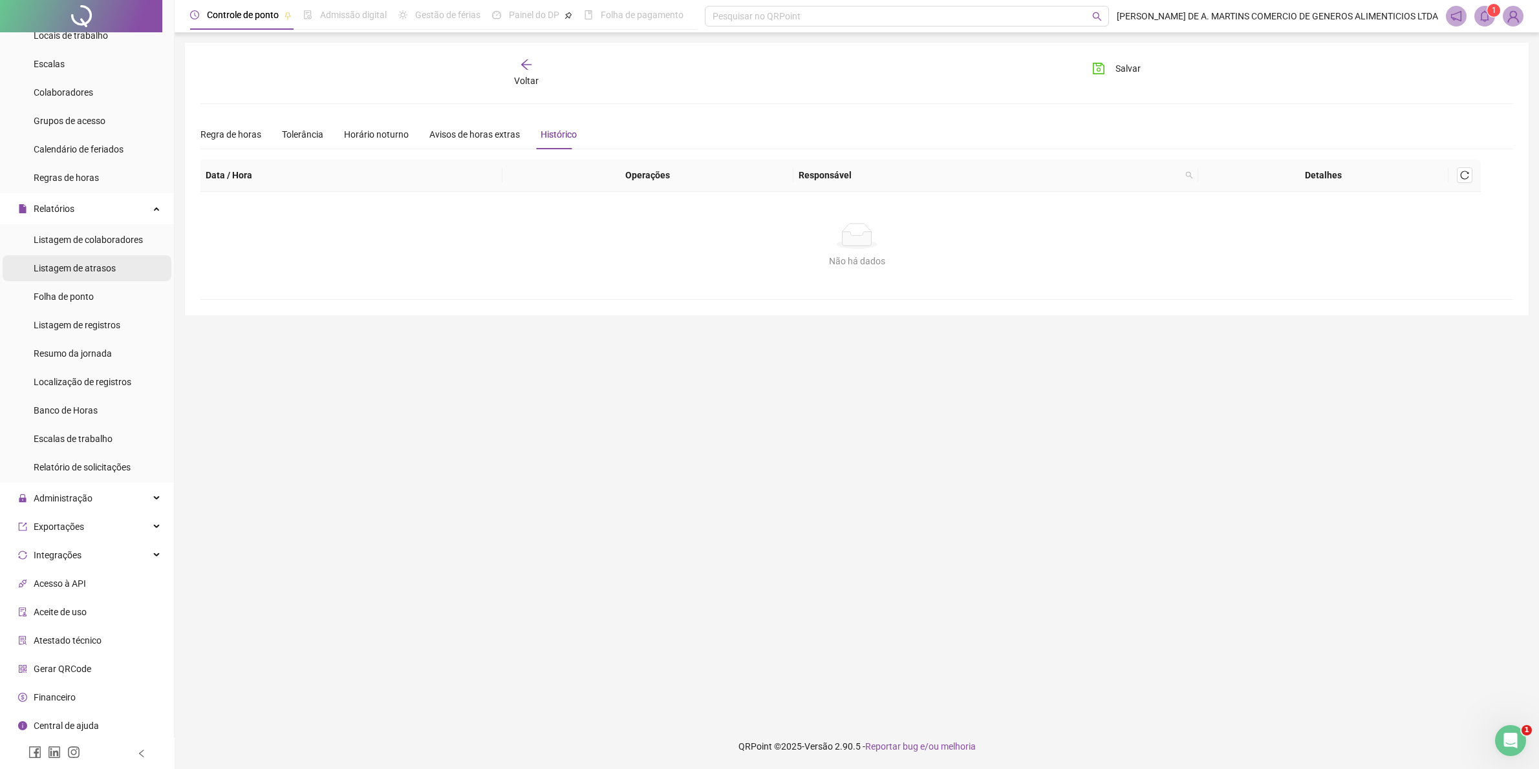
click at [89, 265] on span "Listagem de atrasos" at bounding box center [75, 268] width 82 height 10
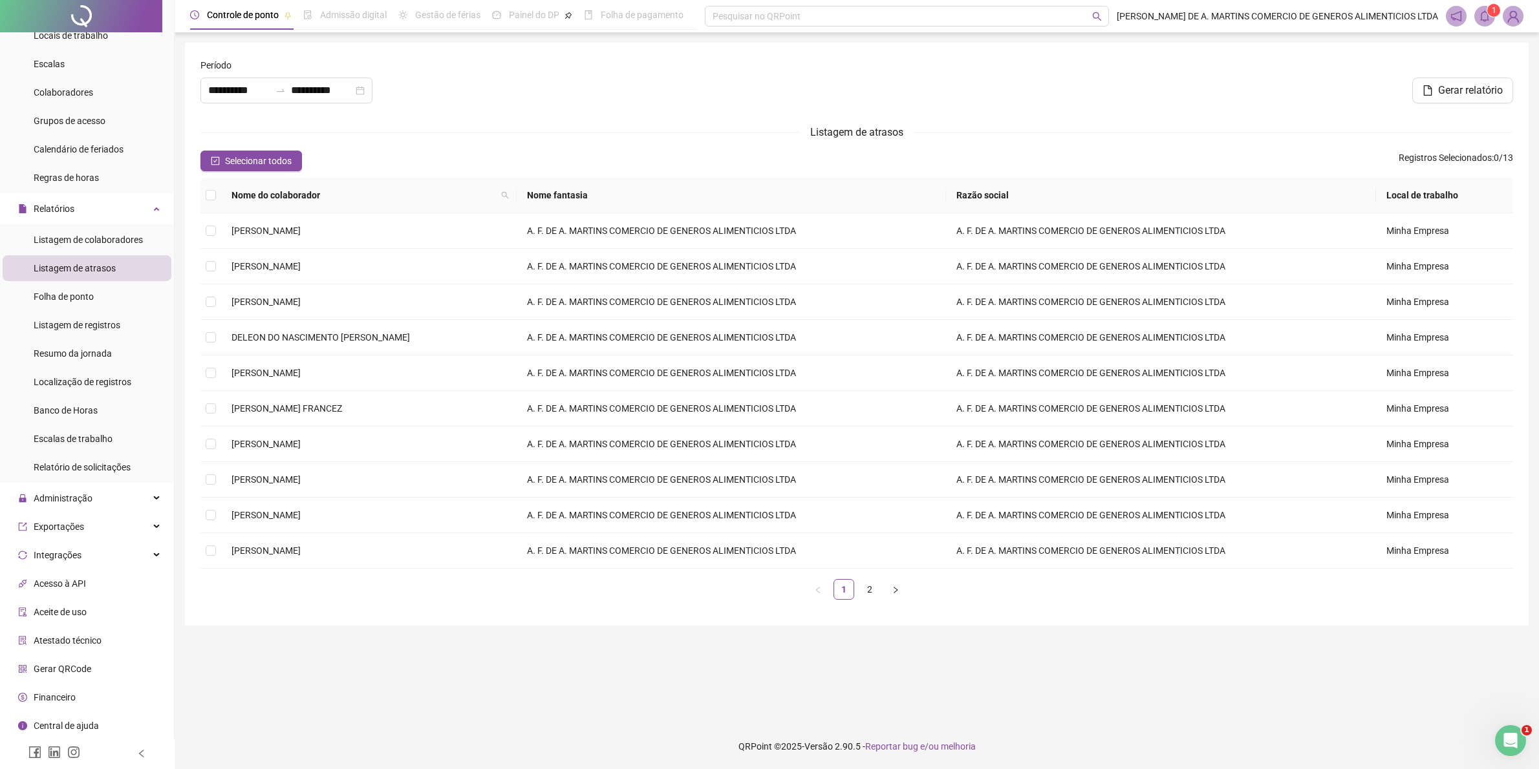
type input "**********"
click at [104, 241] on span "Listagem de colaboradores" at bounding box center [88, 240] width 109 height 10
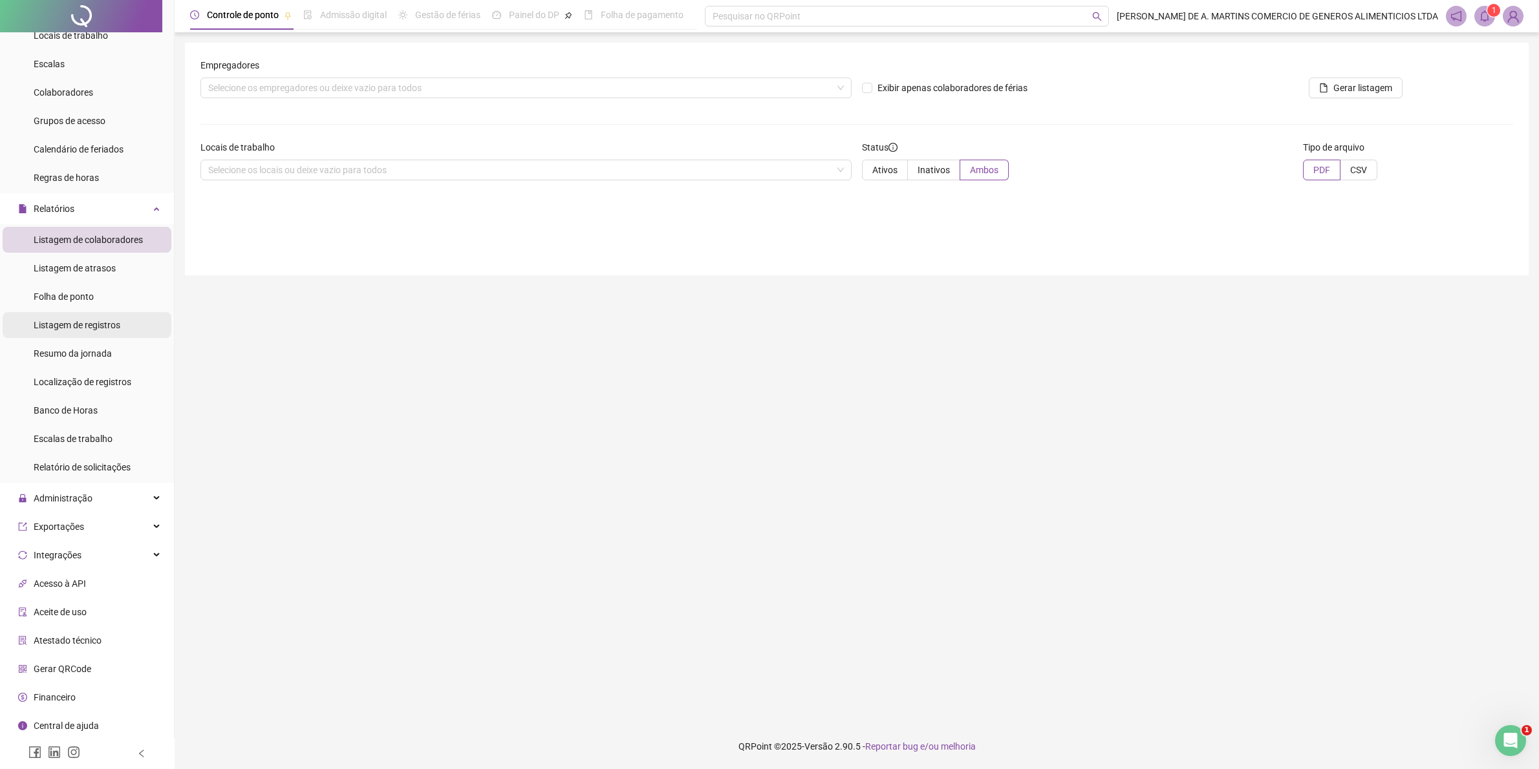
click at [102, 325] on span "Listagem de registros" at bounding box center [77, 325] width 87 height 10
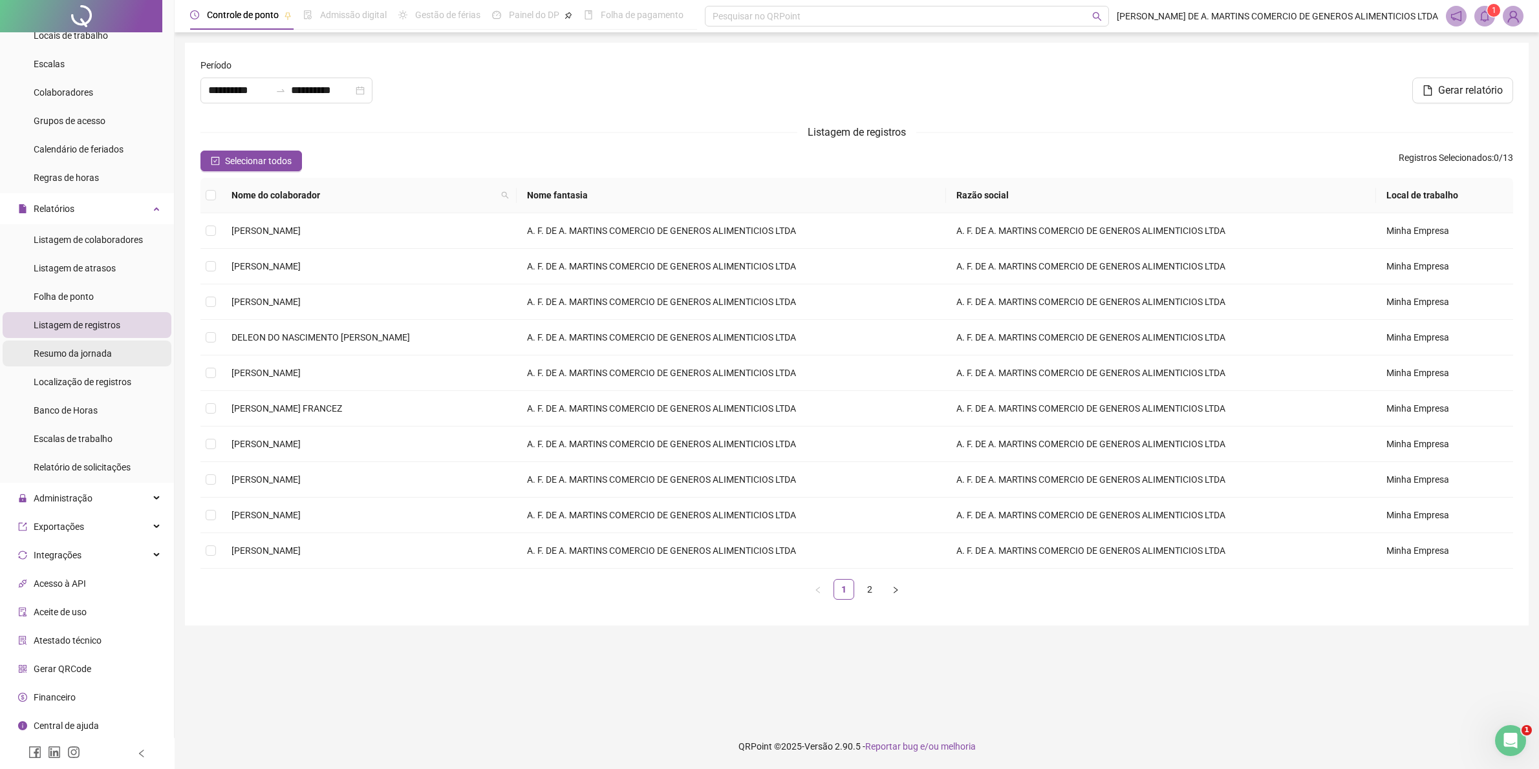
type input "**********"
click at [202, 441] on td at bounding box center [210, 445] width 21 height 36
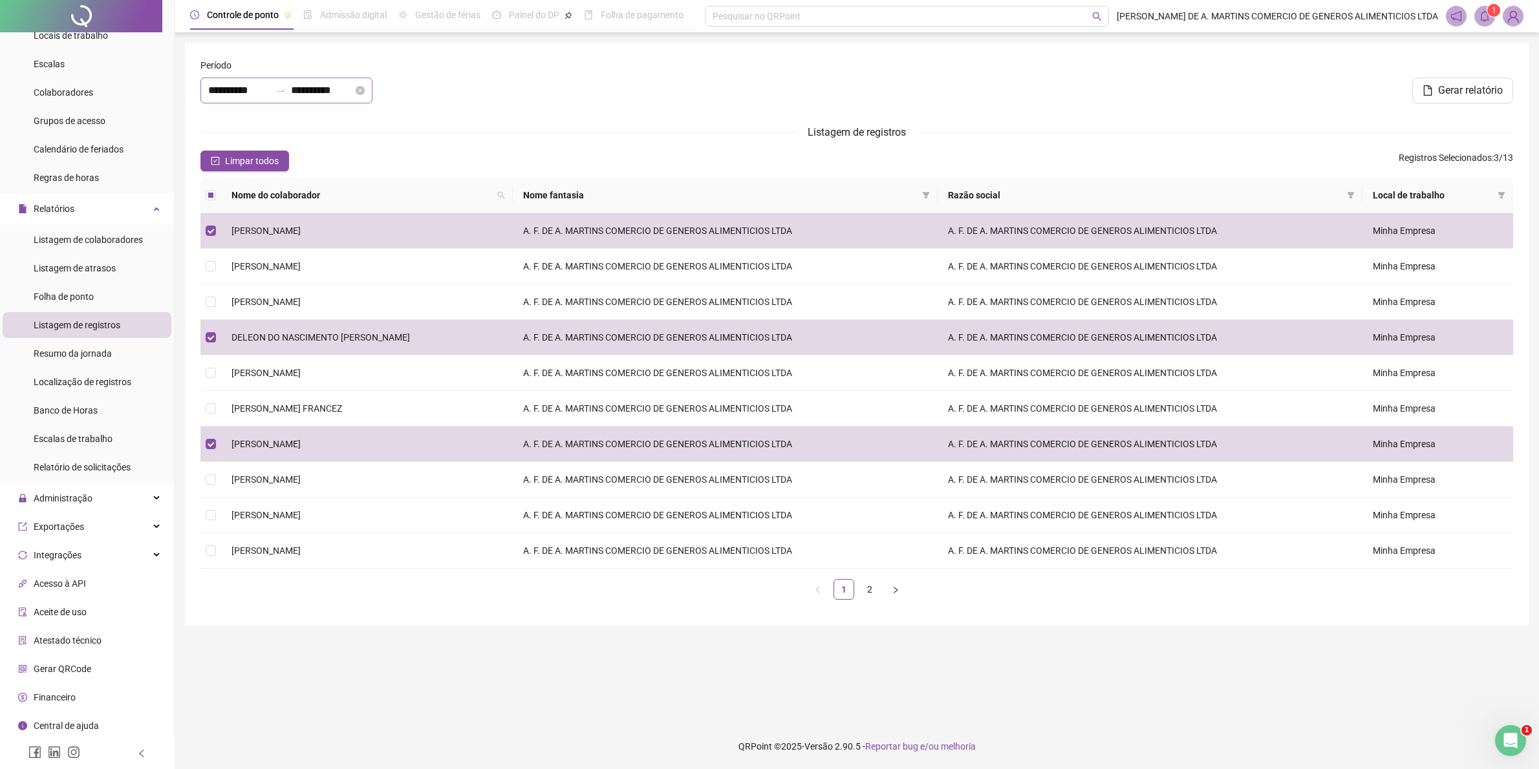
click at [291, 85] on div at bounding box center [280, 90] width 21 height 10
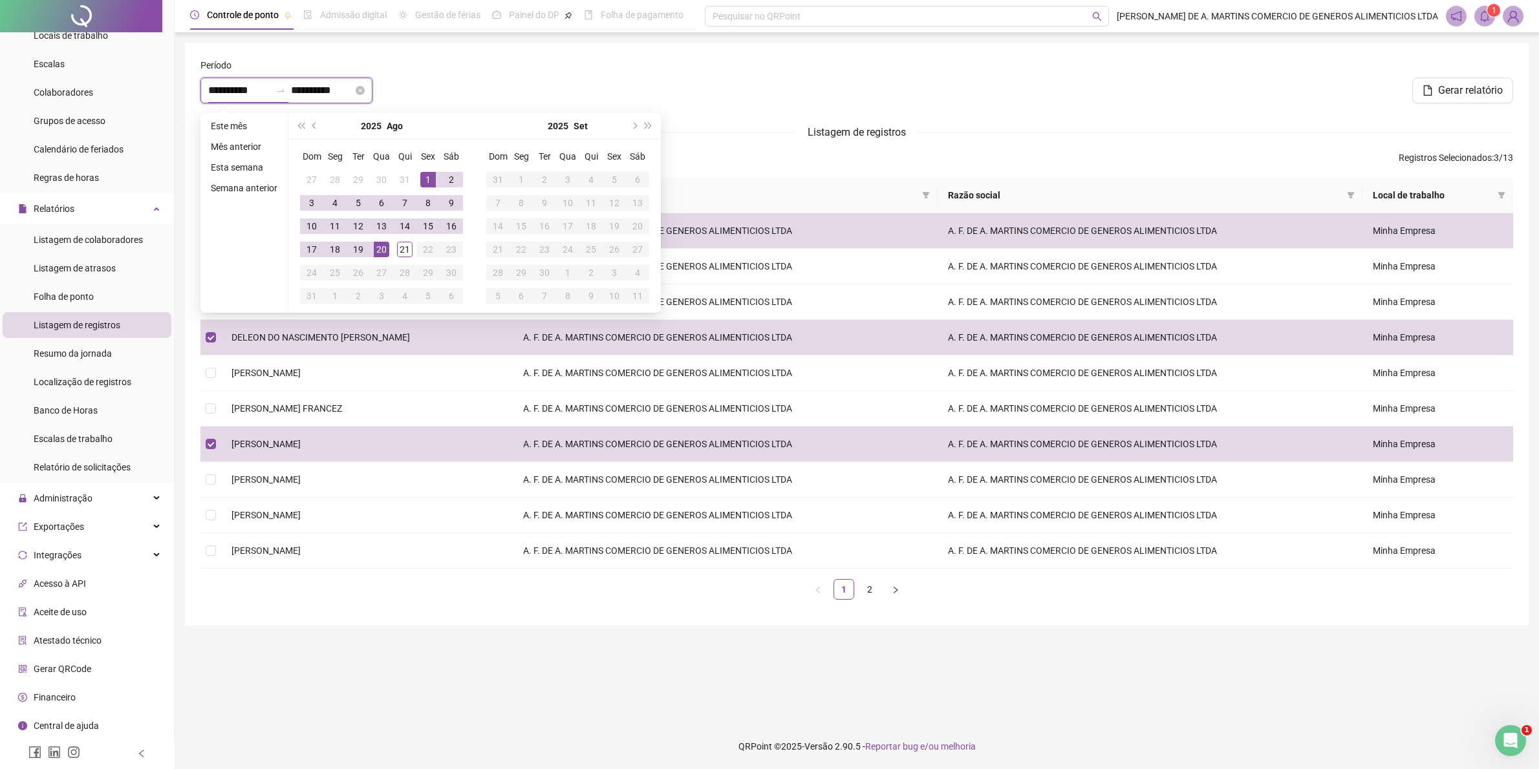
click at [291, 85] on div at bounding box center [280, 90] width 21 height 10
type input "**********"
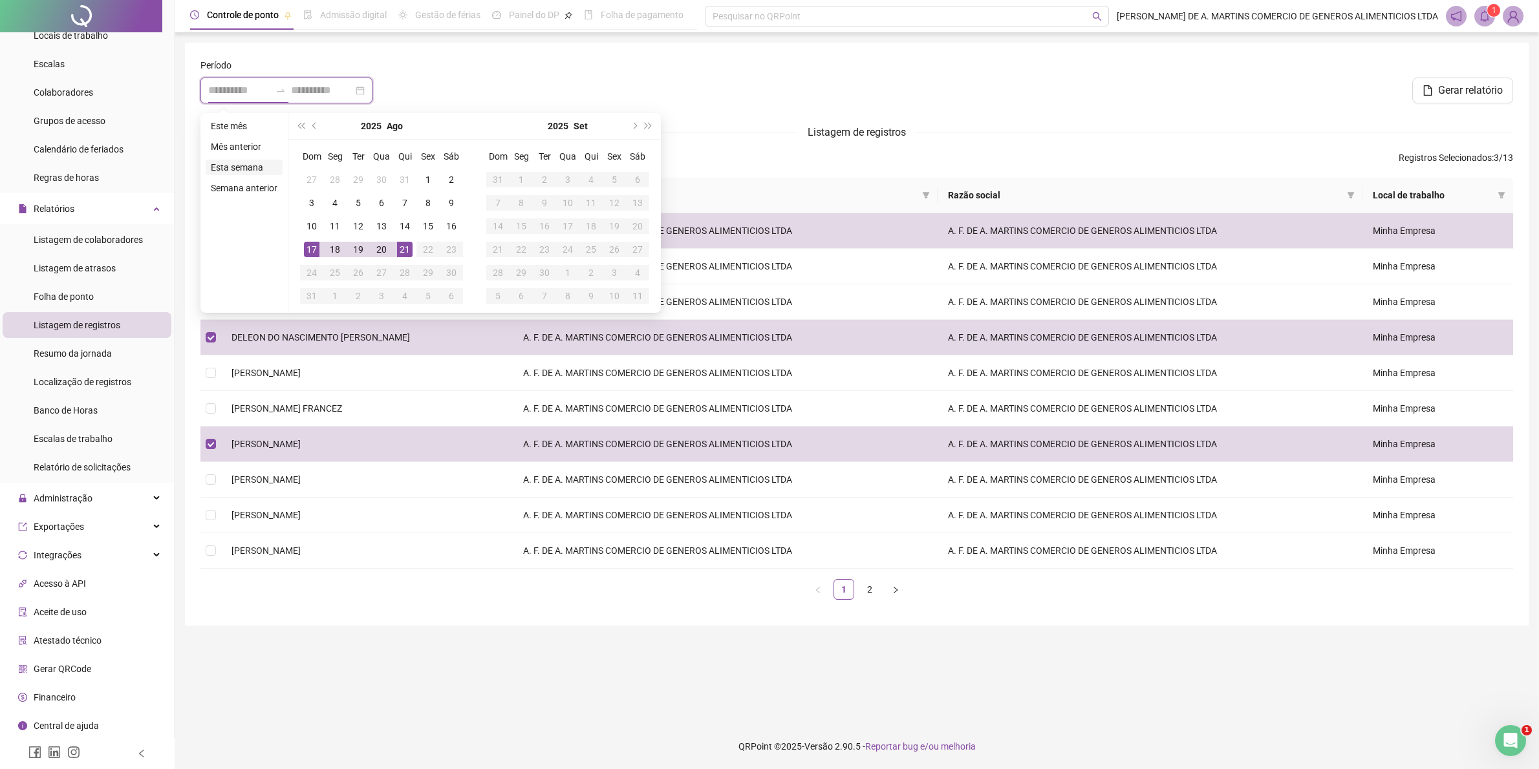
type input "**********"
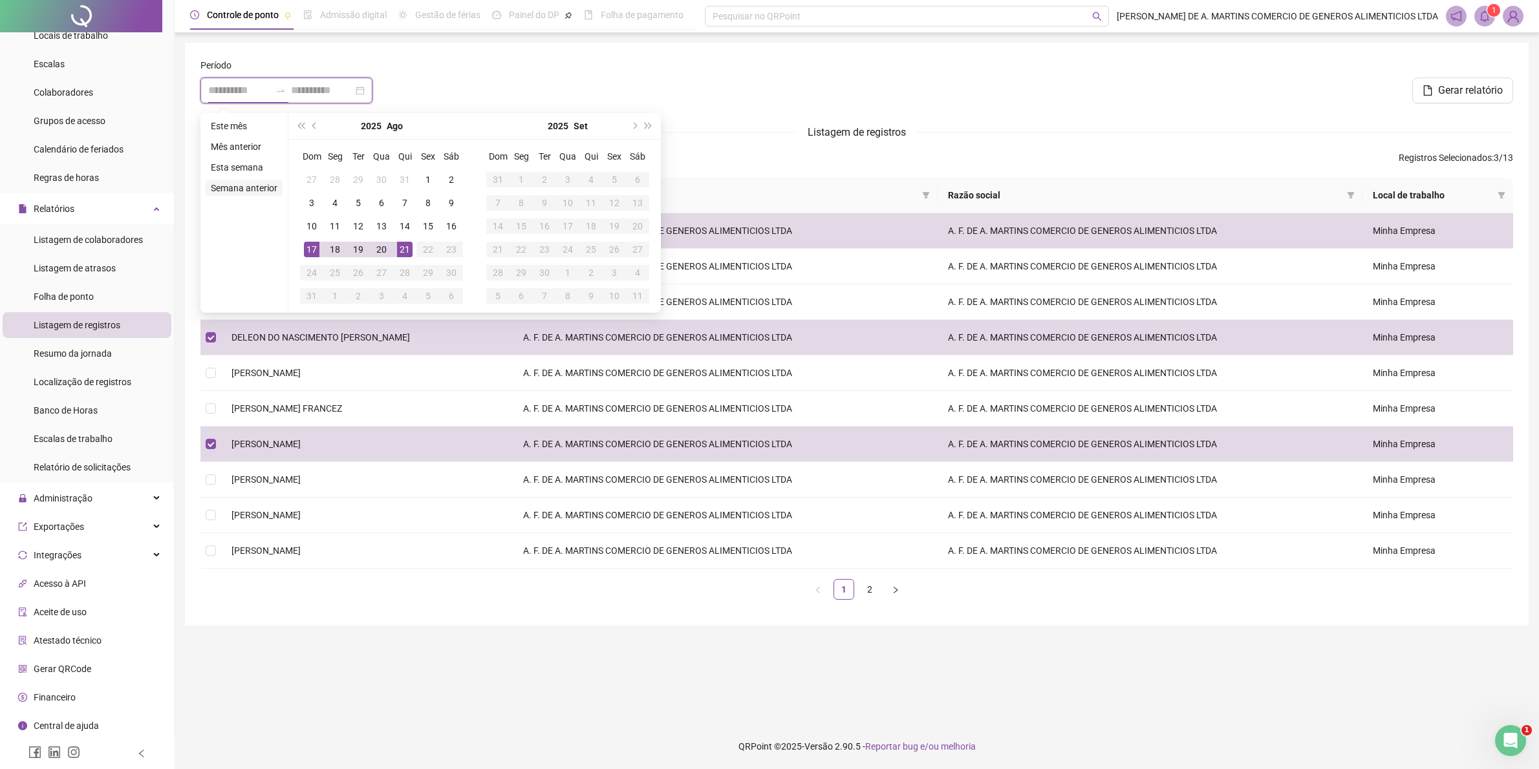
type input "**********"
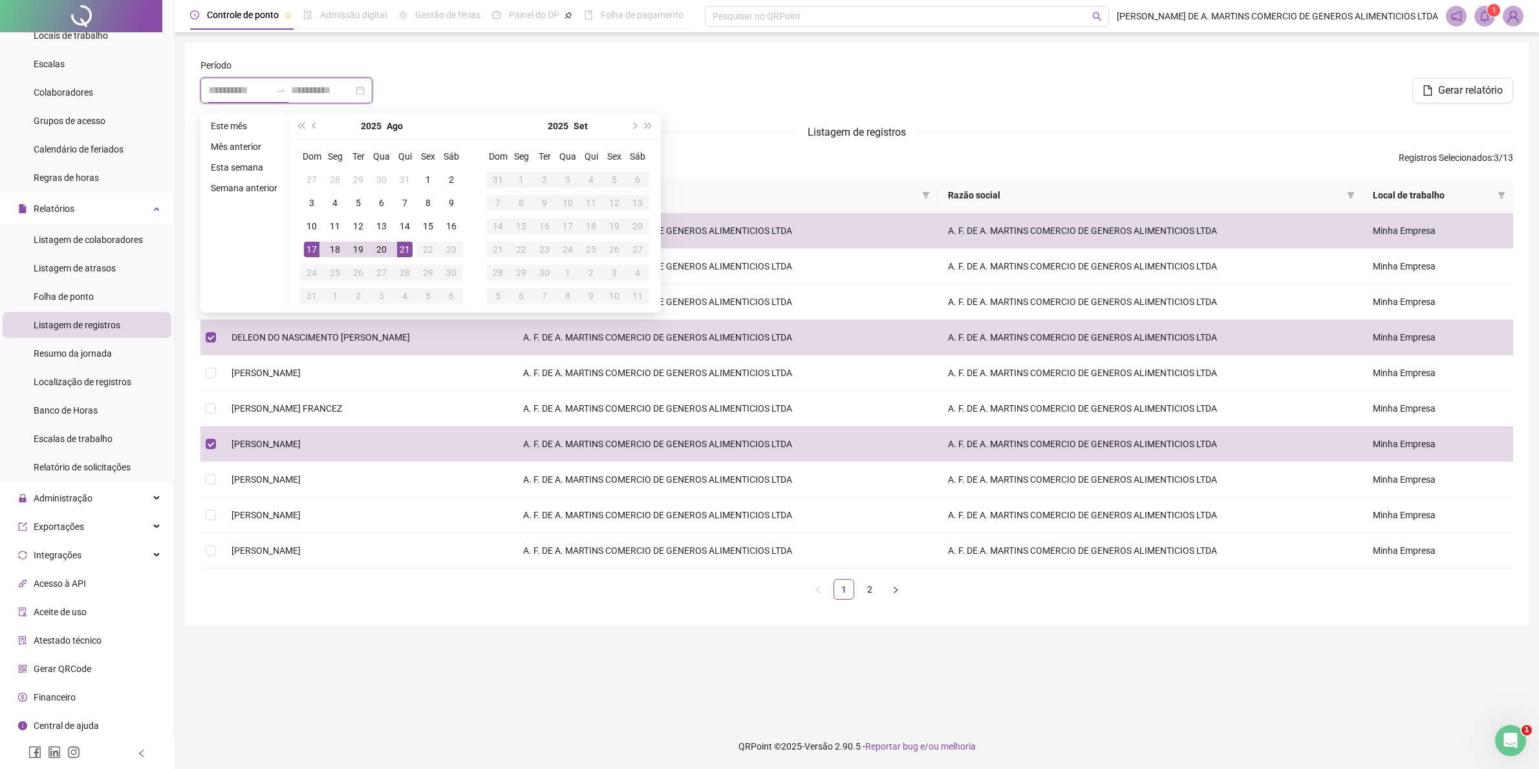
type input "**********"
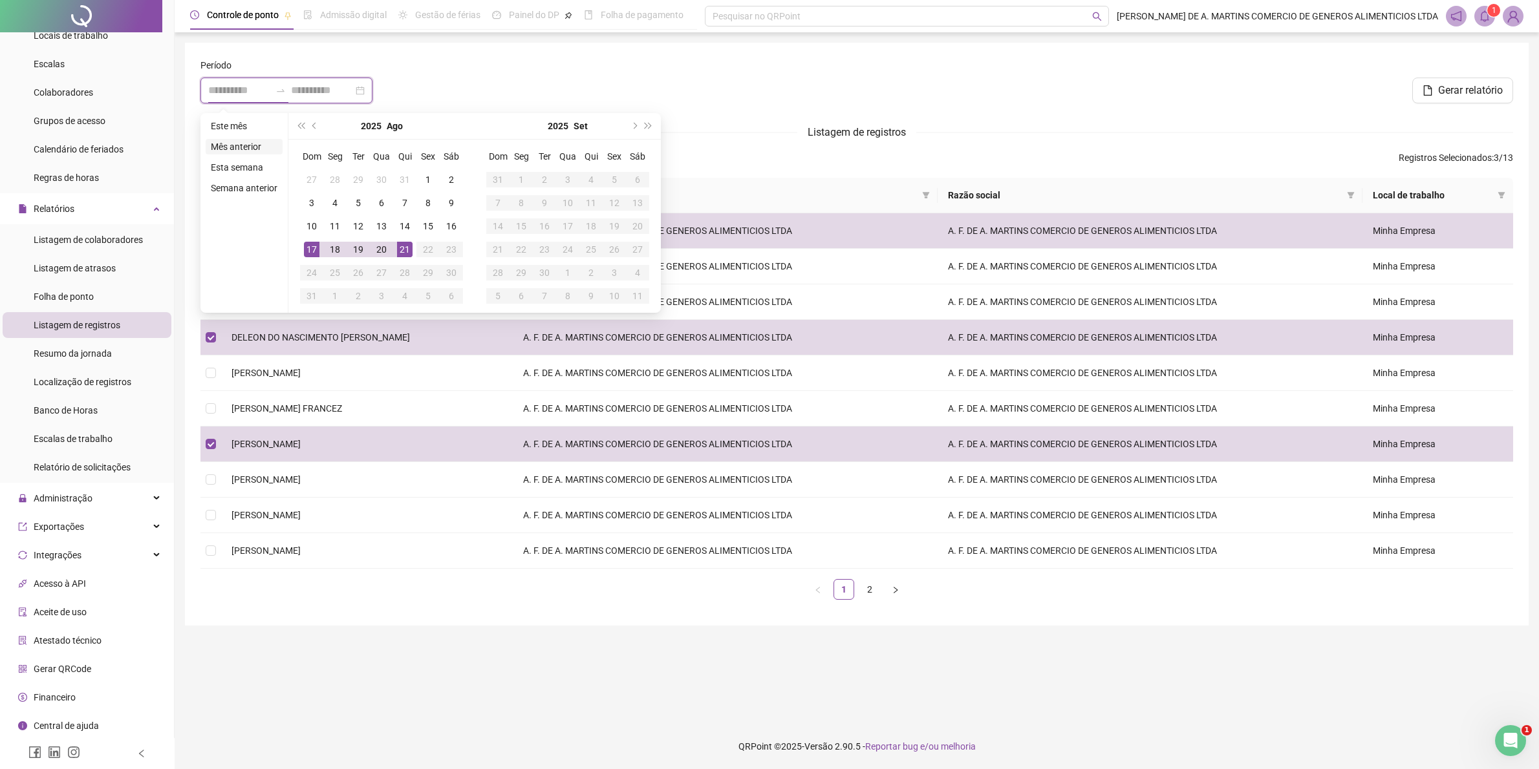
type input "**********"
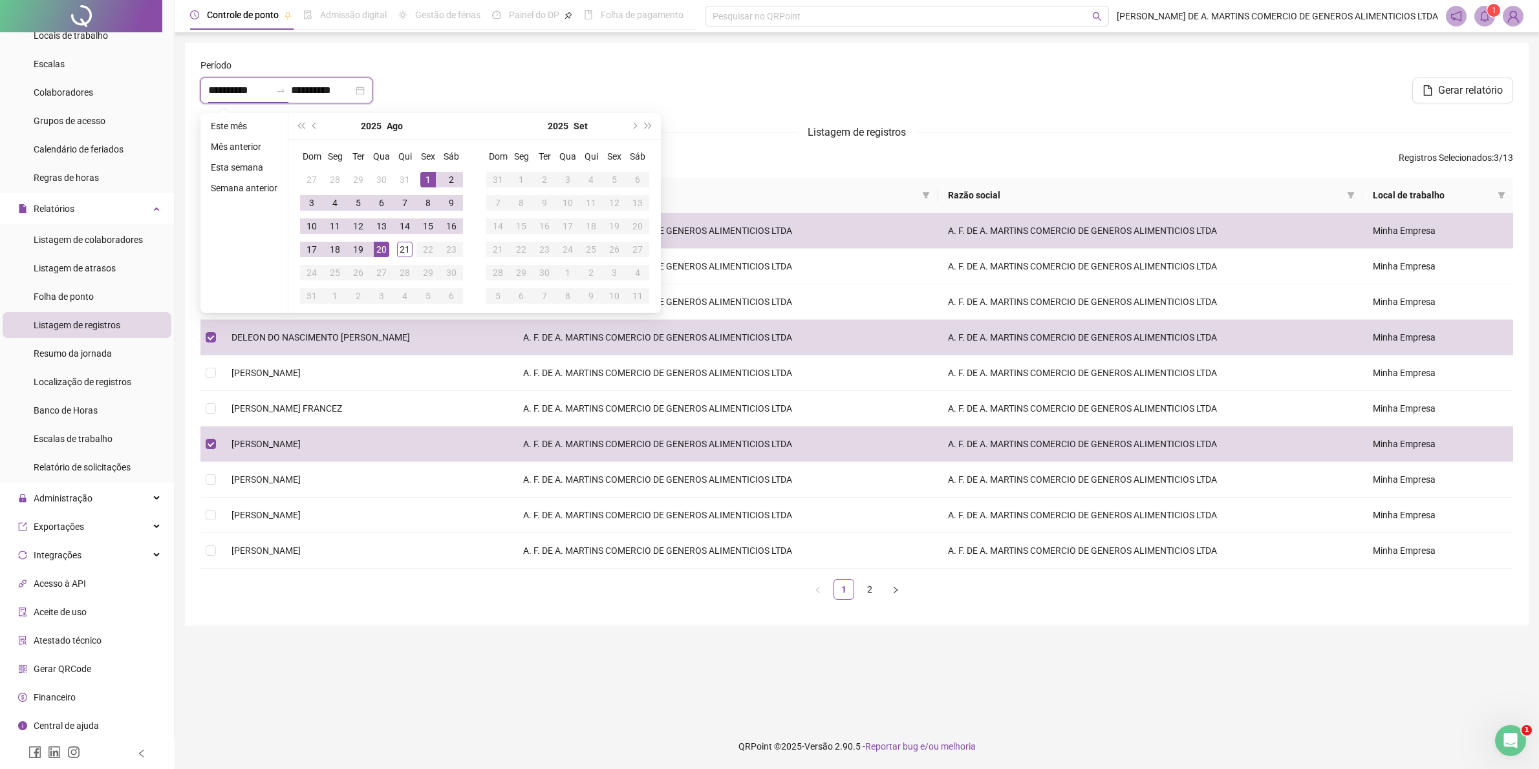
type input "**********"
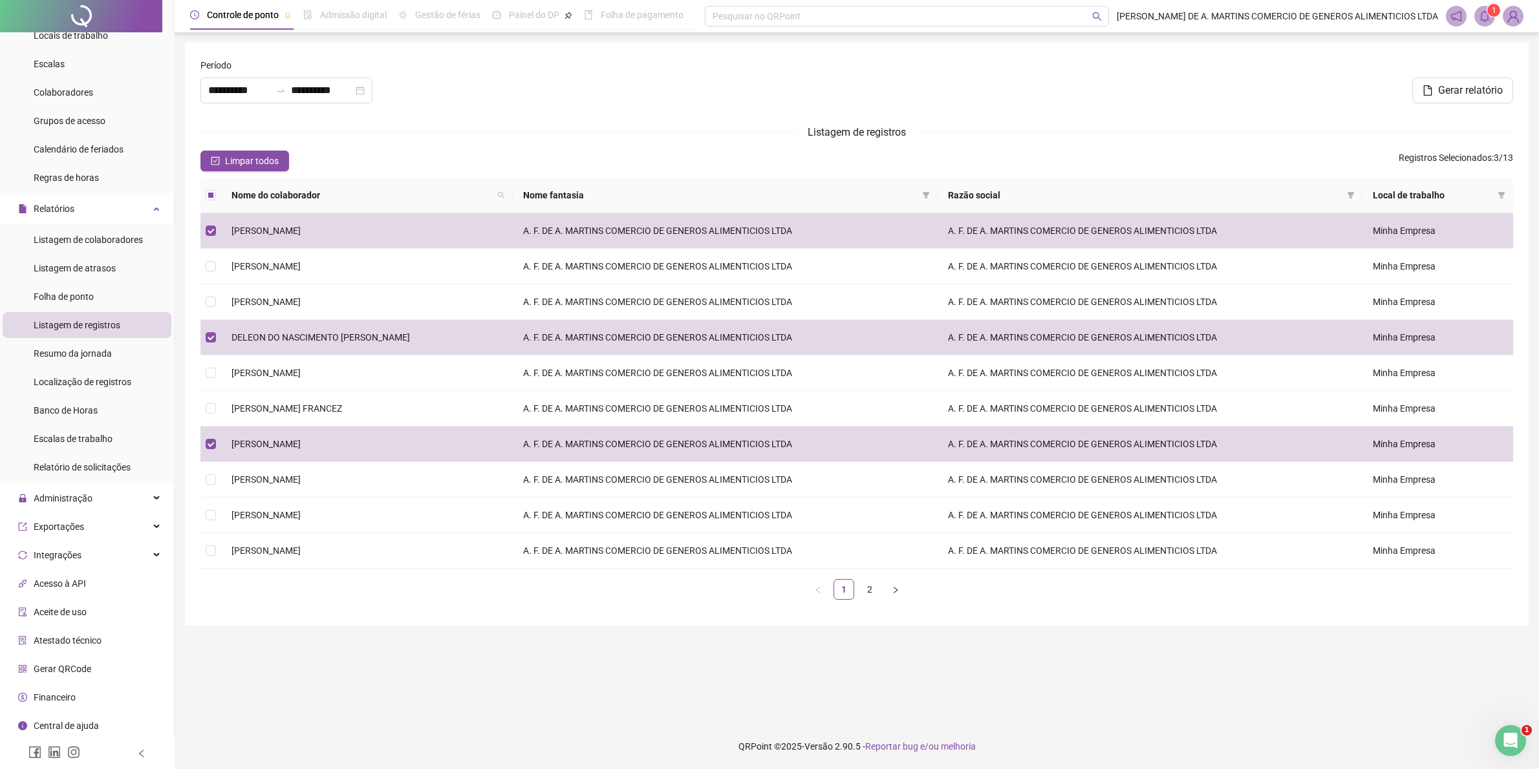
click at [589, 67] on div "Período" at bounding box center [415, 67] width 431 height 19
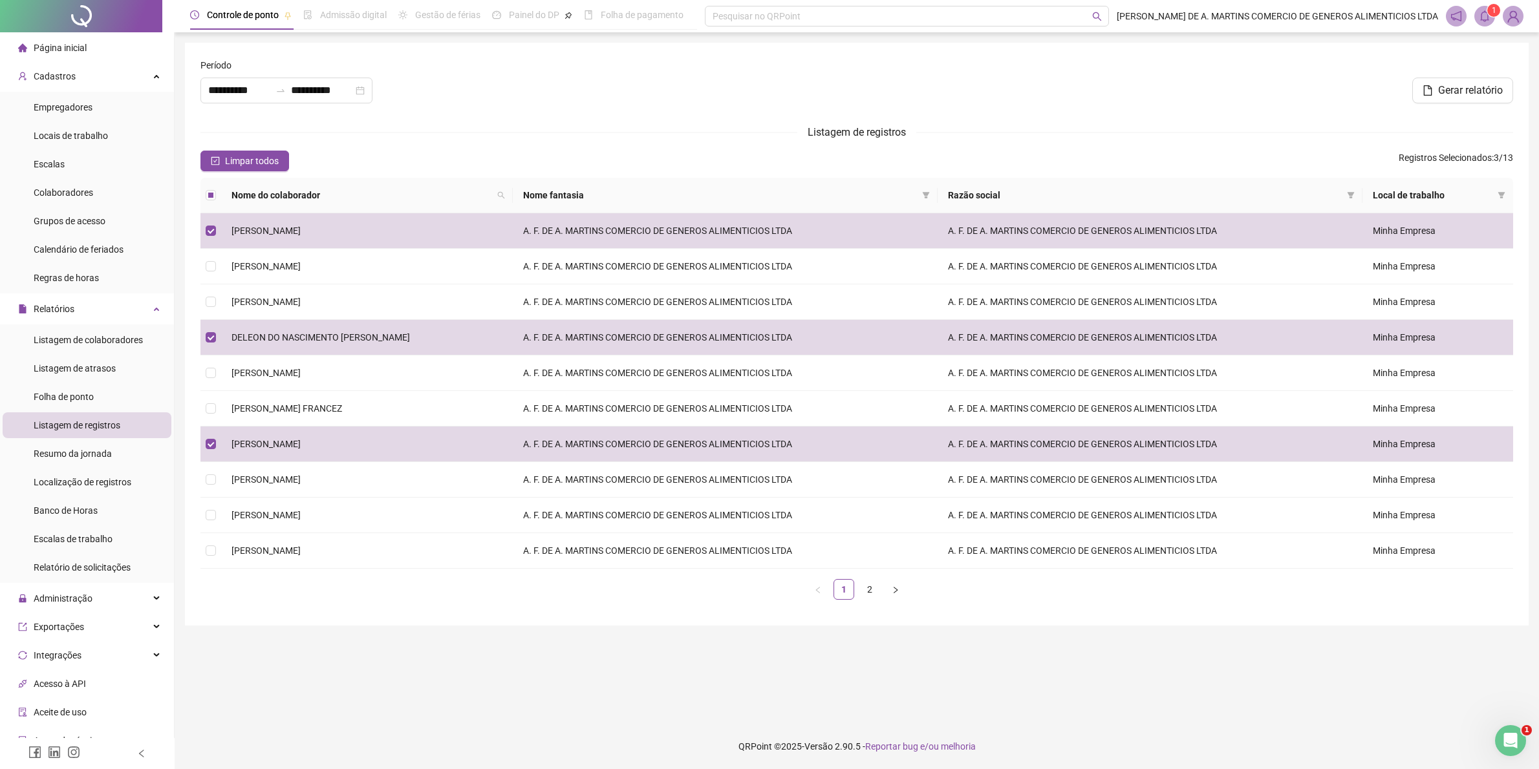
click at [74, 32] on ul "Página inicial Cadastros Empregadores Locais de trabalho Escalas Colaboradores …" at bounding box center [87, 451] width 175 height 838
click at [74, 48] on span "Página inicial" at bounding box center [60, 48] width 53 height 10
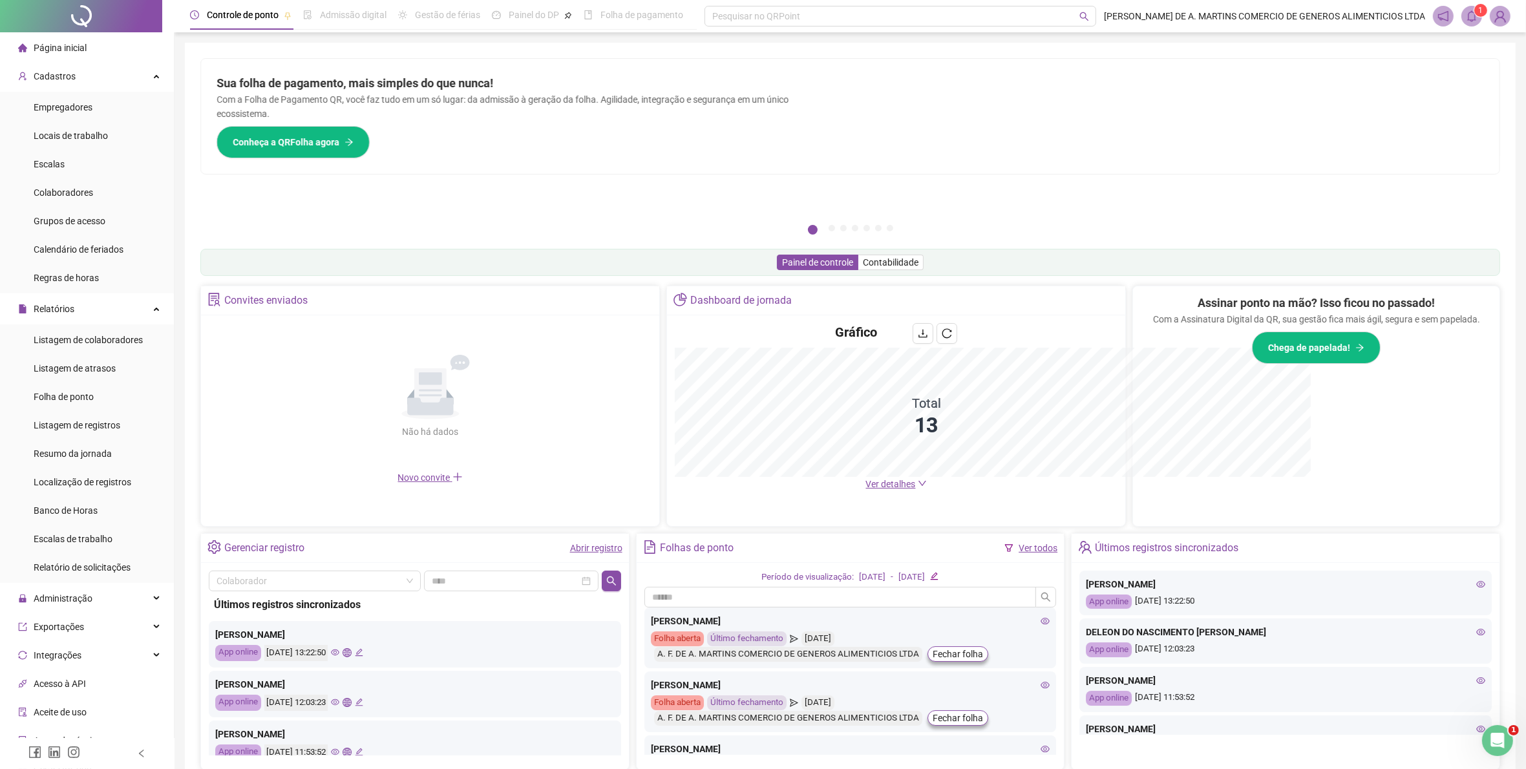
scroll to position [100, 0]
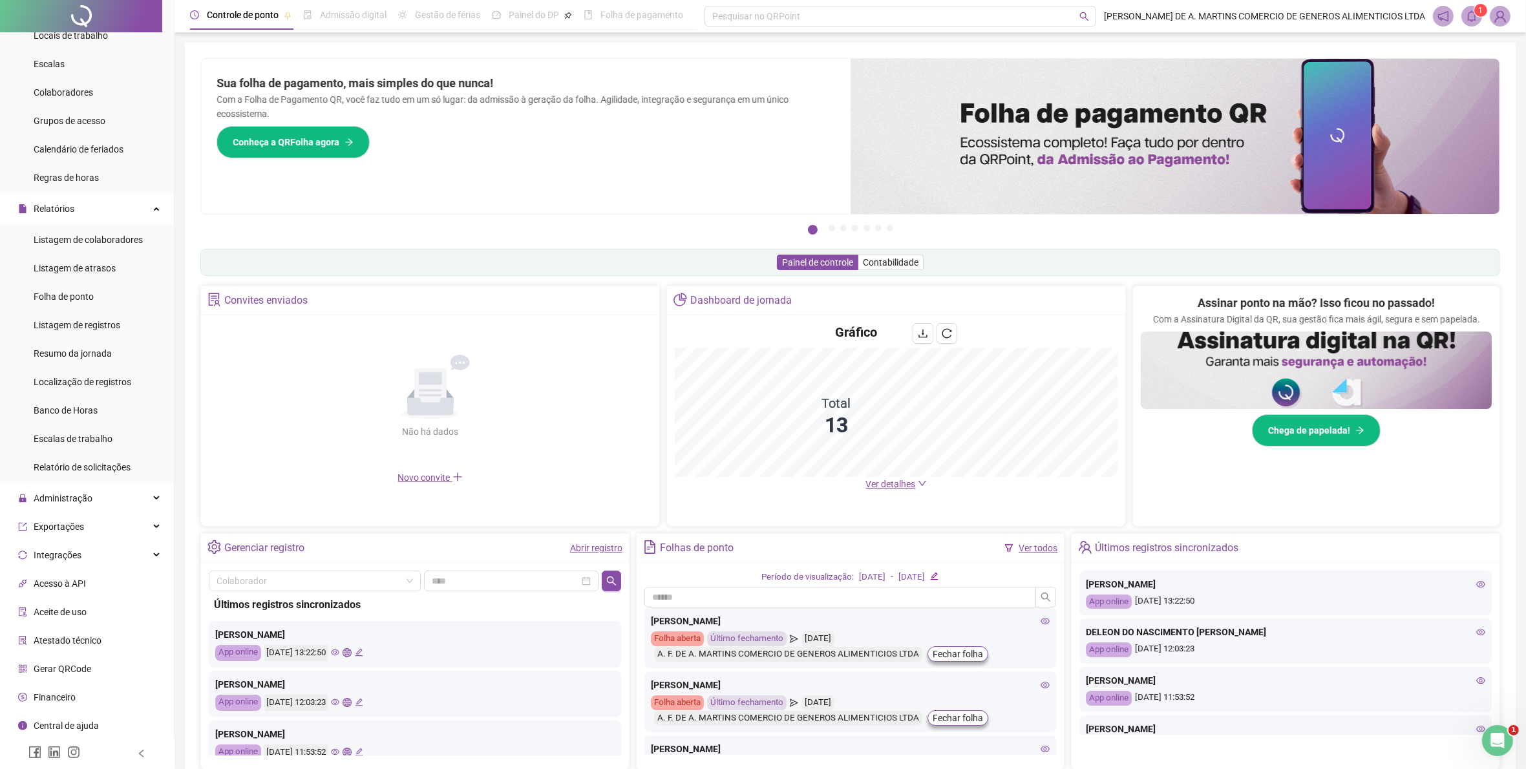
click at [1497, 17] on img at bounding box center [1500, 15] width 19 height 19
click at [1450, 58] on link "Meus dados" at bounding box center [1434, 63] width 60 height 10
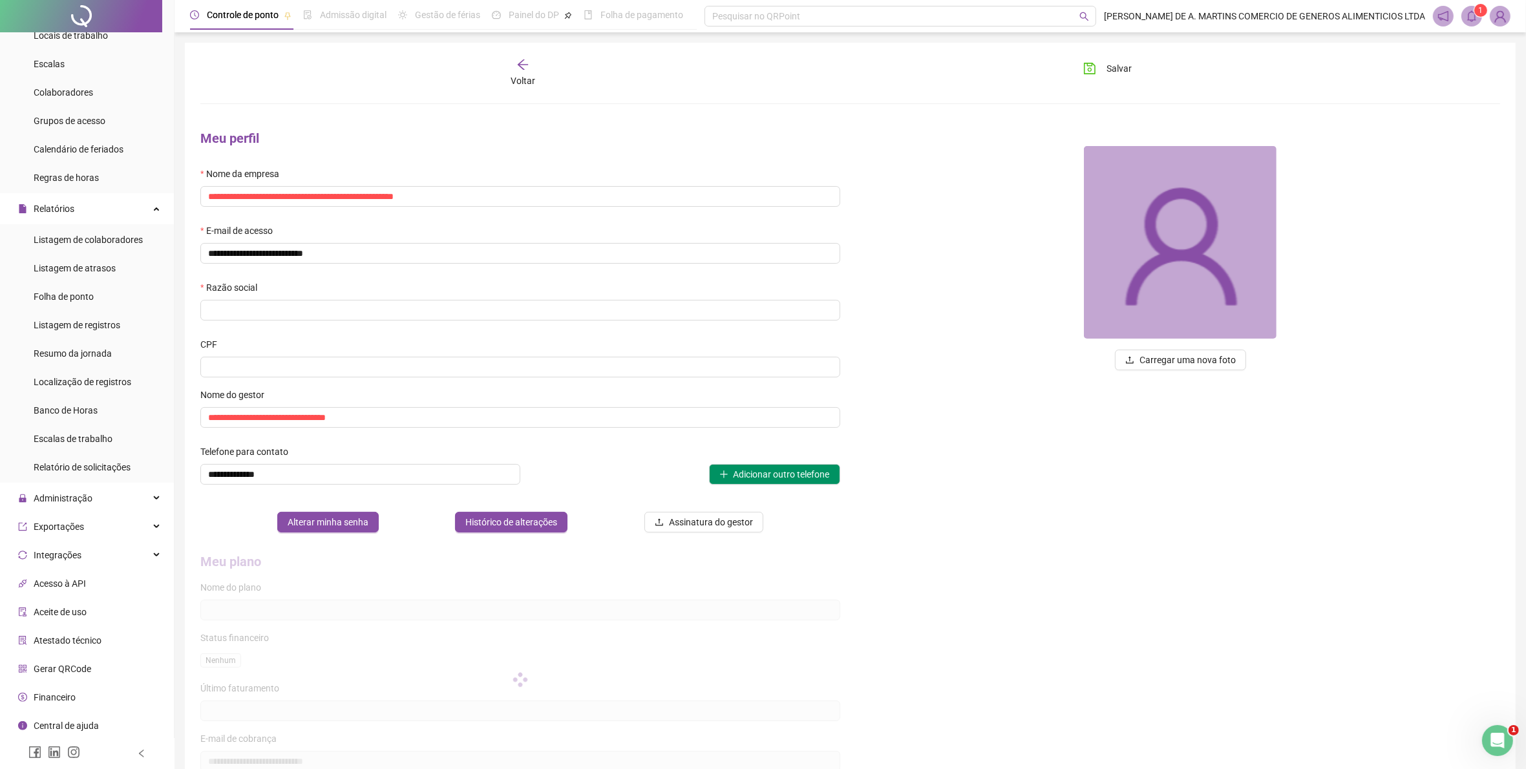
type input "**********"
click at [94, 528] on div "Exportações" at bounding box center [87, 527] width 169 height 26
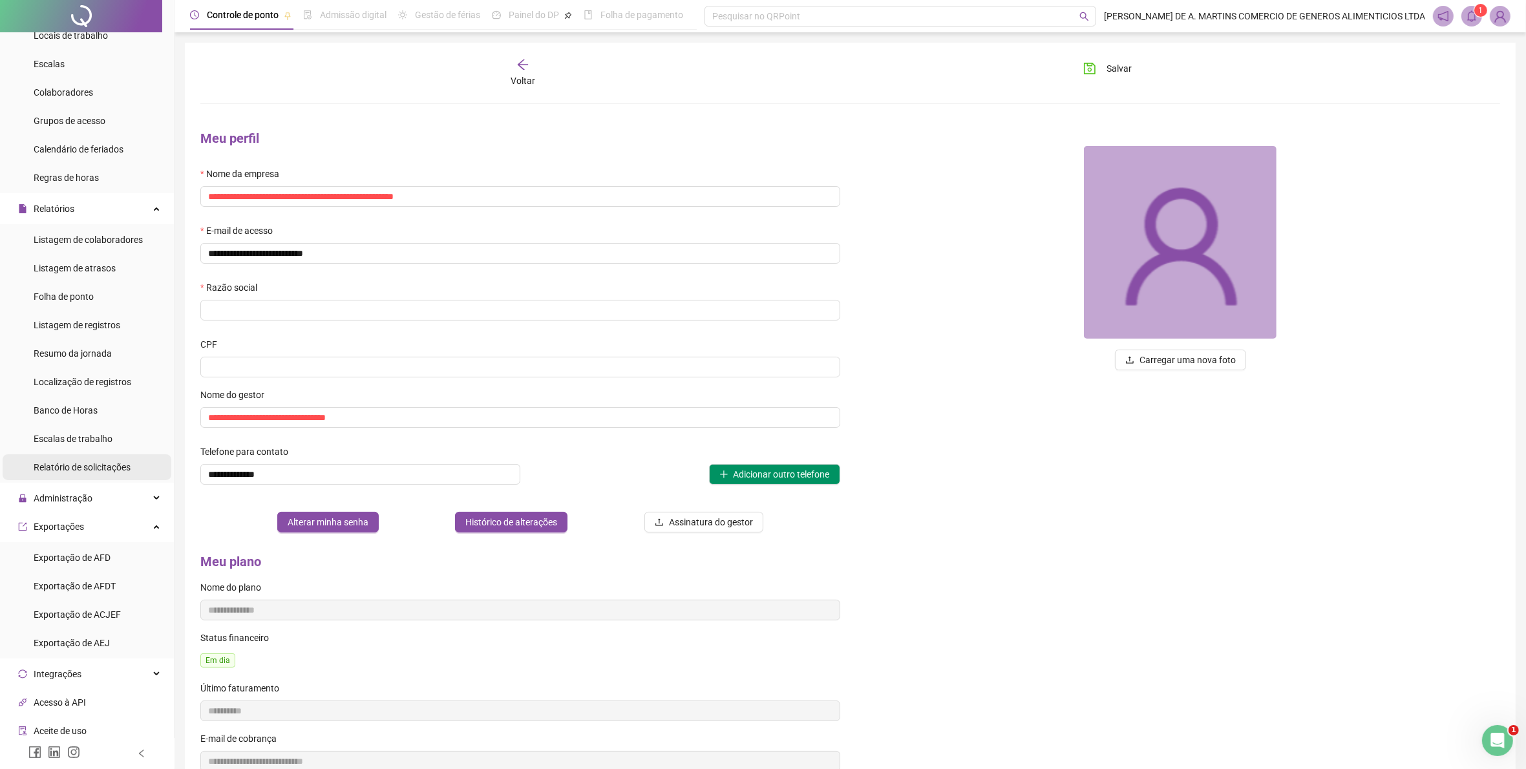
click at [101, 466] on span "Relatório de solicitações" at bounding box center [82, 467] width 97 height 10
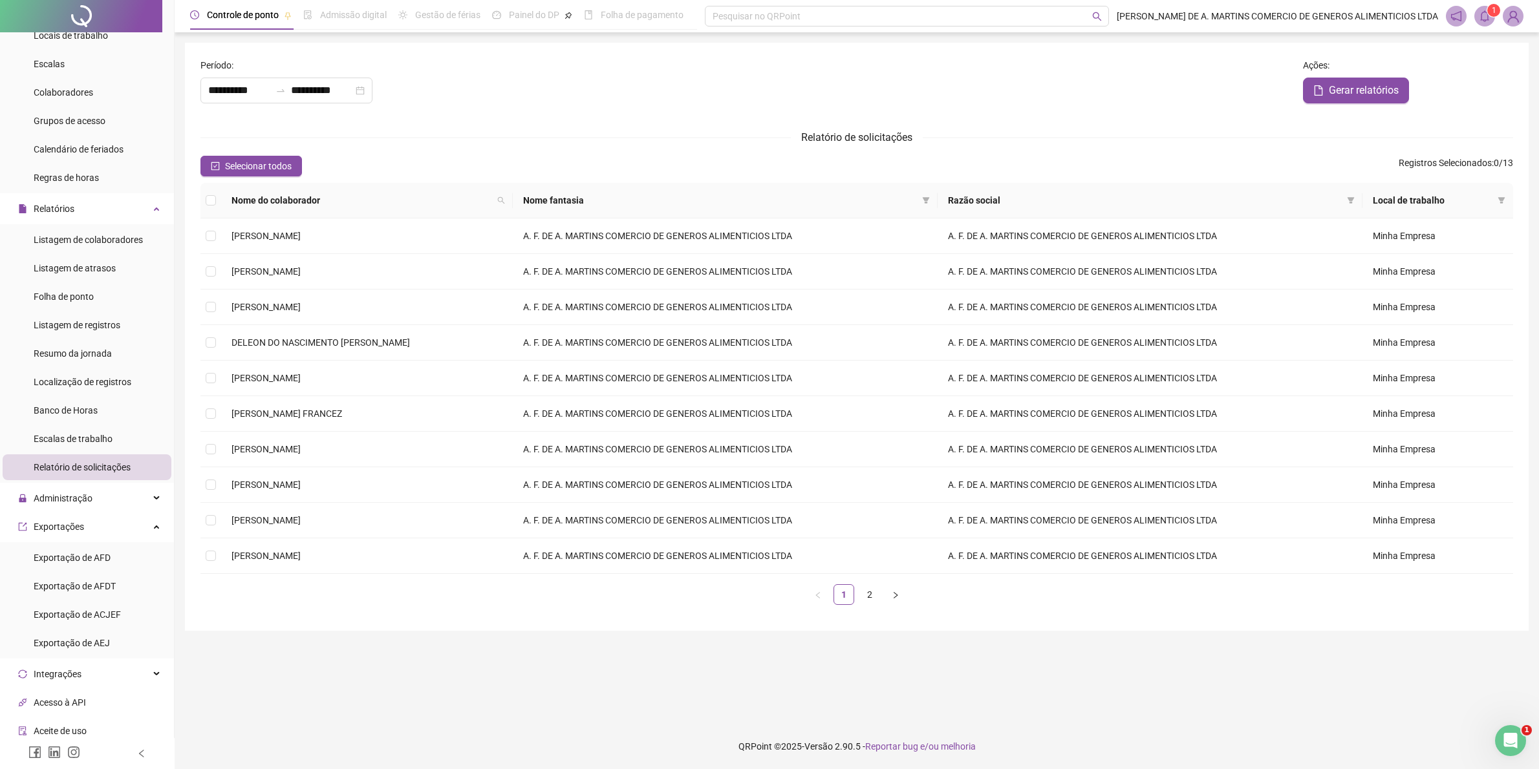
type input "**********"
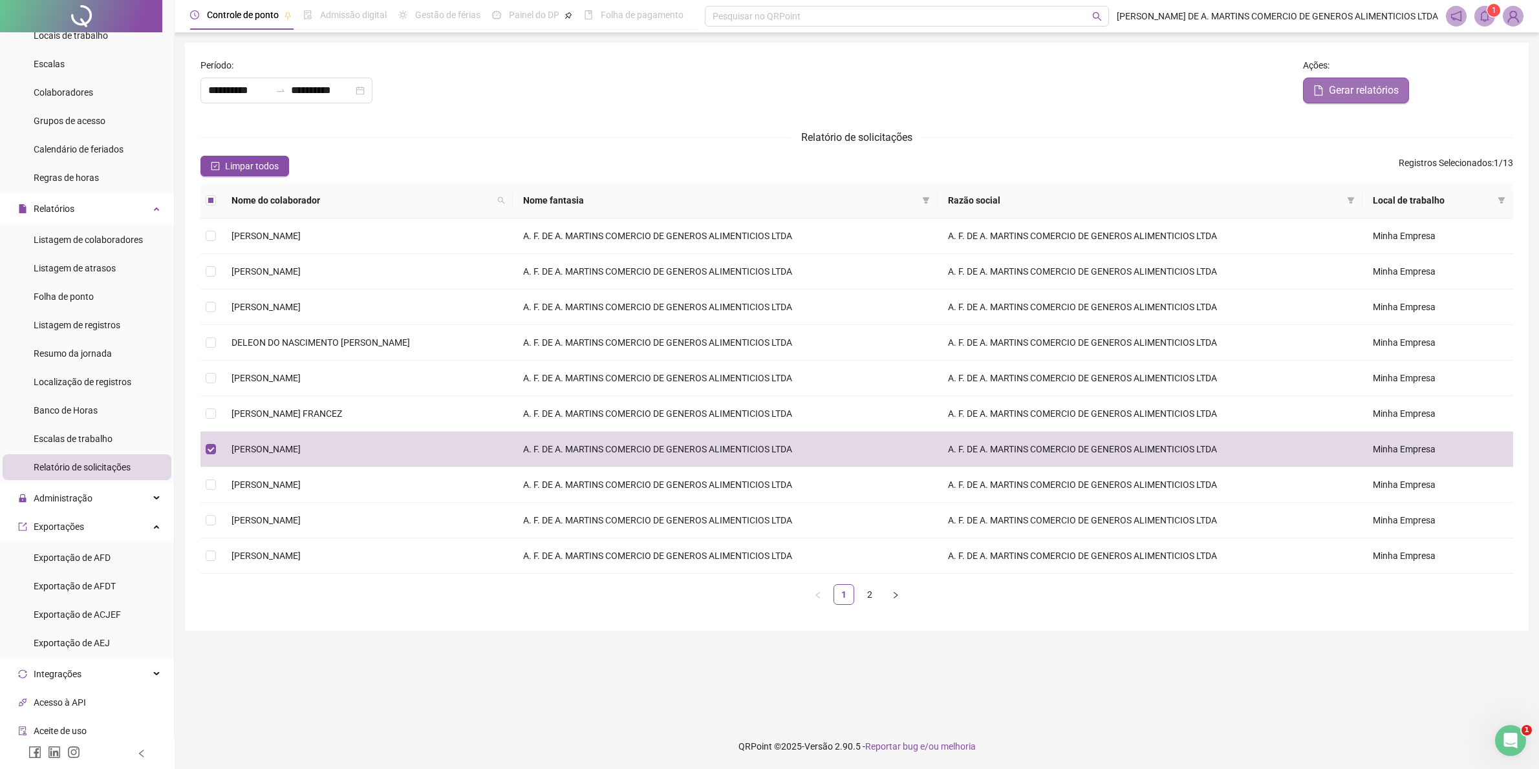
click at [1369, 88] on span "Gerar relatórios" at bounding box center [1363, 91] width 70 height 16
click at [1369, 120] on form "**********" at bounding box center [856, 336] width 1312 height 557
click at [1507, 34] on link "Close" at bounding box center [1500, 35] width 14 height 14
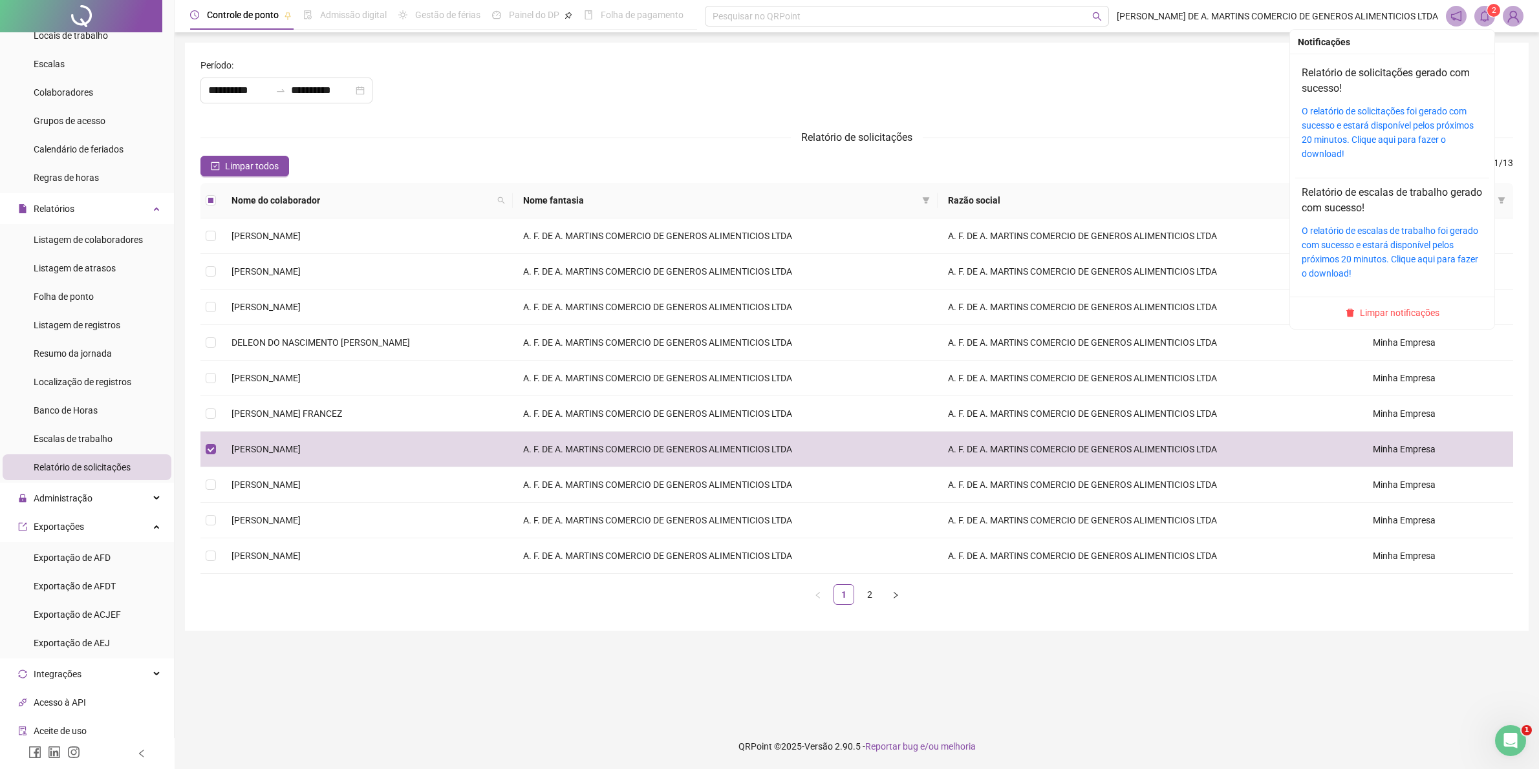
click at [1488, 14] on sup "2" at bounding box center [1493, 10] width 13 height 13
click at [1378, 125] on link "O relatório de solicitações foi gerado com sucesso e estará disponível pelos pr…" at bounding box center [1387, 132] width 172 height 53
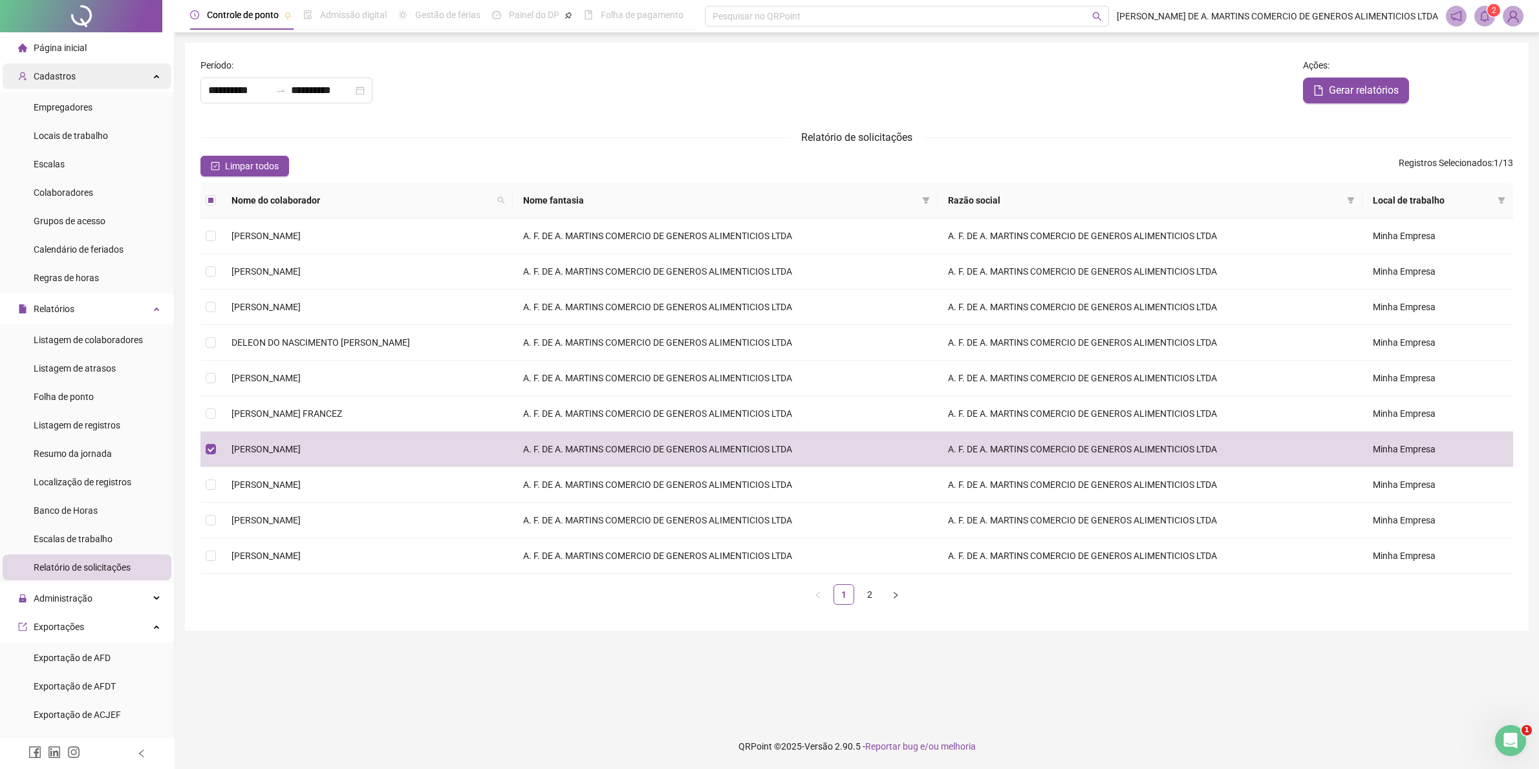
click at [52, 76] on span "Cadastros" at bounding box center [55, 76] width 42 height 10
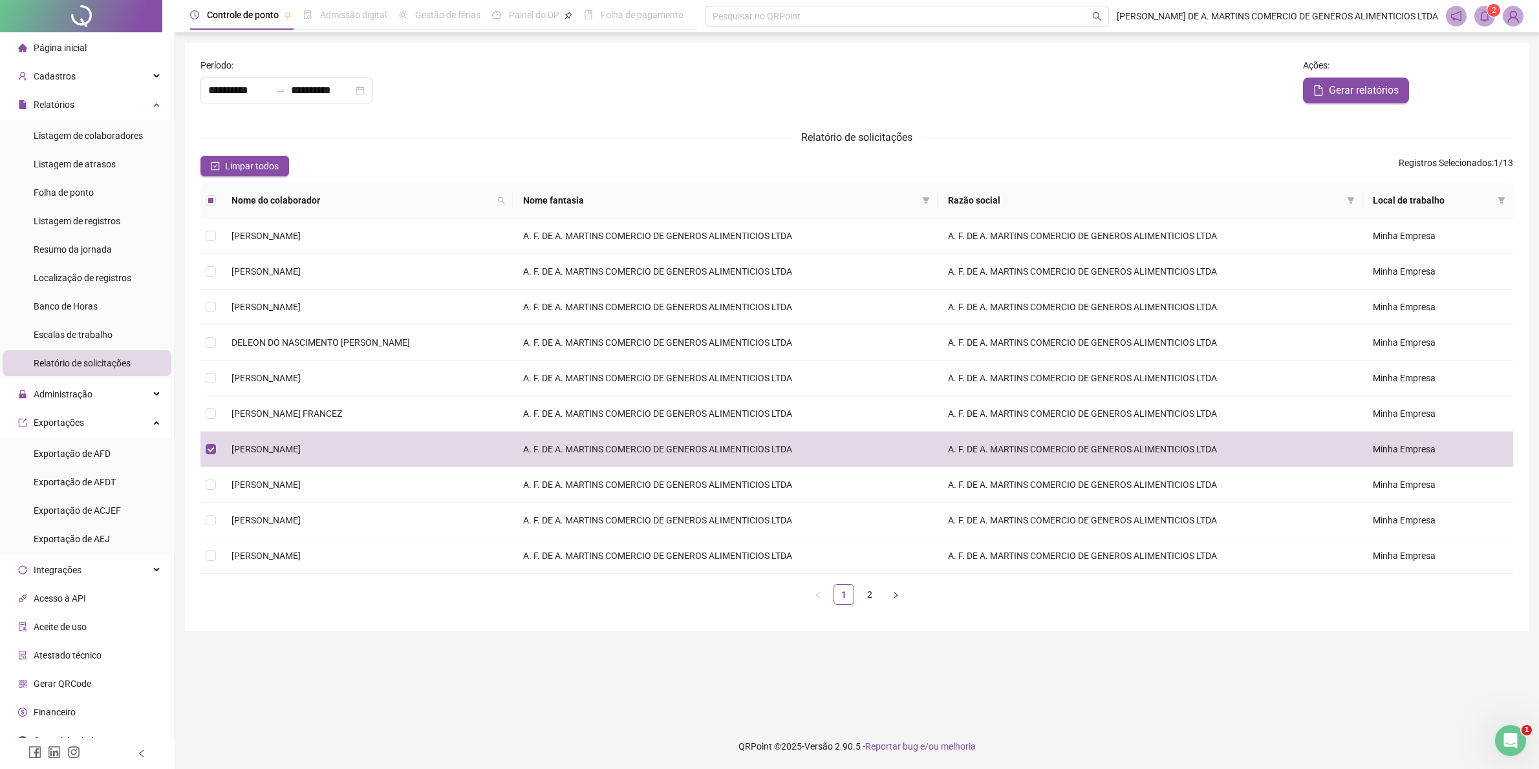
click at [66, 39] on div "Página inicial" at bounding box center [52, 48] width 69 height 26
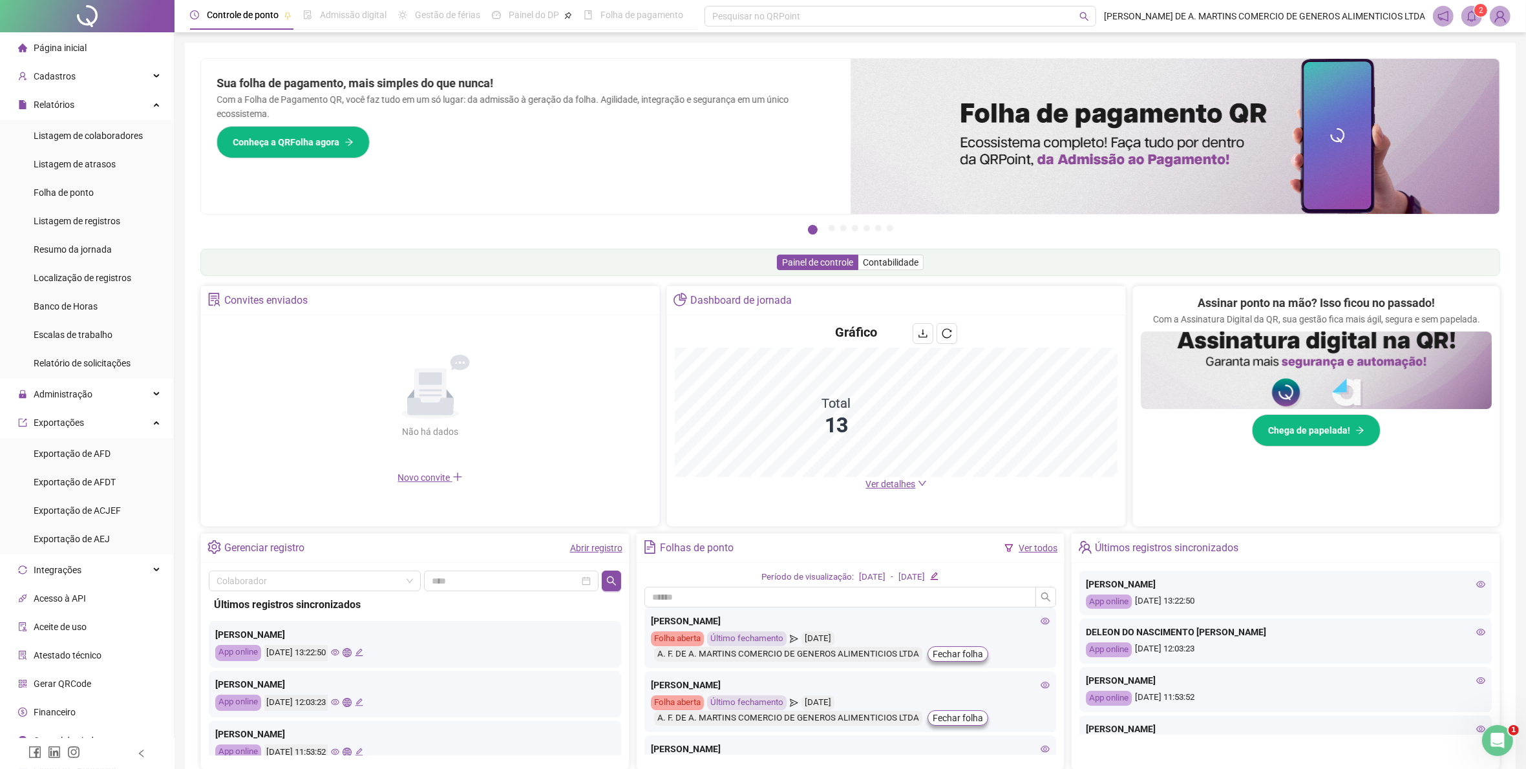
scroll to position [73, 0]
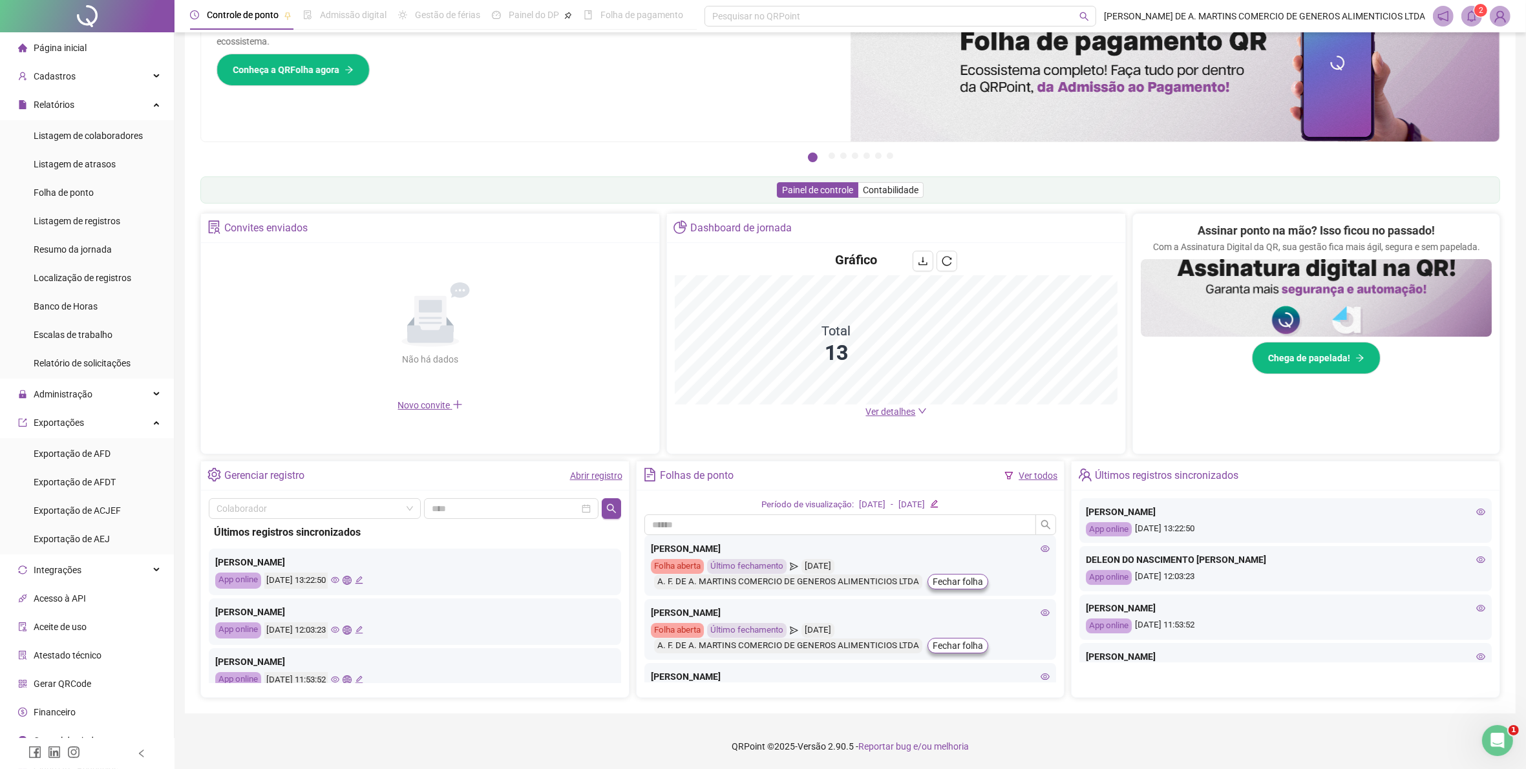
click at [593, 477] on link "Abrir registro" at bounding box center [596, 476] width 52 height 10
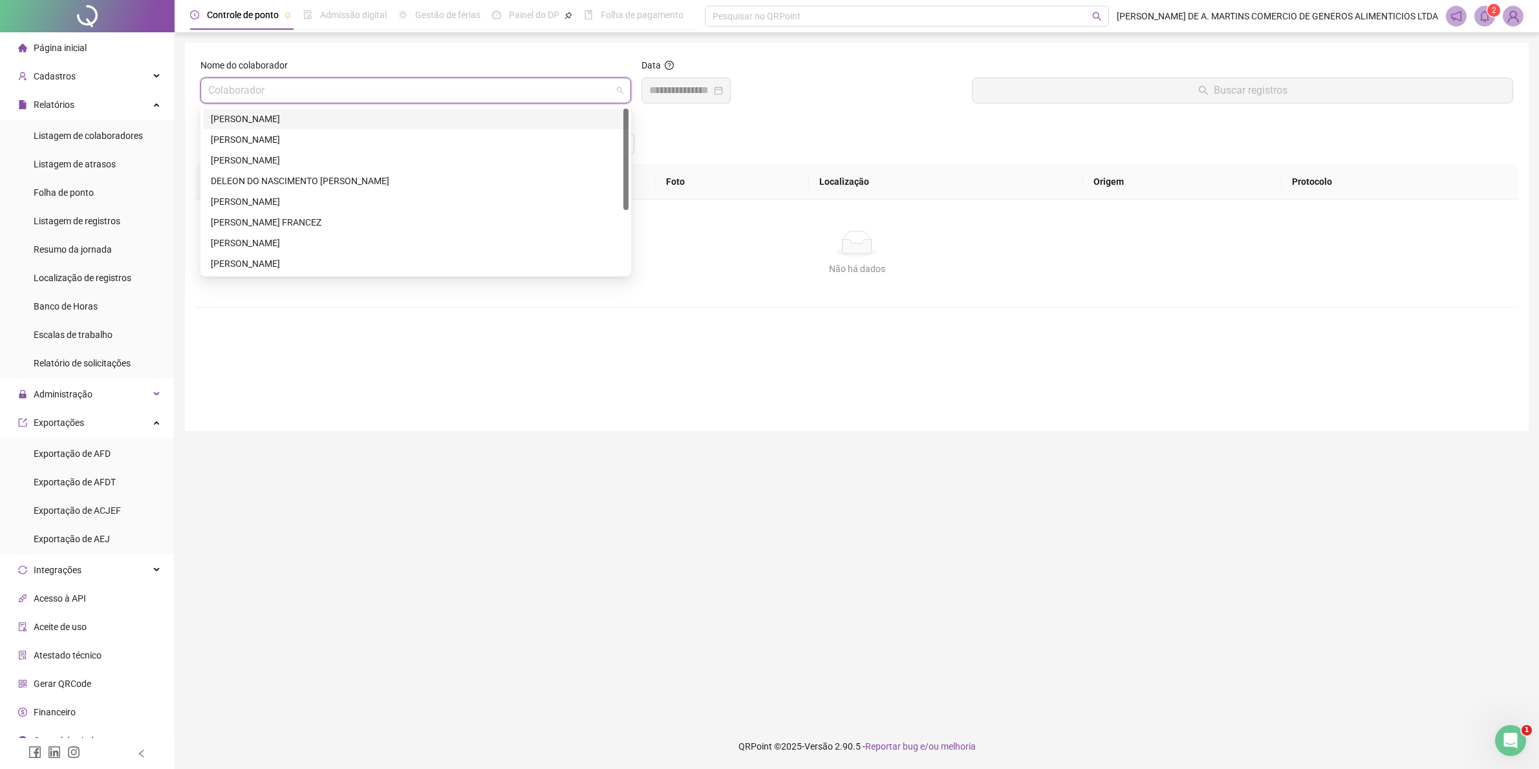
click at [443, 88] on input "search" at bounding box center [409, 90] width 403 height 25
click at [314, 246] on div "[PERSON_NAME]" at bounding box center [416, 243] width 410 height 14
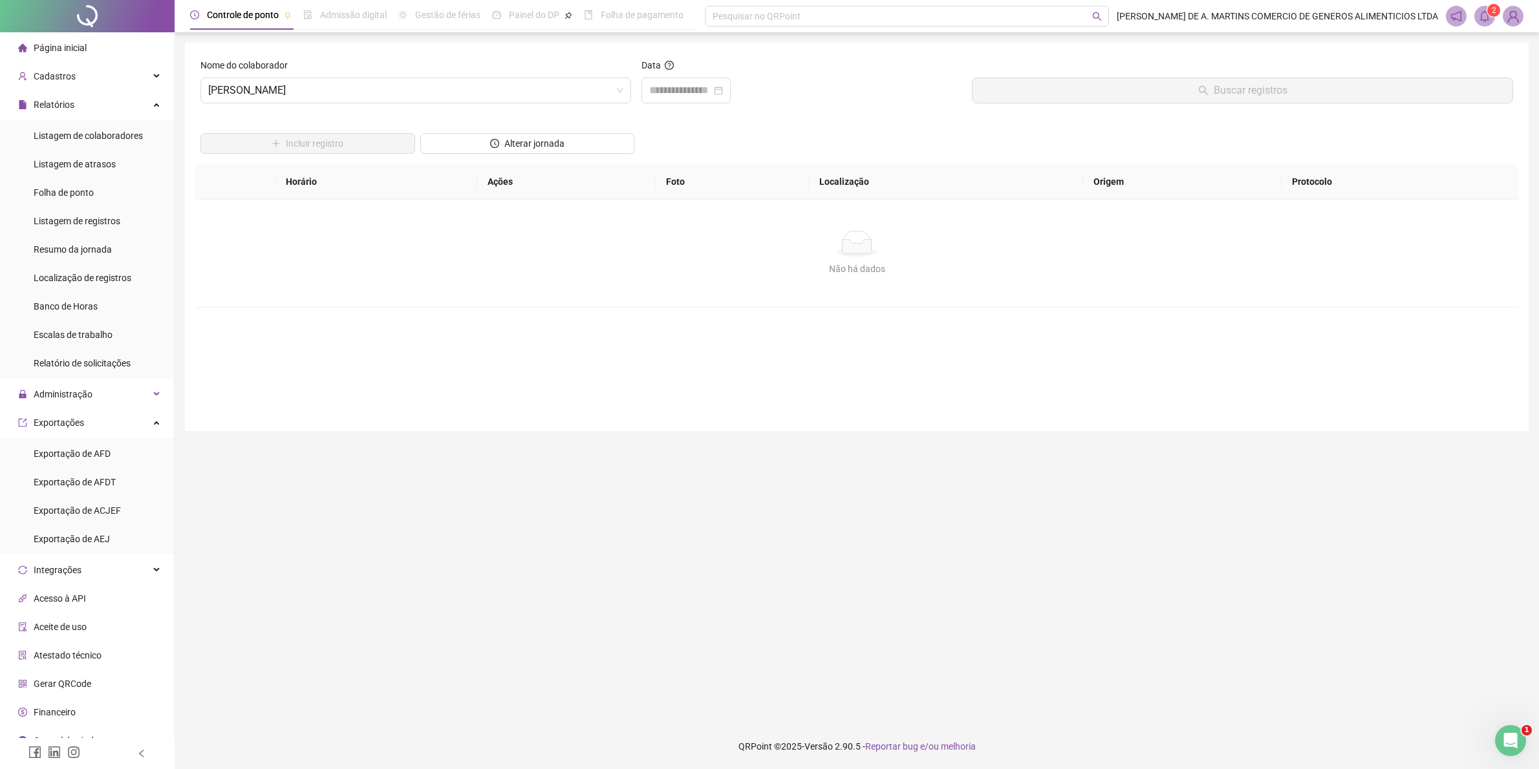
click at [705, 73] on div "Data" at bounding box center [801, 67] width 321 height 19
click at [699, 98] on input at bounding box center [680, 91] width 62 height 16
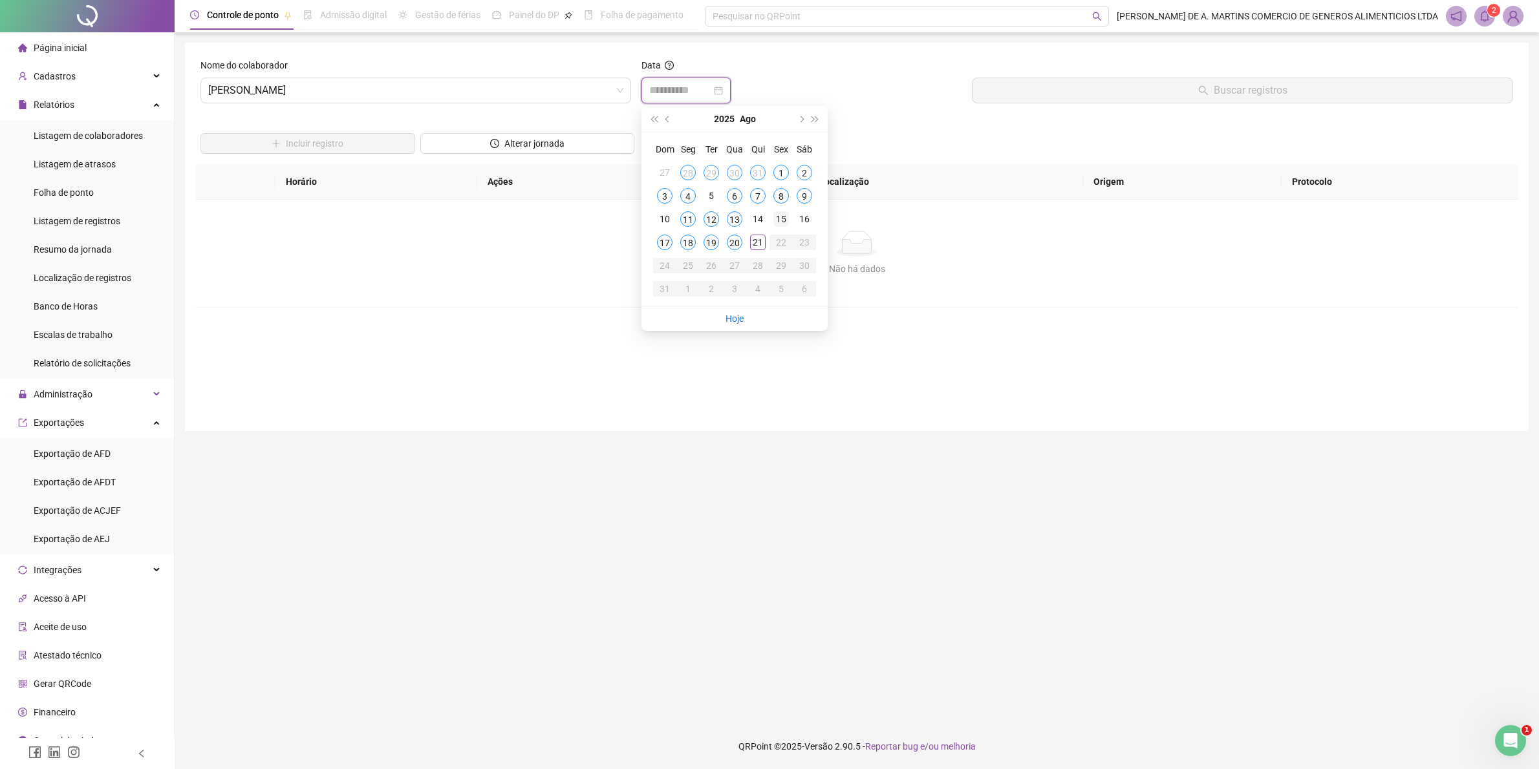
type input "**********"
click at [754, 217] on div "14" at bounding box center [758, 219] width 16 height 16
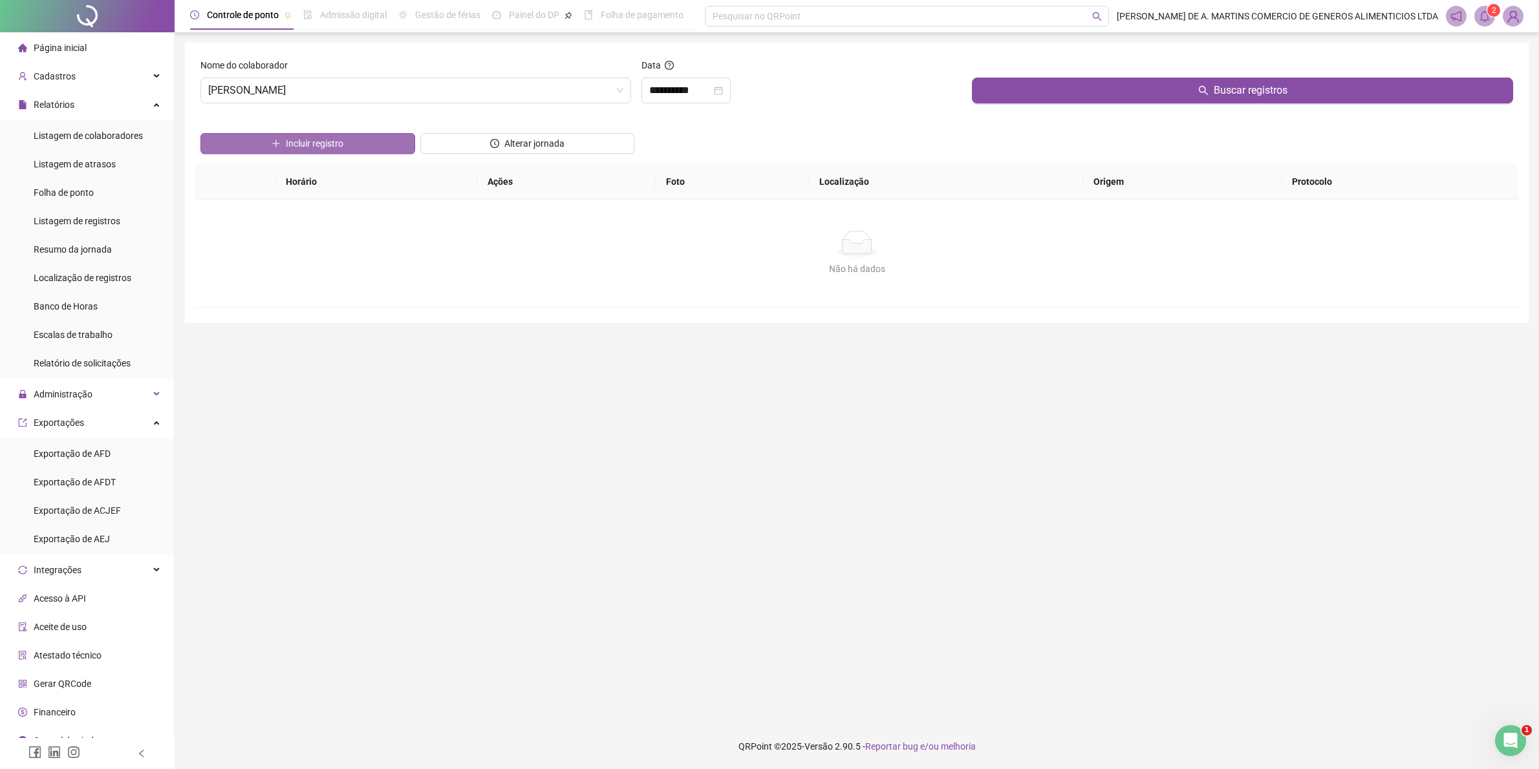
click at [345, 142] on button "Incluir registro" at bounding box center [307, 143] width 215 height 21
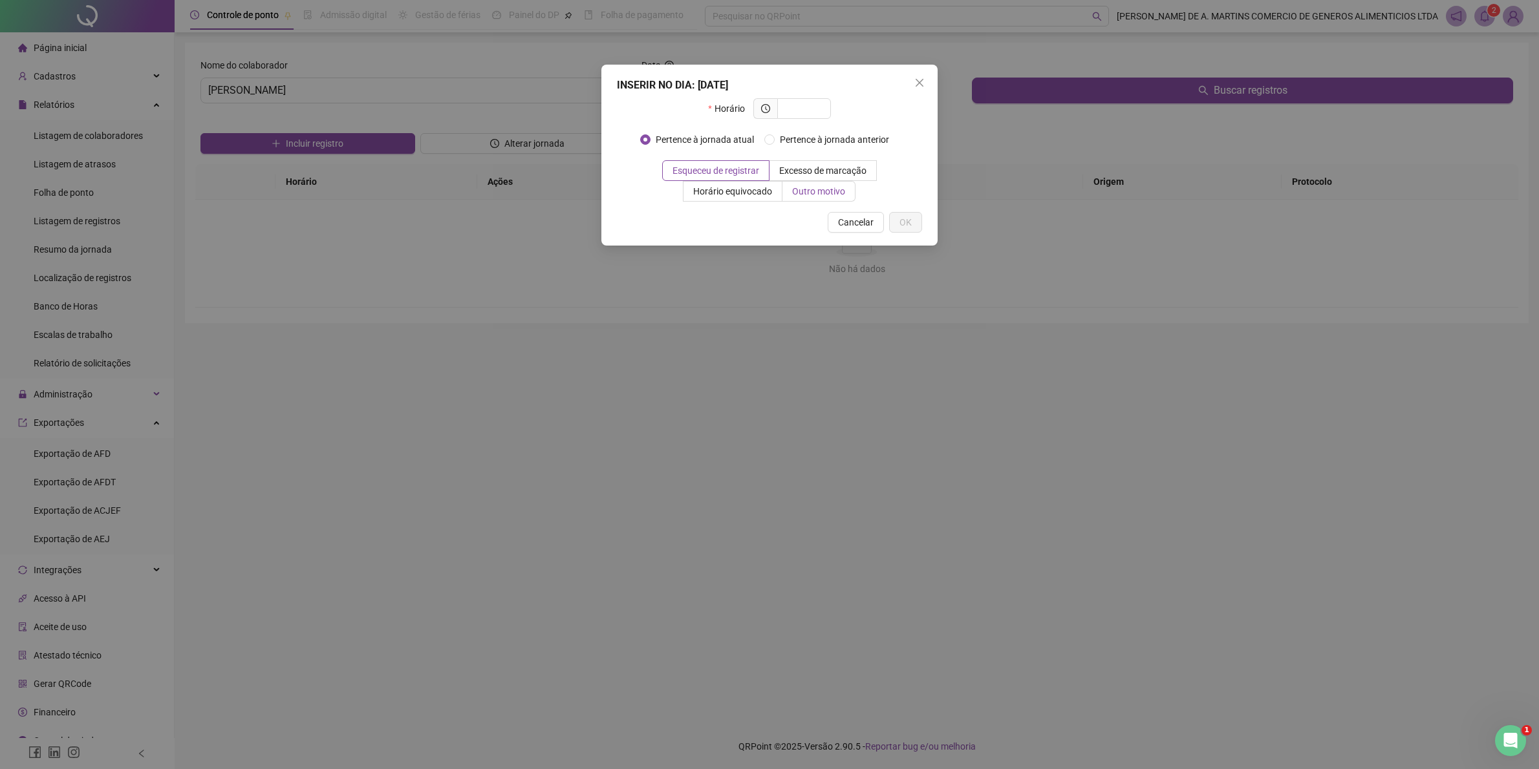
click at [822, 189] on span "Outro motivo" at bounding box center [818, 191] width 53 height 10
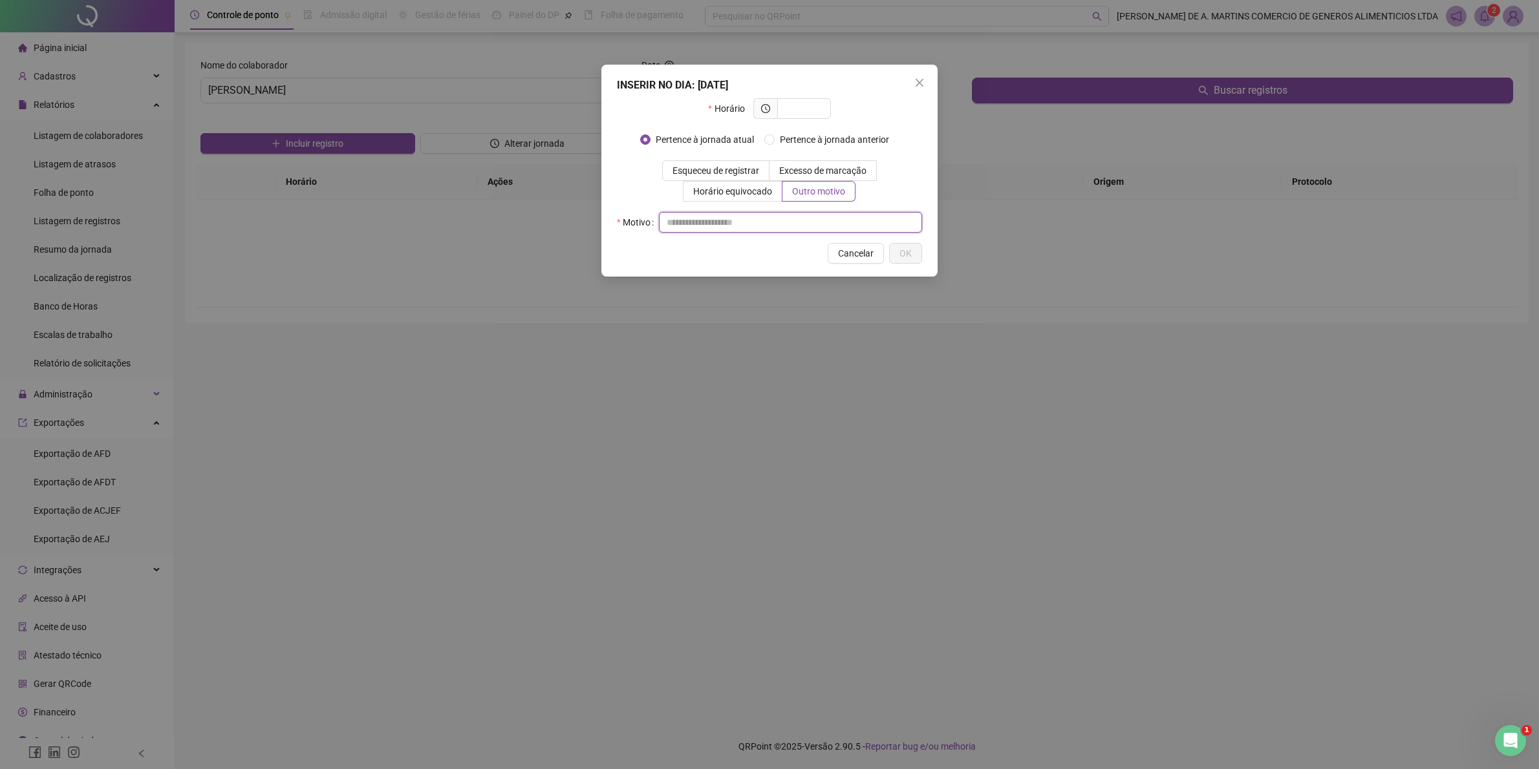
click at [683, 221] on input "text" at bounding box center [790, 222] width 263 height 21
type input "********"
click at [819, 107] on input "text" at bounding box center [803, 108] width 36 height 14
click at [821, 109] on span at bounding box center [818, 108] width 9 height 14
type input "*"
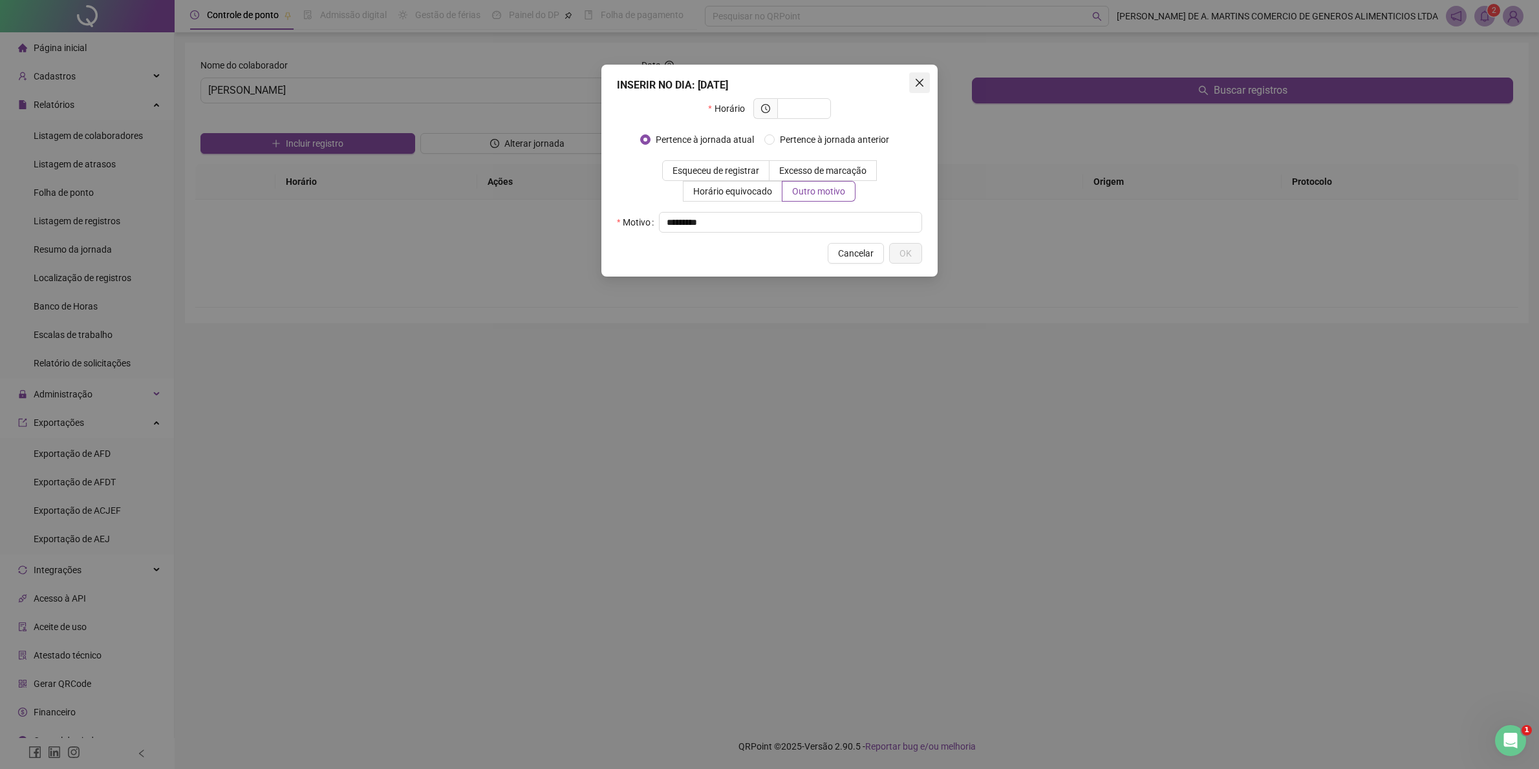
click at [921, 78] on icon "close" at bounding box center [919, 83] width 10 height 10
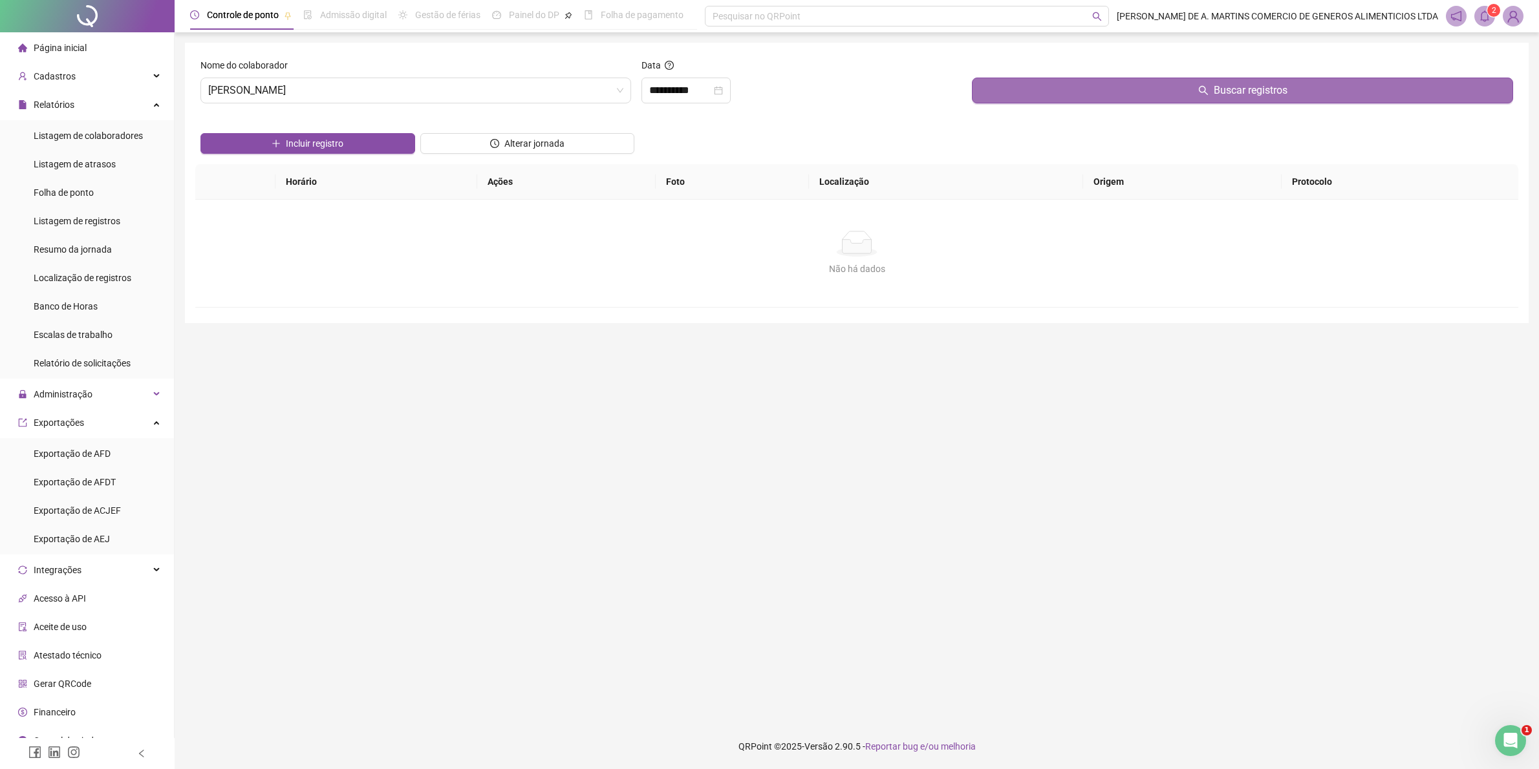
click at [1165, 89] on button "Buscar registros" at bounding box center [1242, 91] width 541 height 26
